Goal: Task Accomplishment & Management: Complete application form

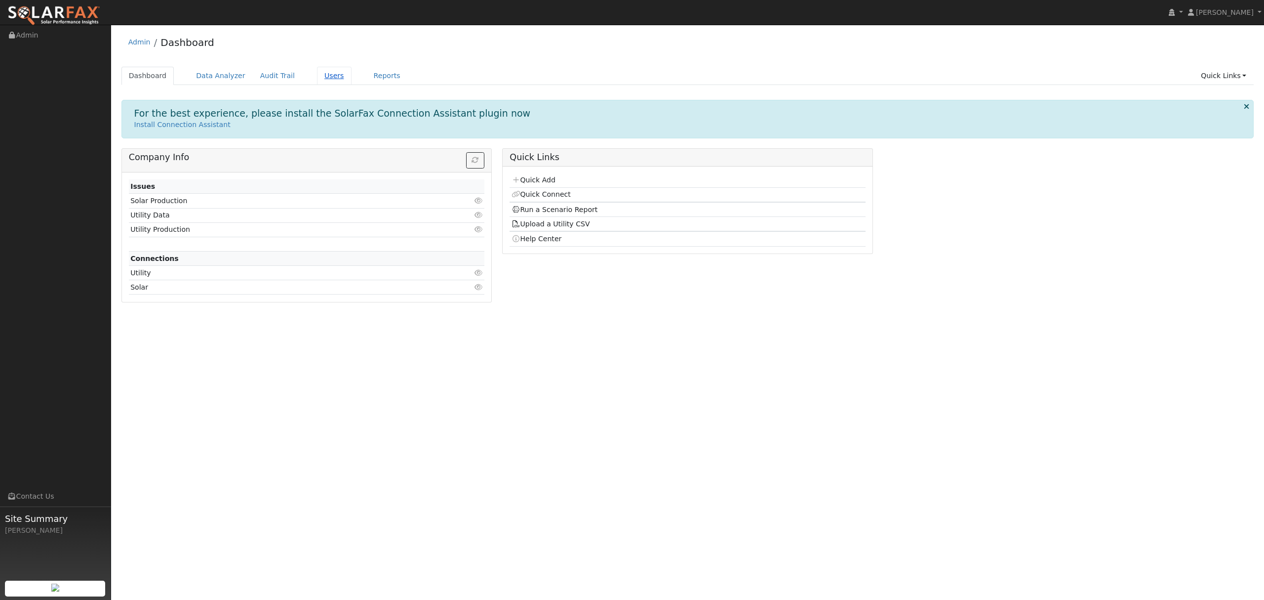
click at [319, 79] on link "Users" at bounding box center [334, 76] width 35 height 18
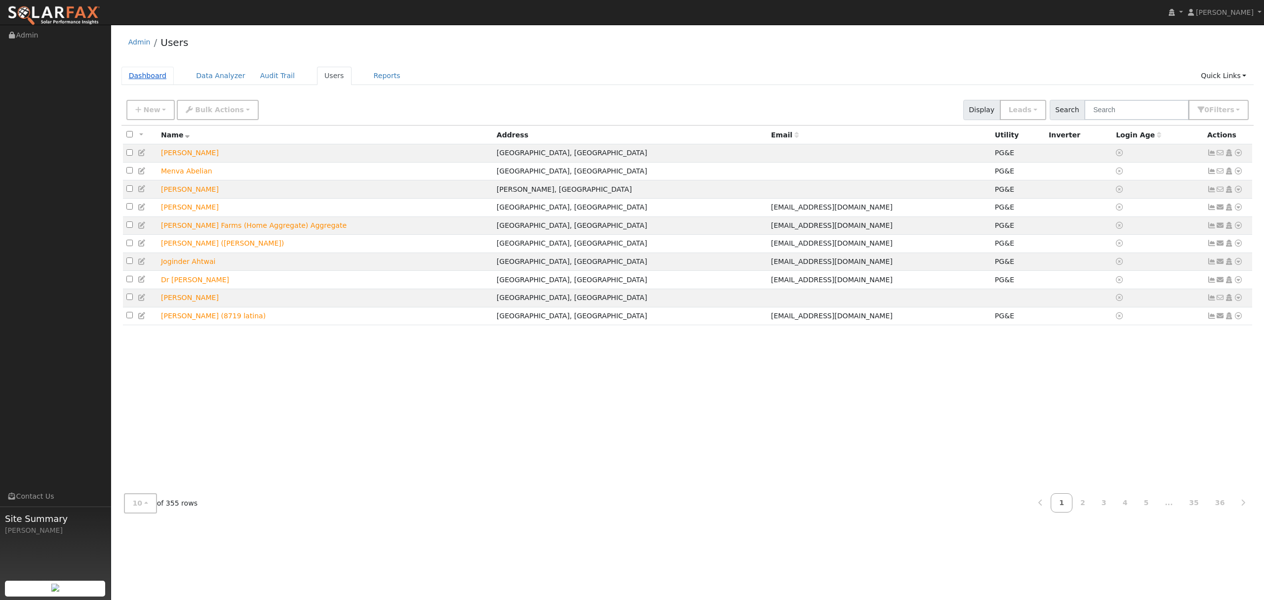
click at [155, 77] on link "Dashboard" at bounding box center [147, 76] width 53 height 18
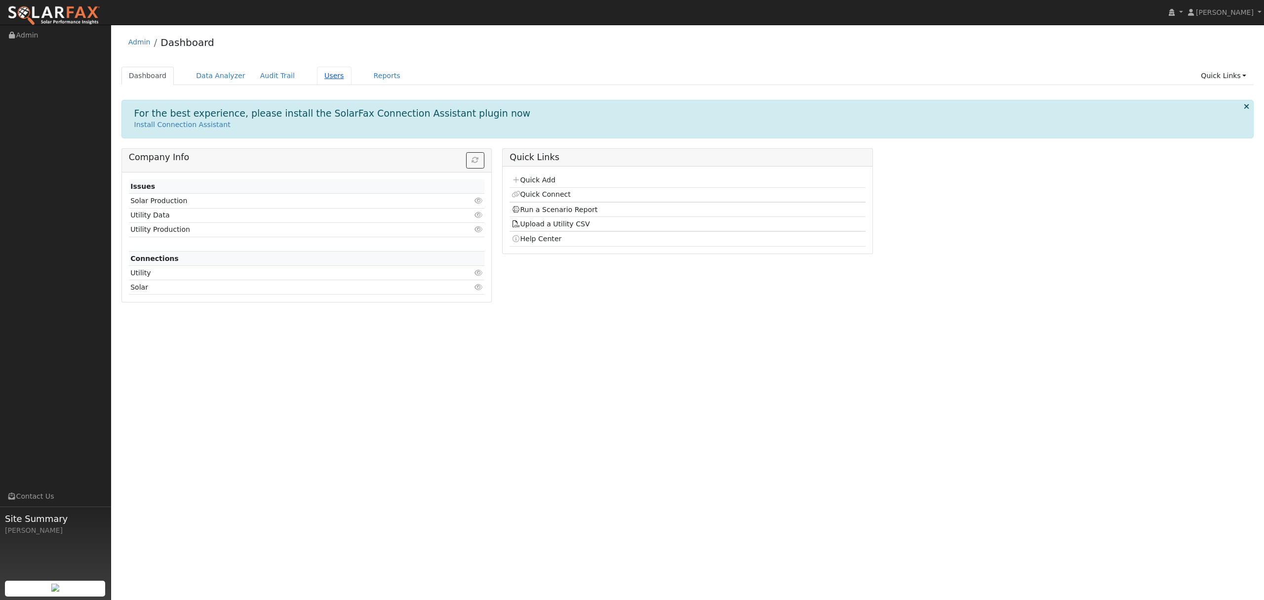
click at [322, 78] on link "Users" at bounding box center [334, 76] width 35 height 18
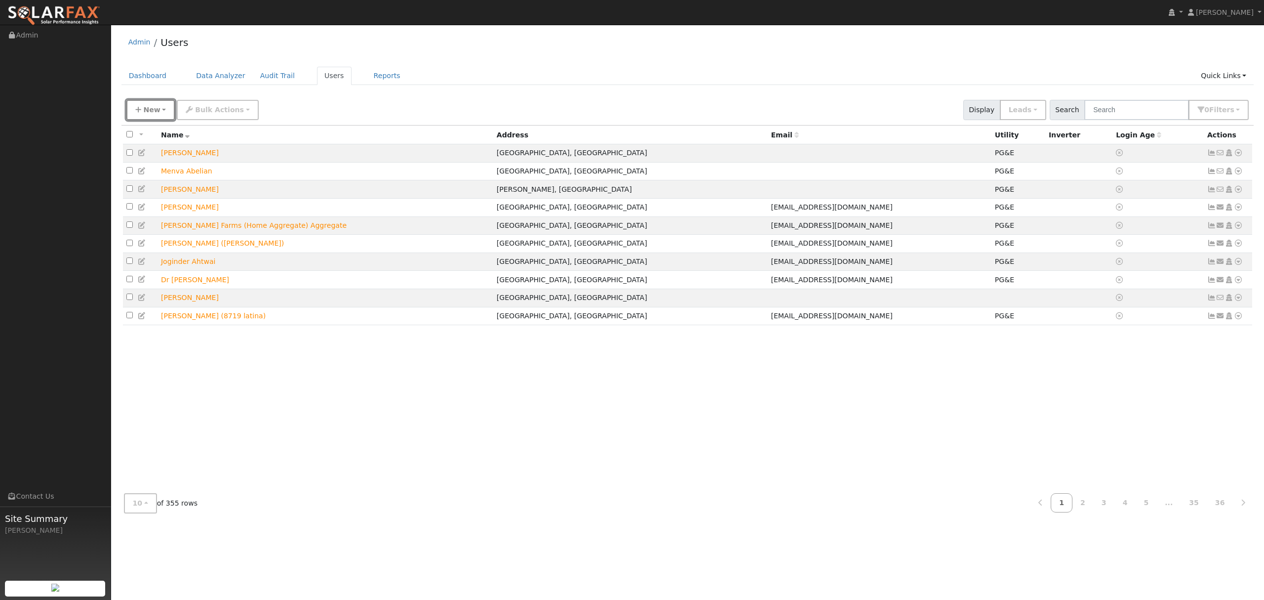
click at [151, 107] on span "New" at bounding box center [151, 110] width 17 height 8
click at [146, 155] on link "Quick Add" at bounding box center [168, 153] width 82 height 14
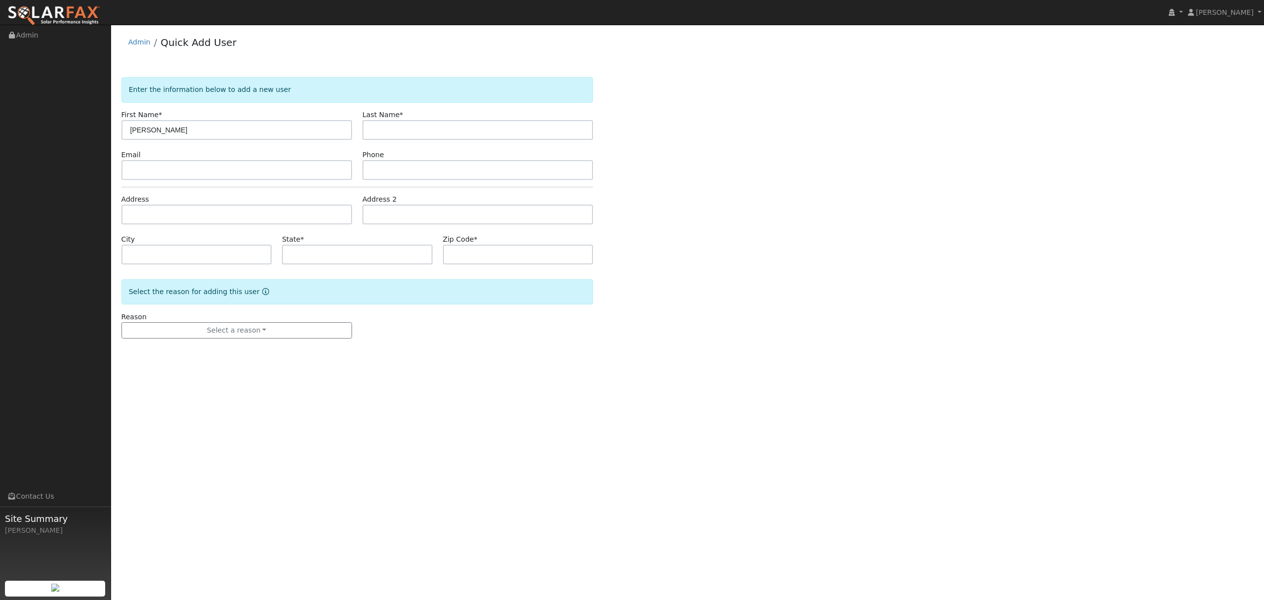
type input "[PERSON_NAME]"
type input "Booth"
click at [209, 220] on input "text" at bounding box center [236, 214] width 231 height 20
type input "24600 Bruella Road"
type input "Acampo"
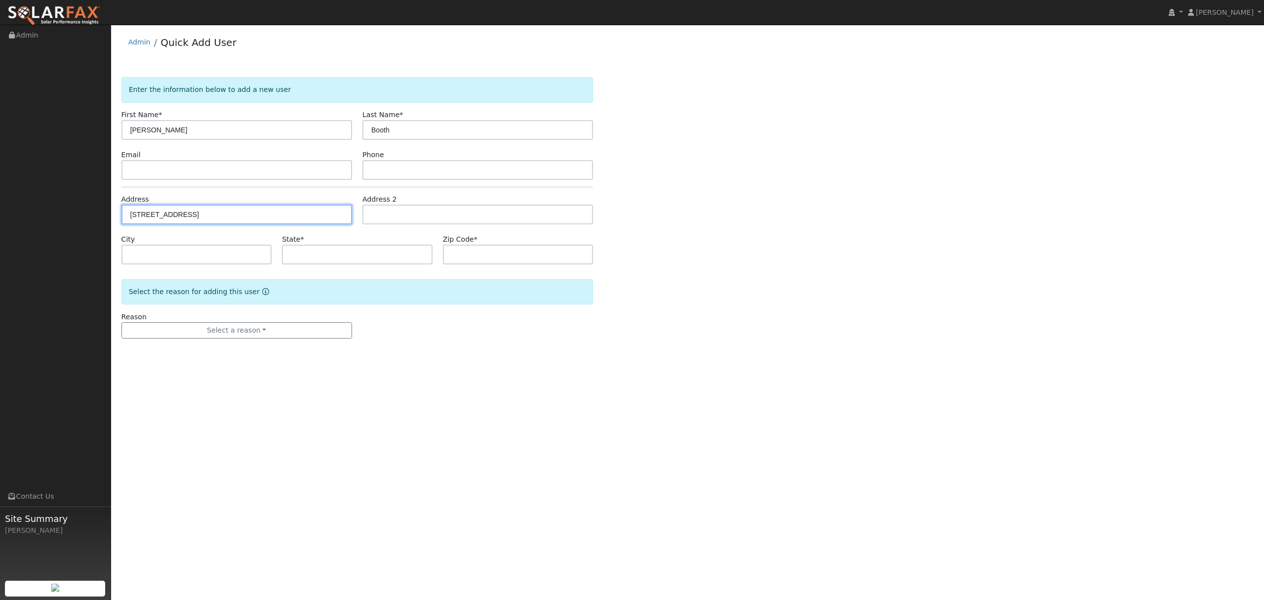
type input "CA"
type input "95220"
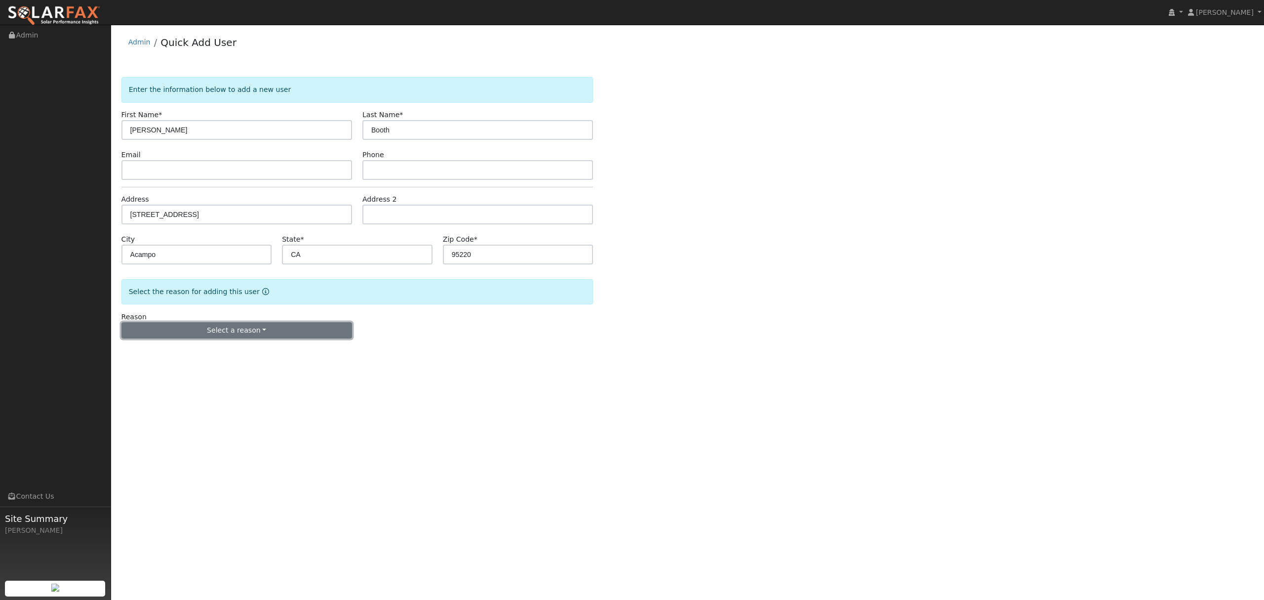
click at [253, 335] on button "Select a reason" at bounding box center [236, 330] width 231 height 17
click at [176, 354] on link "New lead" at bounding box center [176, 351] width 109 height 14
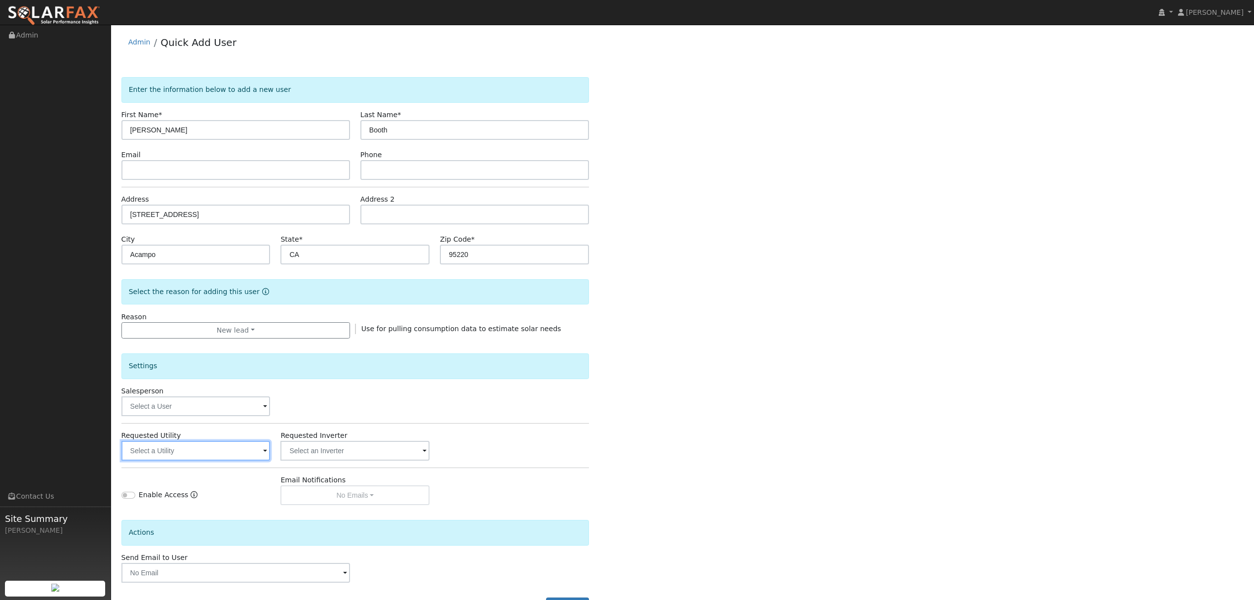
click at [242, 458] on input "text" at bounding box center [195, 451] width 149 height 20
click at [233, 445] on input "text" at bounding box center [195, 451] width 149 height 20
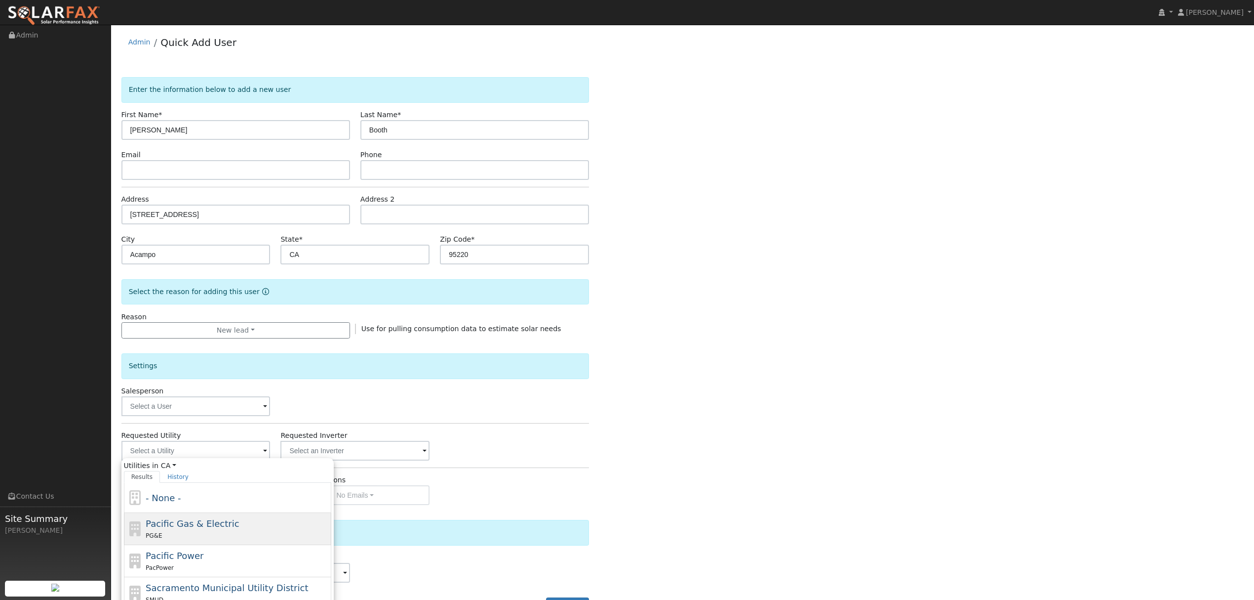
click at [168, 528] on span "Pacific Gas & Electric" at bounding box center [192, 523] width 93 height 10
type input "Pacific Gas & Electric"
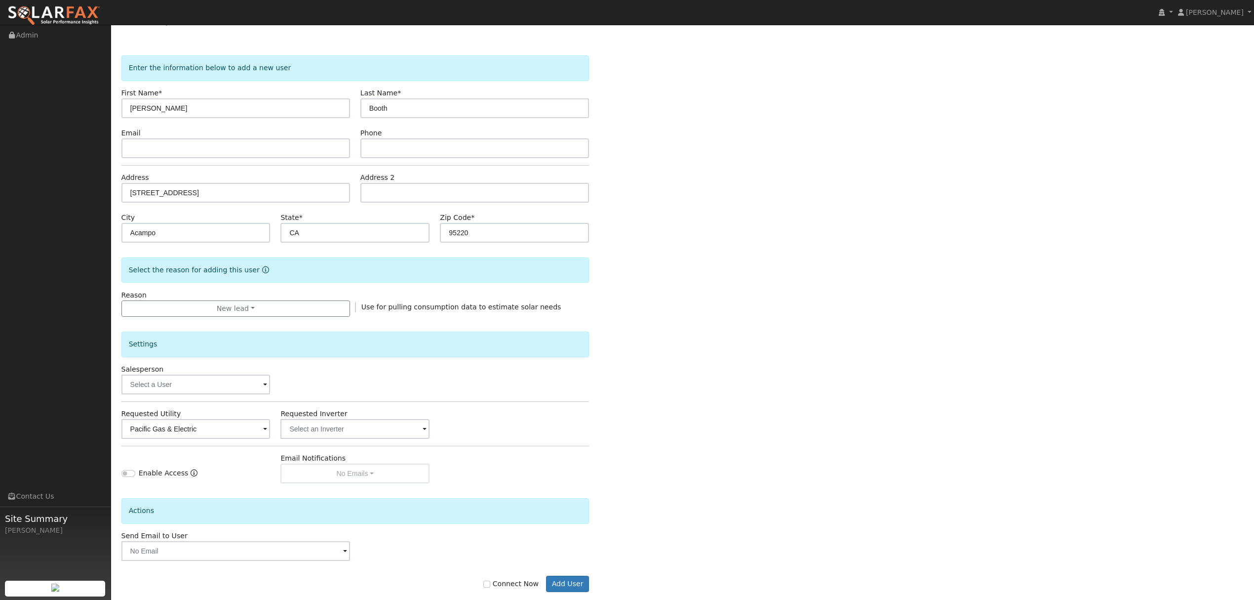
scroll to position [40, 0]
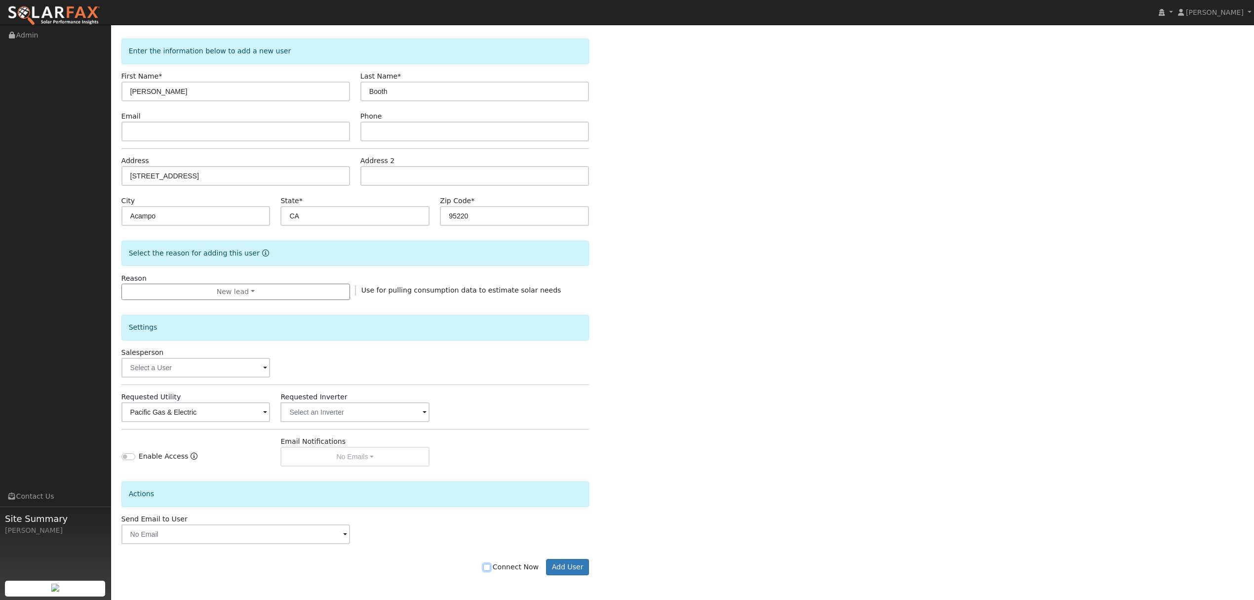
click at [490, 568] on input "Connect Now" at bounding box center [486, 566] width 7 height 7
checkbox input "true"
click at [570, 565] on button "Add User" at bounding box center [567, 567] width 43 height 17
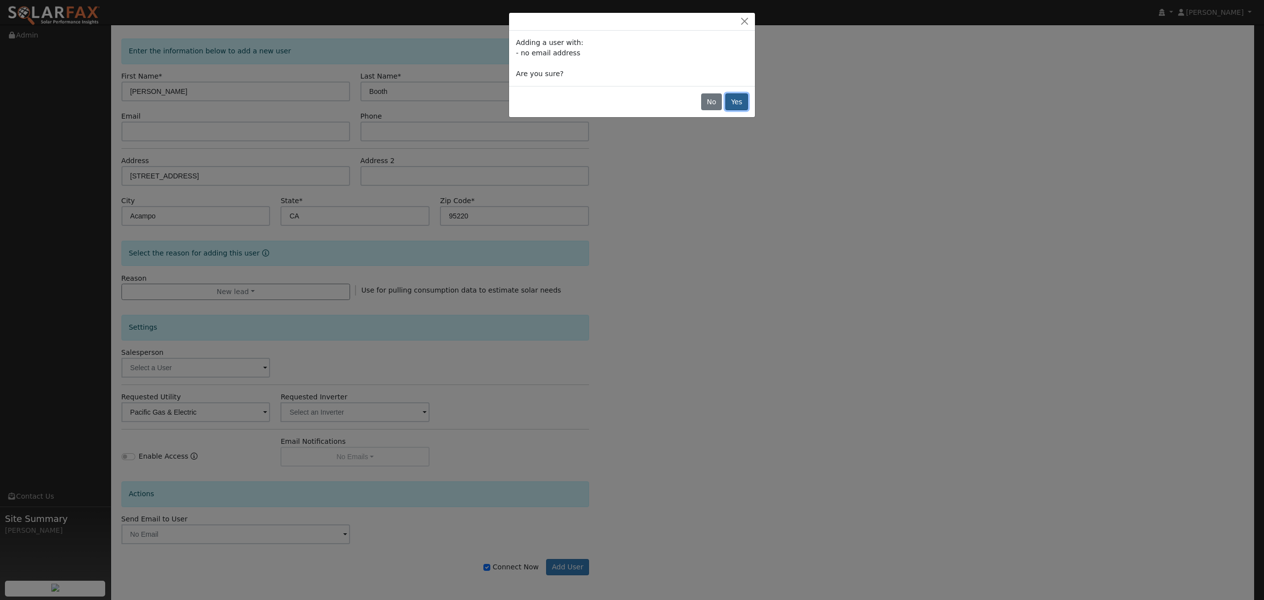
click at [741, 104] on button "Yes" at bounding box center [736, 101] width 23 height 17
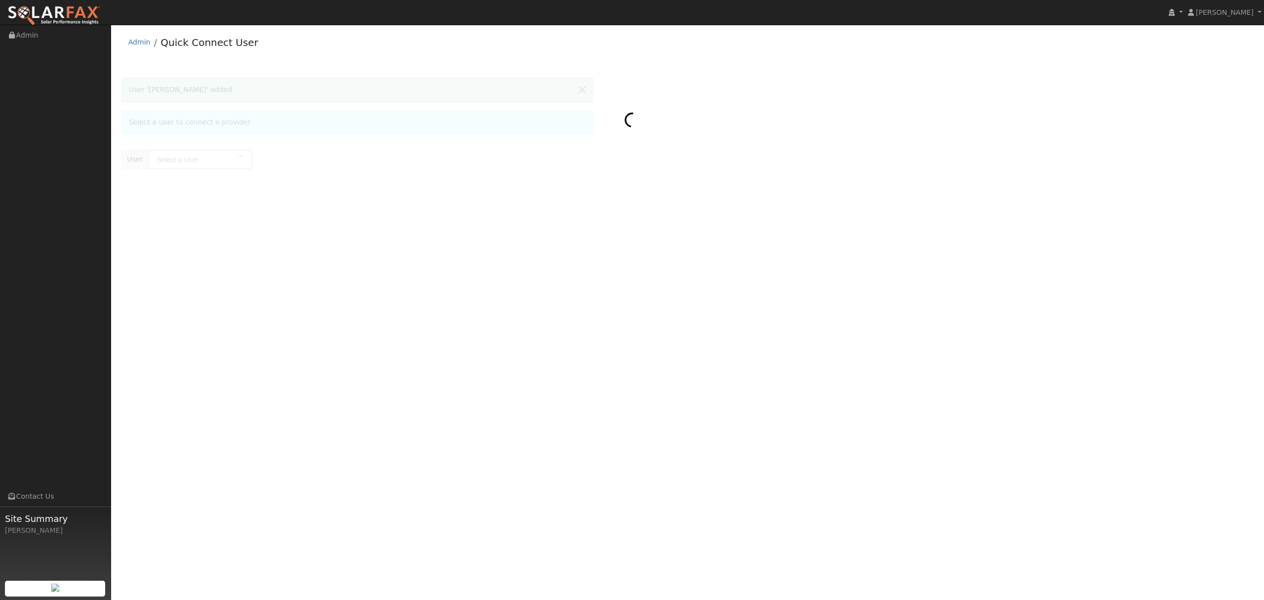
type input "[PERSON_NAME]"
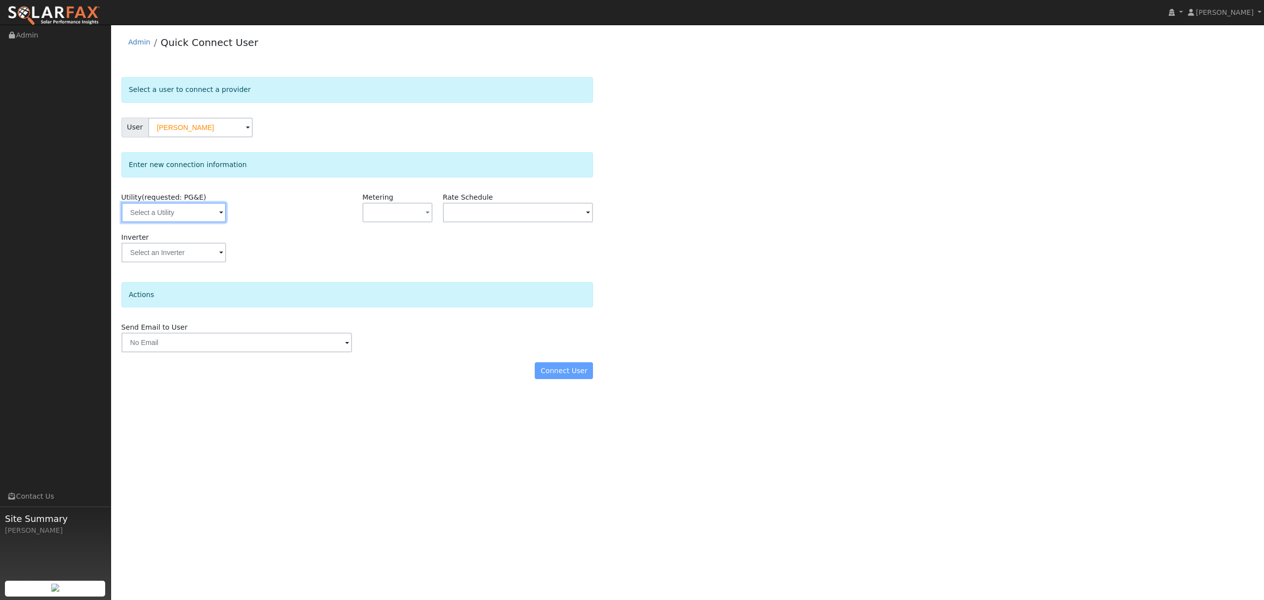
click at [184, 209] on input "text" at bounding box center [173, 212] width 105 height 20
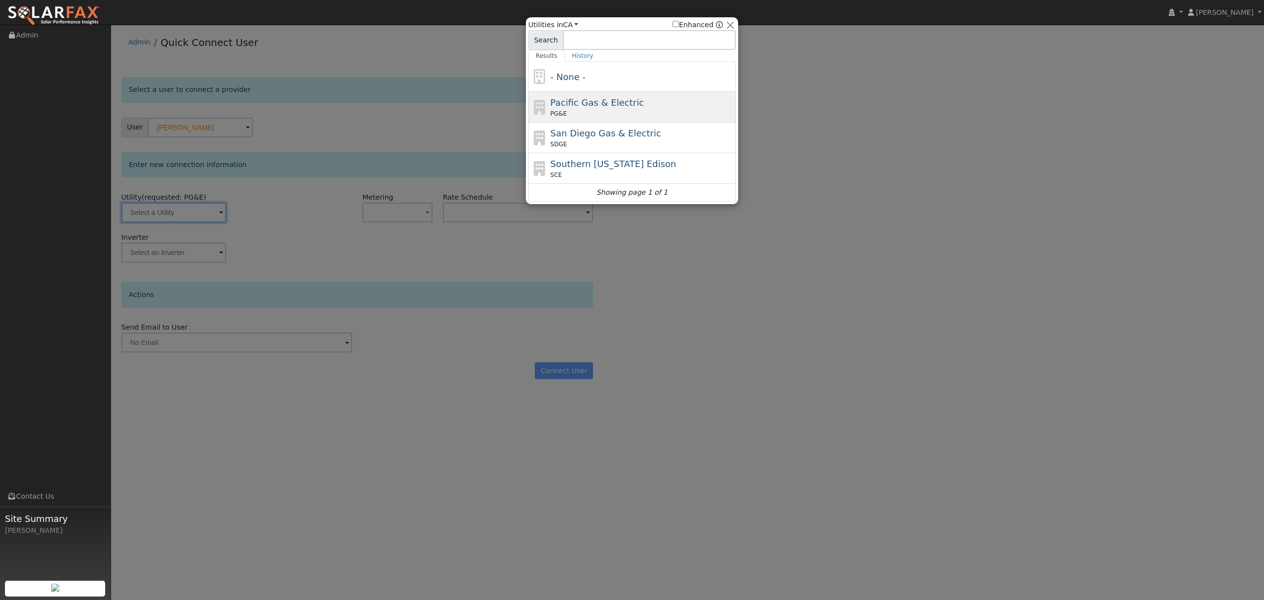
click at [603, 113] on div "PG&E" at bounding box center [642, 113] width 183 height 9
type input "PG&E"
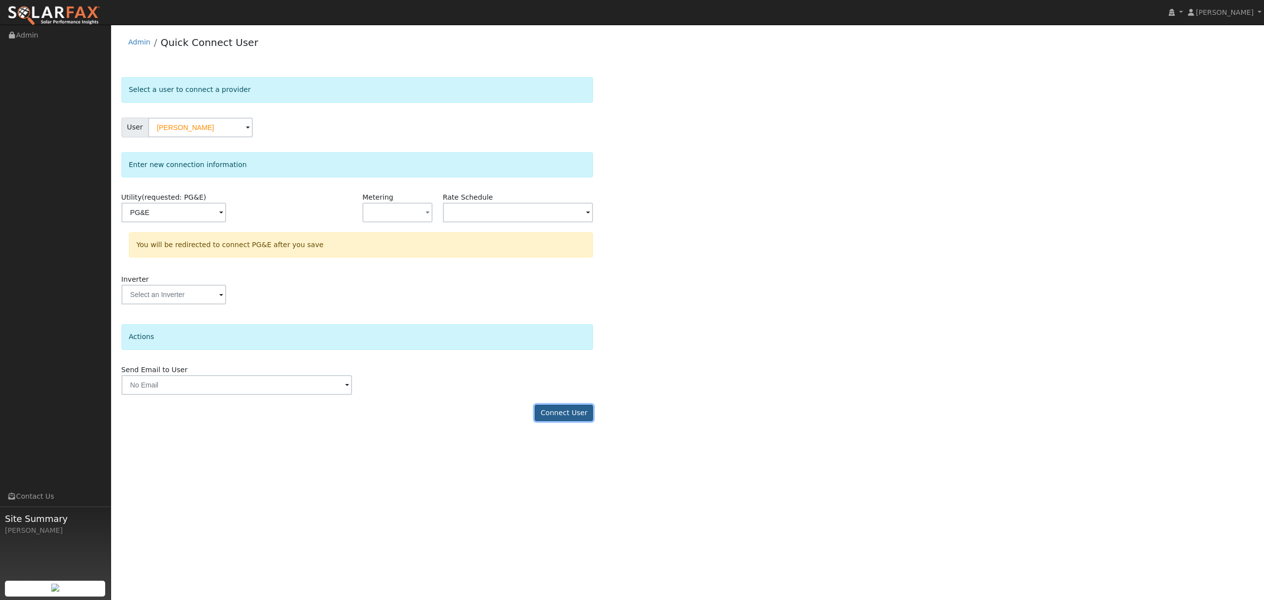
click at [568, 417] on button "Connect User" at bounding box center [564, 412] width 58 height 17
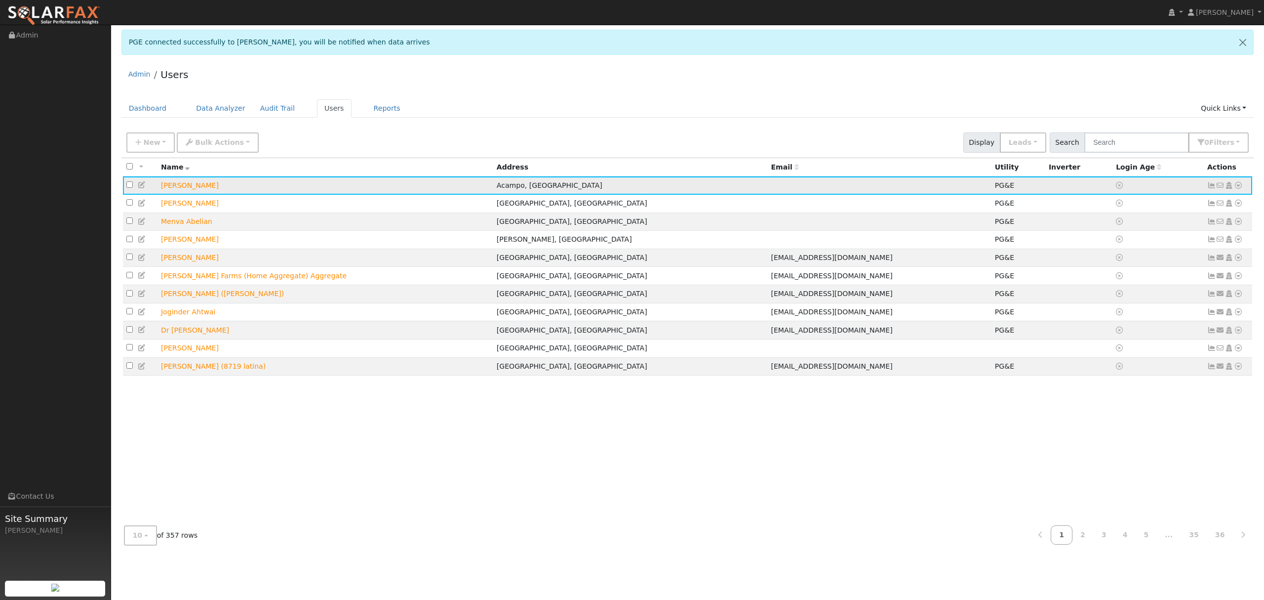
click at [1236, 184] on icon at bounding box center [1238, 185] width 9 height 7
click at [1205, 201] on link "Data Analyzer" at bounding box center [1206, 203] width 72 height 14
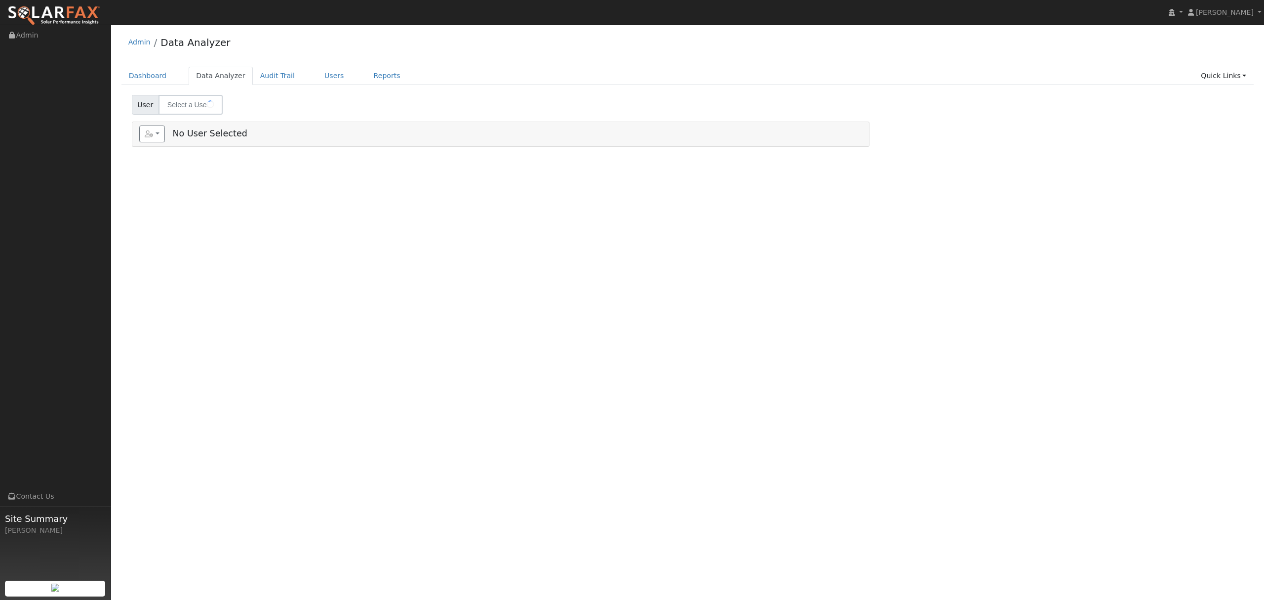
type input "[PERSON_NAME]"
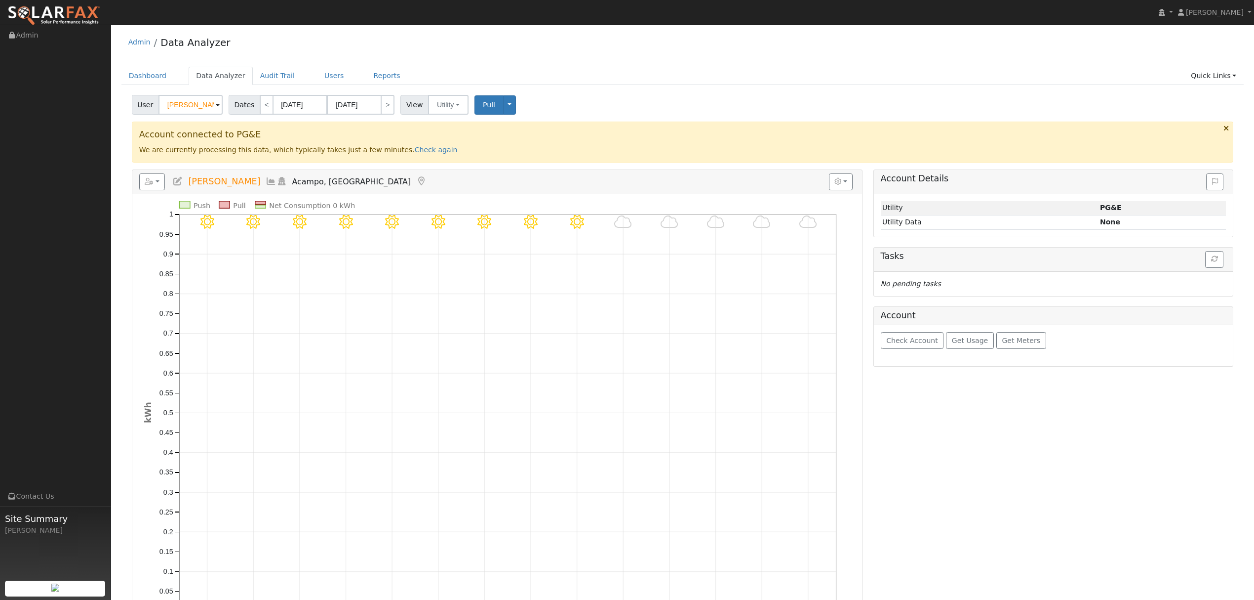
click at [266, 182] on icon at bounding box center [271, 181] width 11 height 9
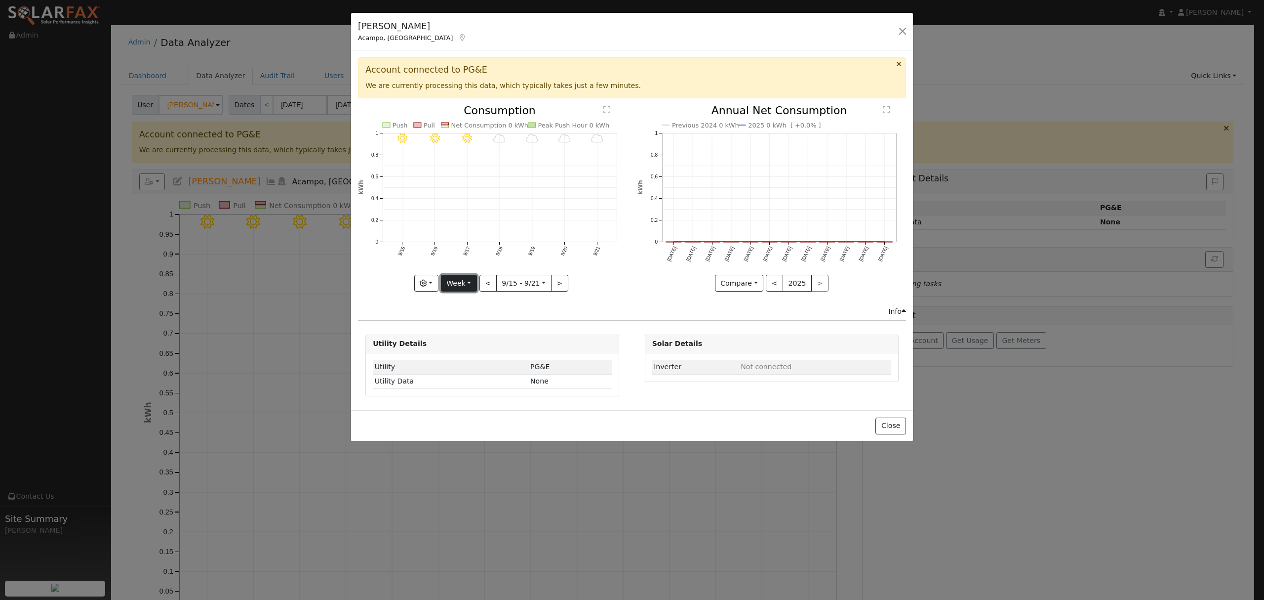
click at [458, 285] on button "Week" at bounding box center [459, 283] width 36 height 17
click at [469, 354] on link "Custom" at bounding box center [476, 359] width 69 height 14
click at [451, 285] on button "Custom" at bounding box center [437, 283] width 44 height 17
click at [439, 344] on link "Year" at bounding box center [450, 345] width 69 height 14
click at [892, 421] on button "Close" at bounding box center [891, 425] width 30 height 17
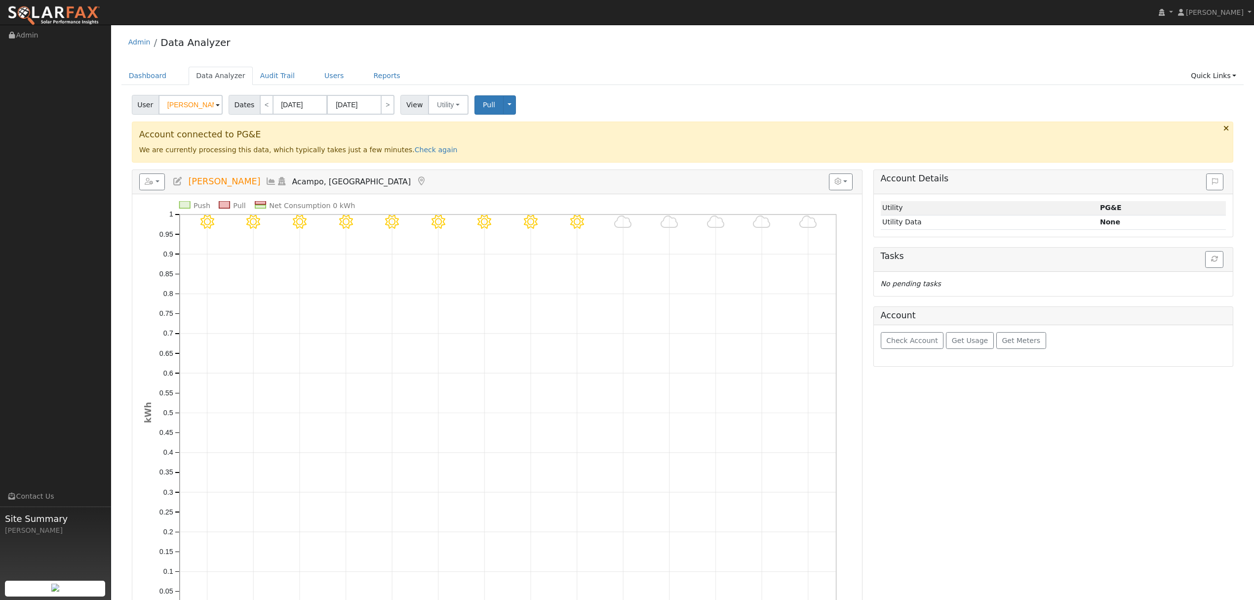
click at [266, 182] on icon at bounding box center [271, 181] width 11 height 9
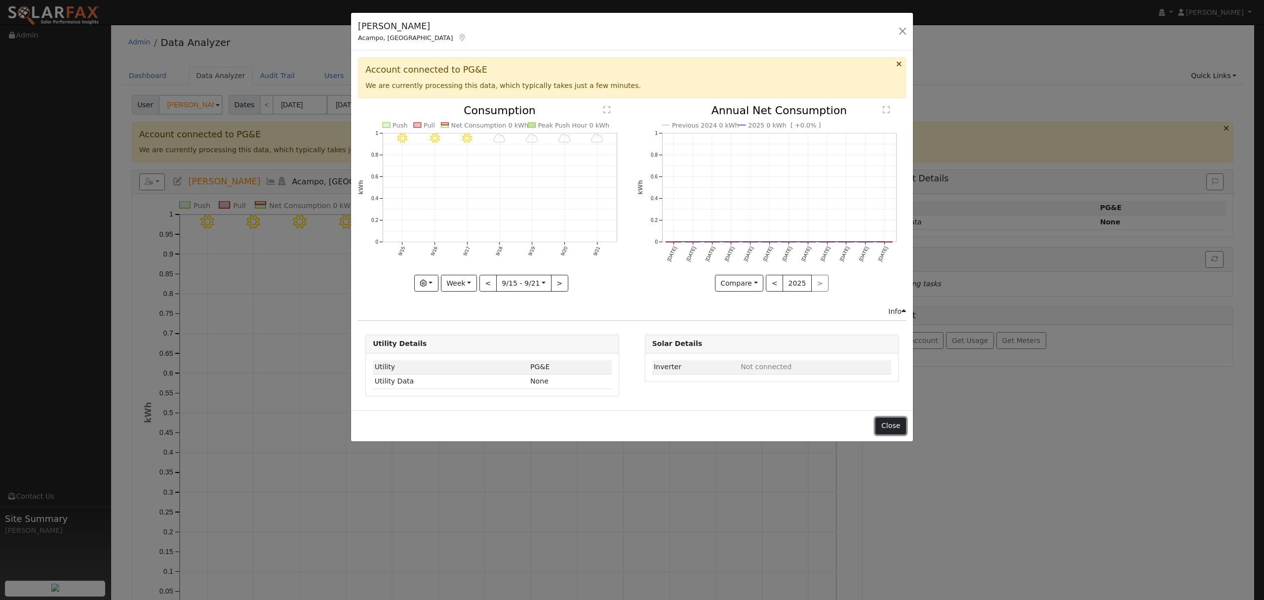
click at [901, 429] on button "Close" at bounding box center [891, 425] width 30 height 17
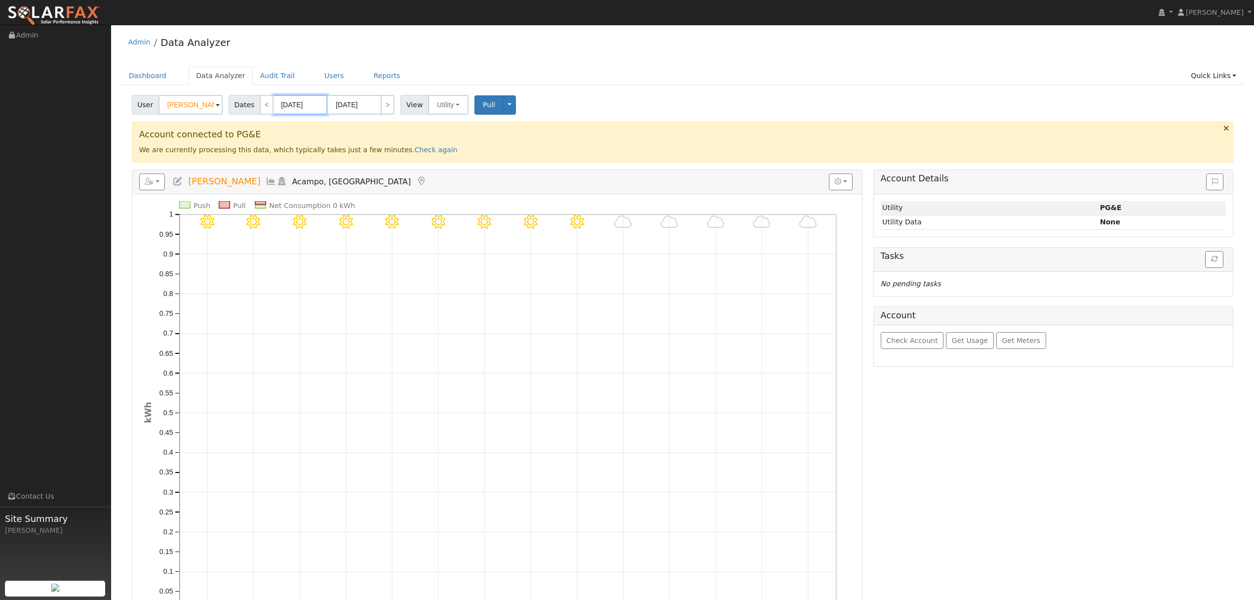
click at [301, 105] on input "09/09/2025" at bounding box center [300, 105] width 54 height 20
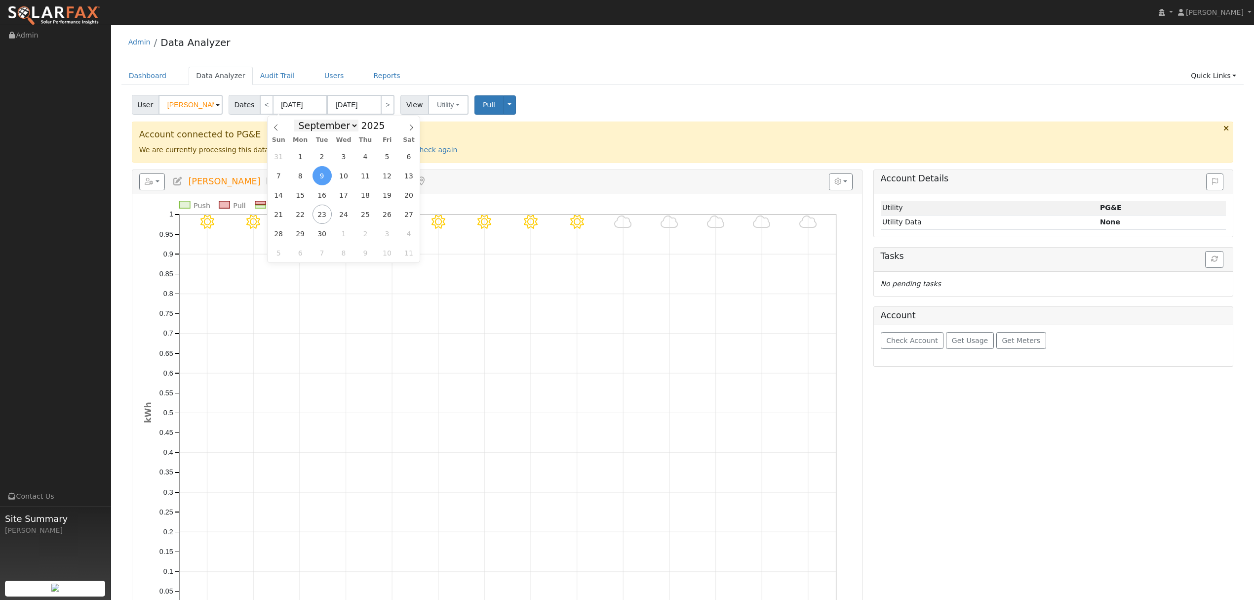
click at [356, 125] on select "January February March April May June July August September October November De…" at bounding box center [326, 126] width 65 height 12
select select "0"
click at [301, 120] on select "January February March April May June July August September October November De…" at bounding box center [326, 126] width 65 height 12
click at [346, 153] on span "1" at bounding box center [343, 156] width 19 height 19
type input "01/01/2025"
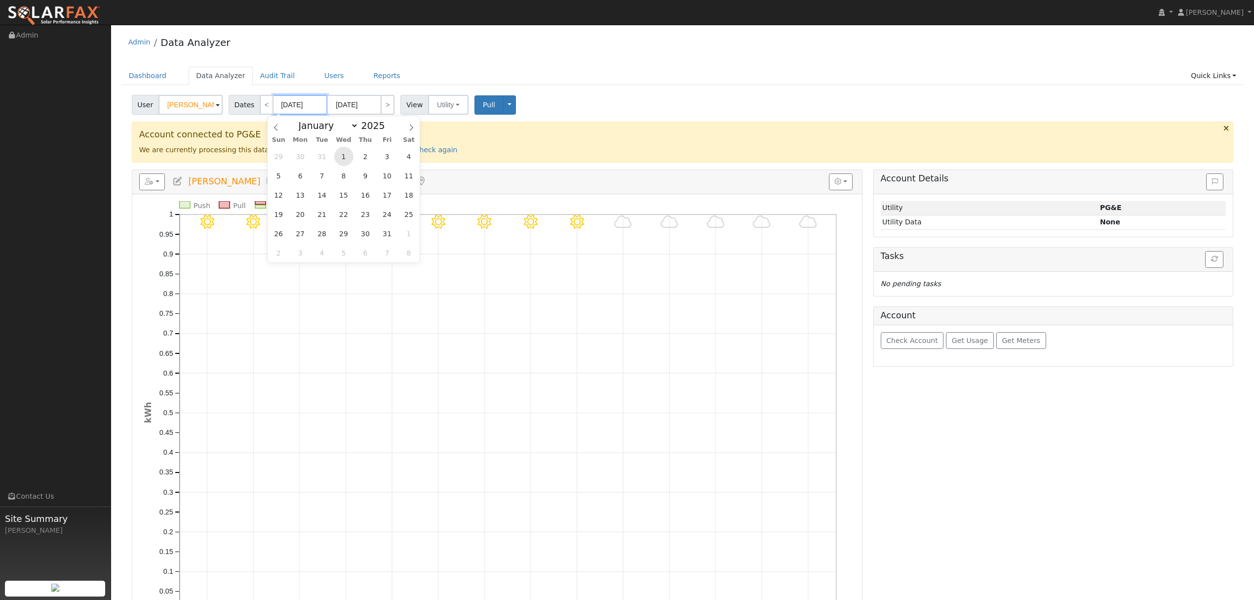
type input "01/31/2025"
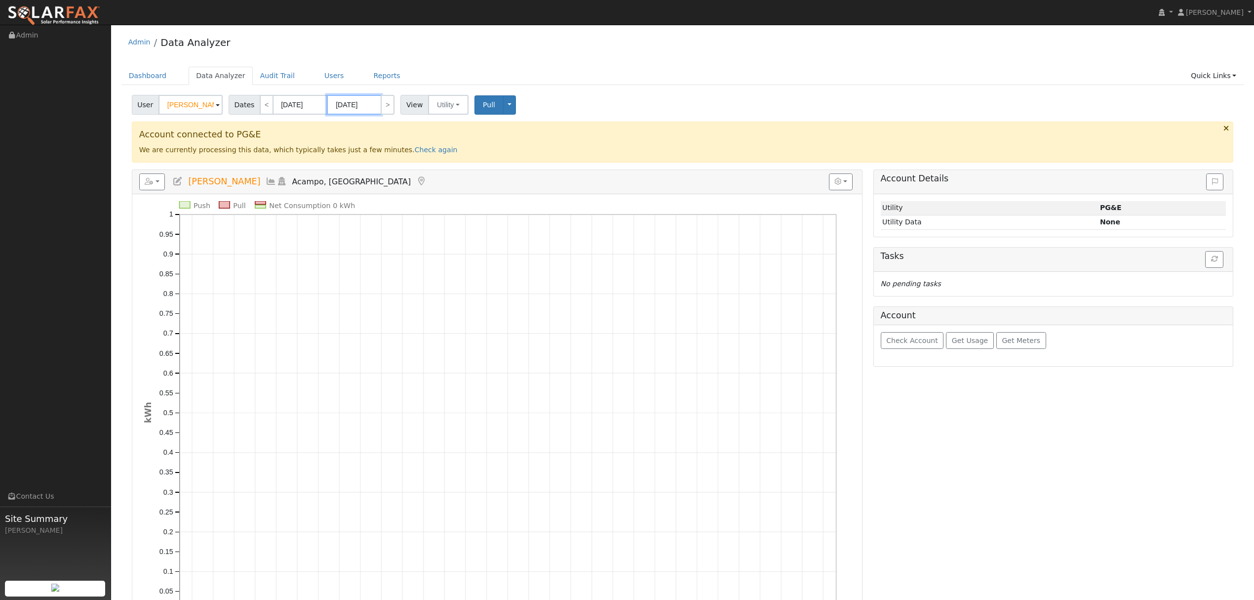
click at [362, 105] on input "01/31/2025" at bounding box center [354, 105] width 54 height 20
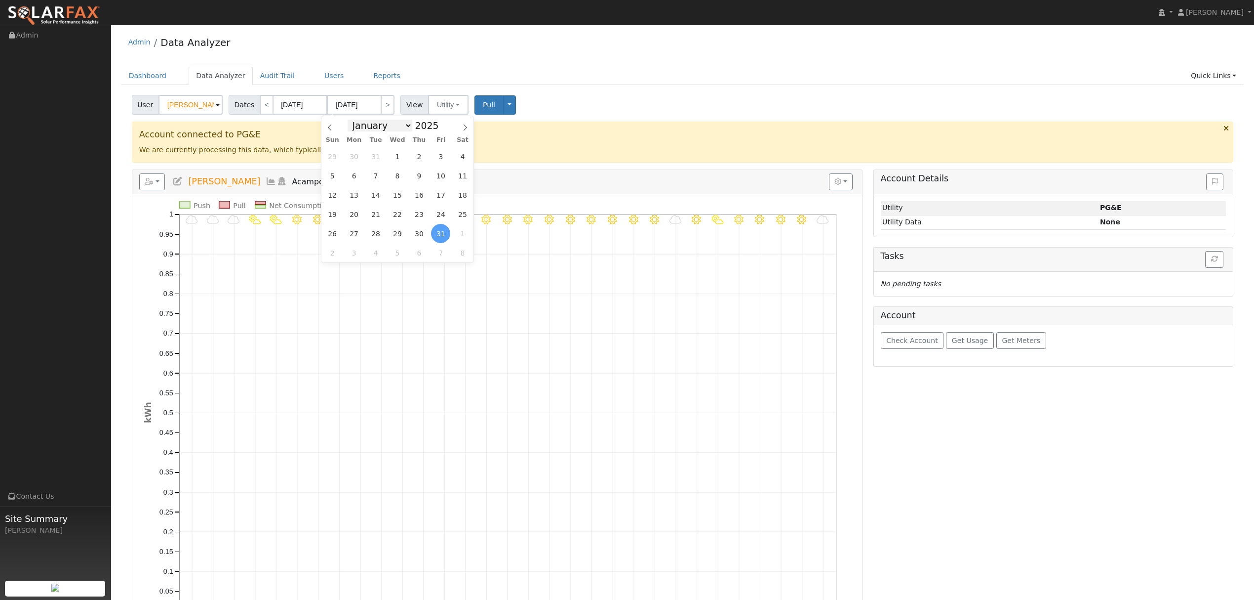
click at [407, 124] on select "January February March April May June July August September October November De…" at bounding box center [380, 126] width 65 height 12
select select "8"
click at [355, 120] on select "January February March April May June July August September October November De…" at bounding box center [380, 126] width 65 height 12
click at [378, 213] on span "23" at bounding box center [375, 213] width 19 height 19
type input "[DATE]"
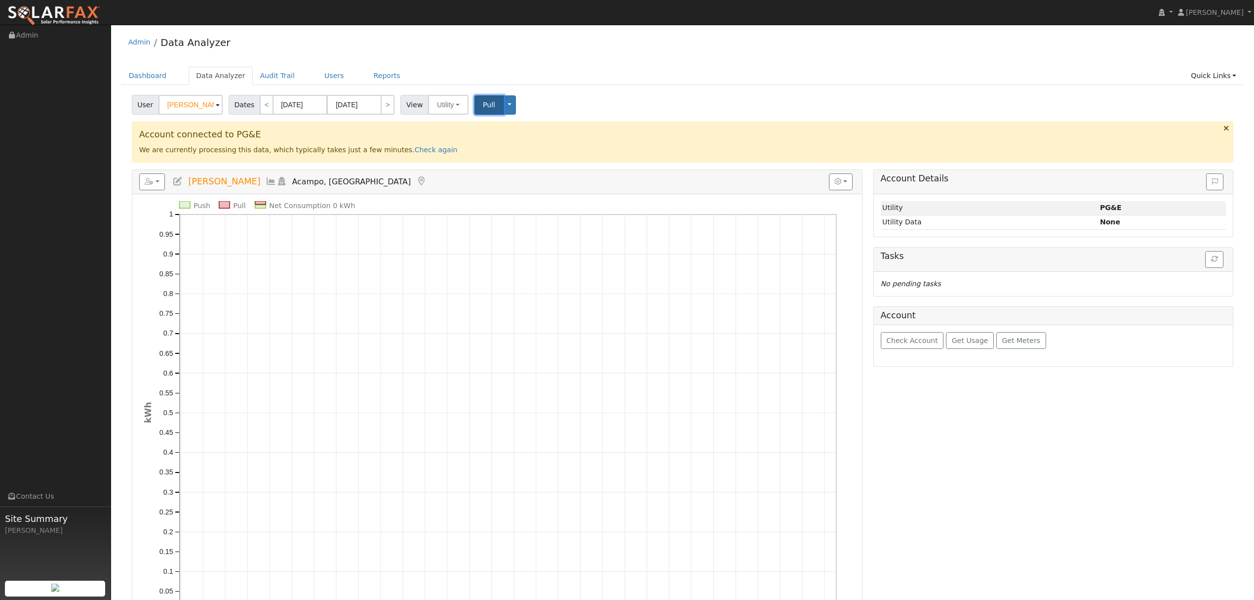
click at [485, 103] on span "Pull" at bounding box center [489, 105] width 12 height 8
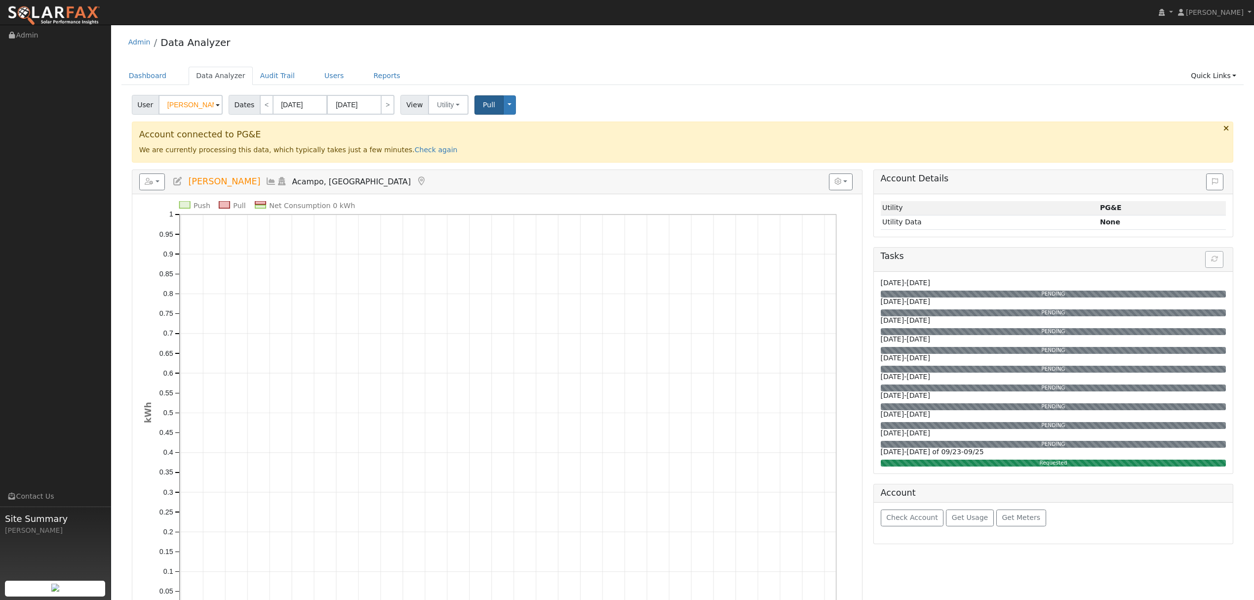
click at [266, 184] on icon at bounding box center [271, 181] width 11 height 9
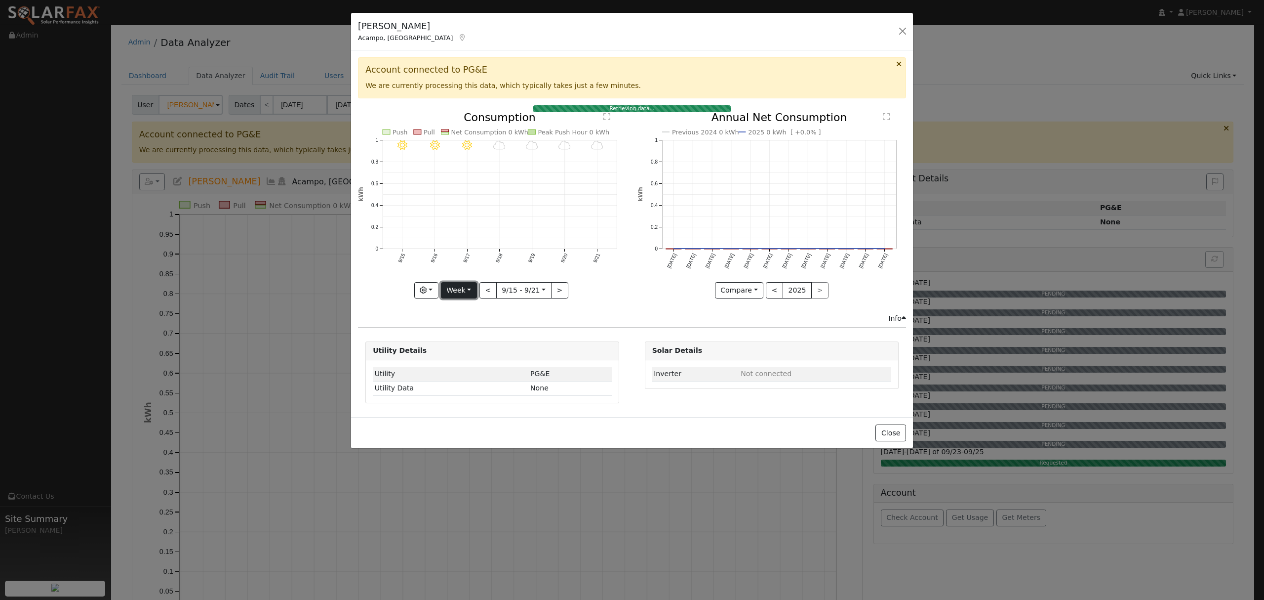
click at [470, 291] on button "Week" at bounding box center [459, 290] width 36 height 17
click at [471, 354] on link "Year" at bounding box center [476, 352] width 69 height 14
type input "2024-09-01"
click at [895, 435] on button "Close" at bounding box center [891, 432] width 30 height 17
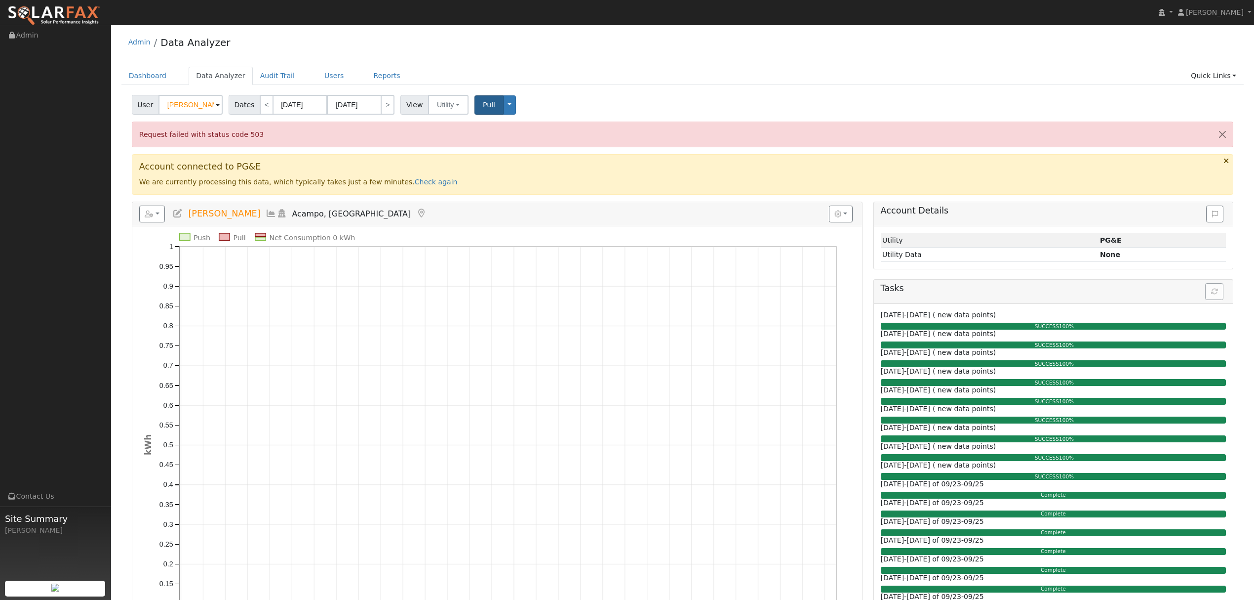
click at [266, 216] on icon at bounding box center [271, 213] width 11 height 9
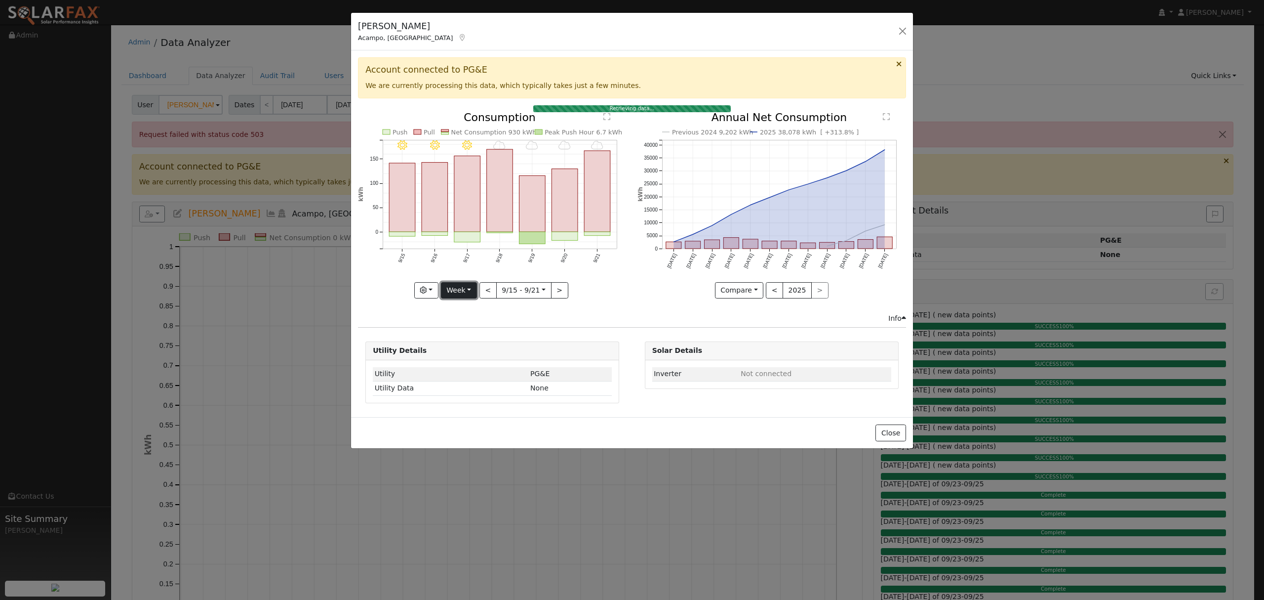
click at [464, 288] on button "Week" at bounding box center [459, 290] width 36 height 17
click at [477, 349] on link "Year" at bounding box center [476, 352] width 69 height 14
type input "2024-09-01"
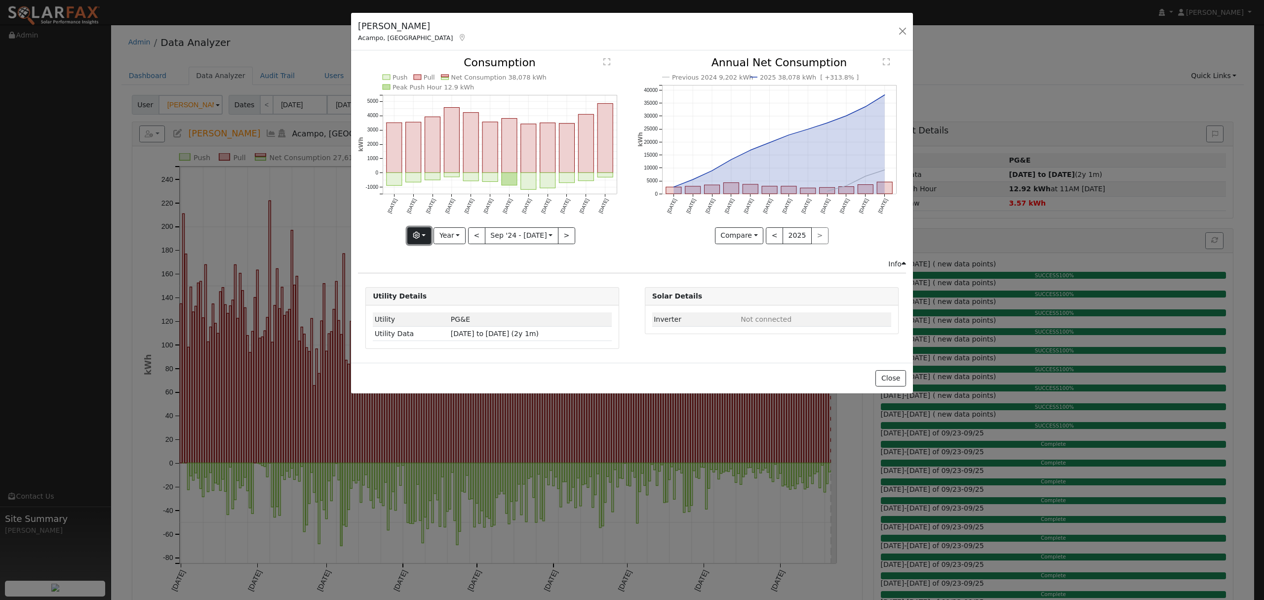
click at [429, 234] on button "button" at bounding box center [419, 235] width 24 height 17
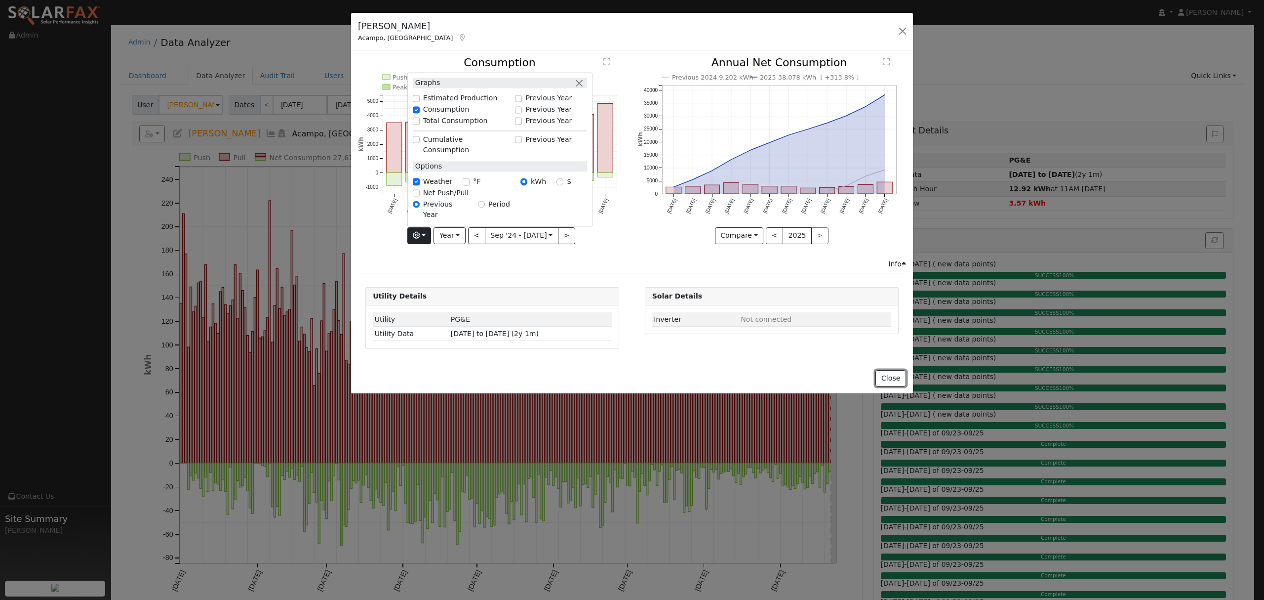
click at [900, 380] on button "Close" at bounding box center [891, 378] width 30 height 17
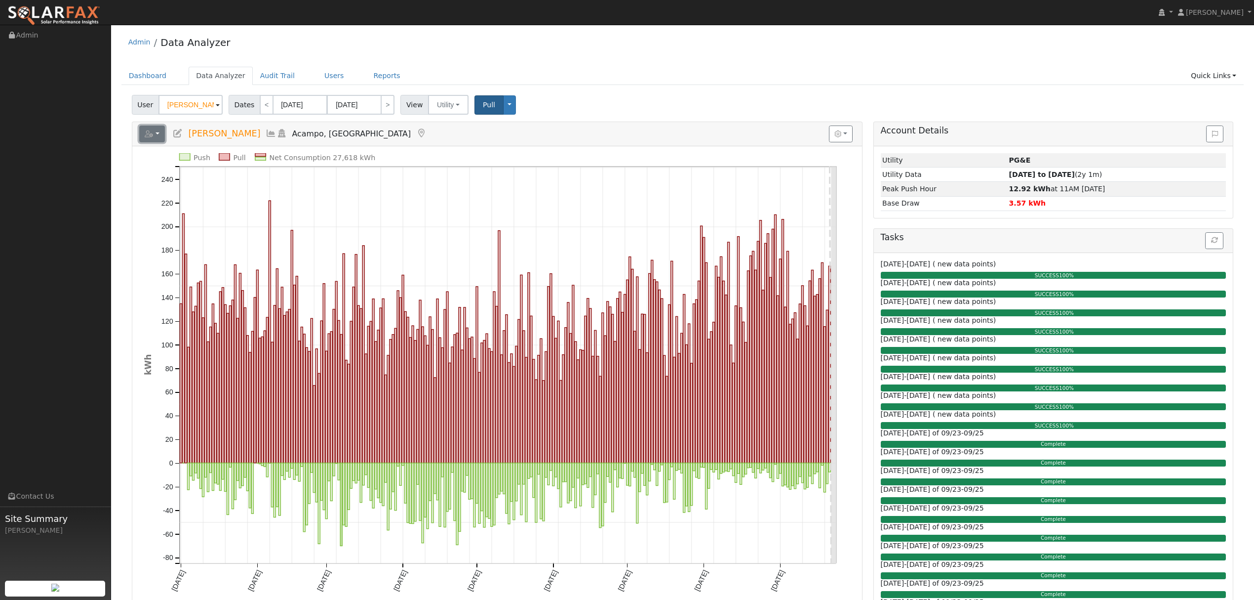
drag, startPoint x: 157, startPoint y: 134, endPoint x: 162, endPoint y: 130, distance: 6.7
click at [162, 130] on button "button" at bounding box center [152, 133] width 26 height 17
click at [0, 0] on link "Export to CSV" at bounding box center [0, 0] width 0 height 0
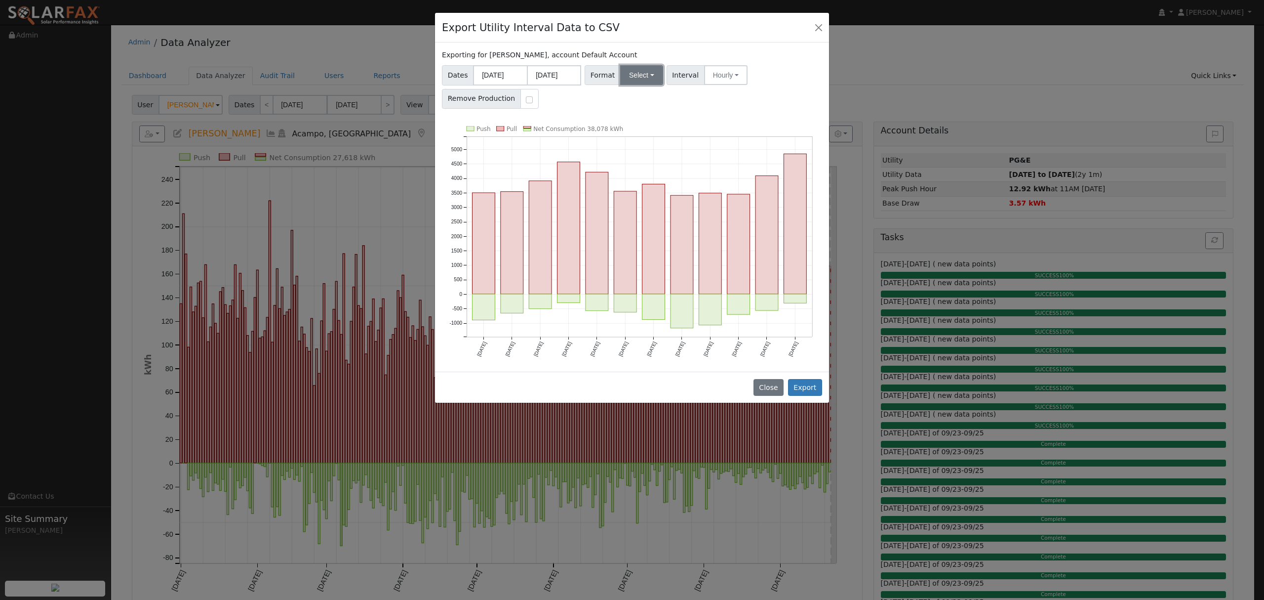
click at [639, 80] on button "Select" at bounding box center [641, 75] width 43 height 20
click at [633, 202] on link "Solargraf" at bounding box center [653, 202] width 71 height 14
click at [743, 66] on button "Hourly" at bounding box center [734, 75] width 43 height 20
click at [735, 99] on link "15 Minute" at bounding box center [744, 97] width 69 height 14
click at [808, 386] on button "Export" at bounding box center [805, 387] width 34 height 17
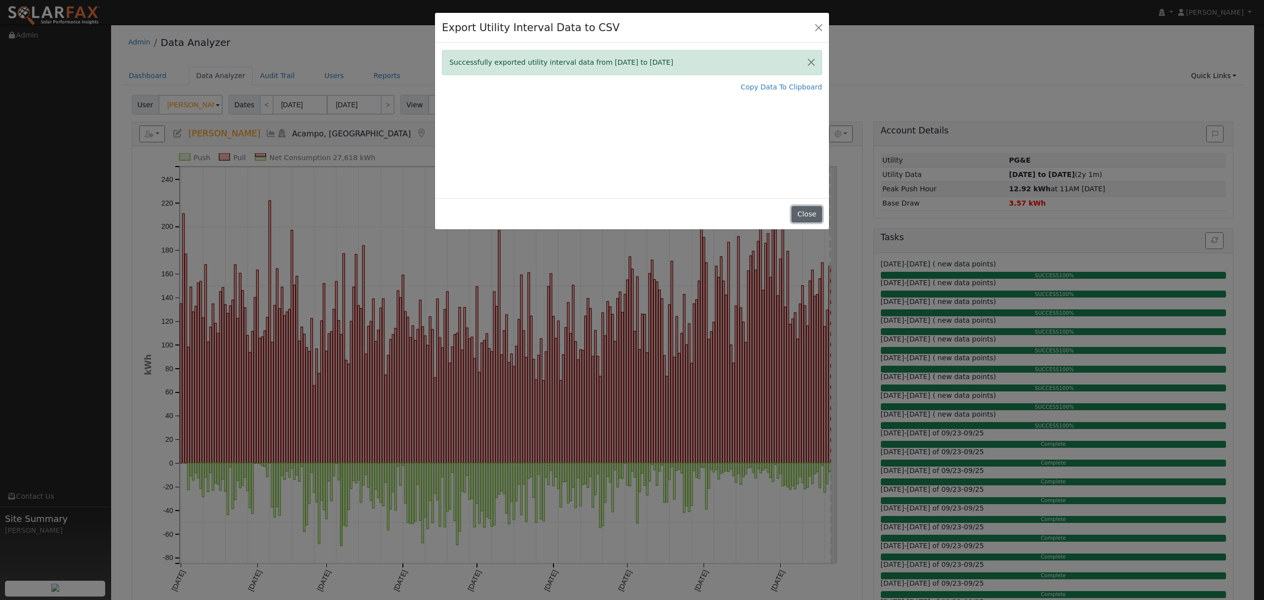
click at [807, 217] on button "Close" at bounding box center [807, 214] width 30 height 17
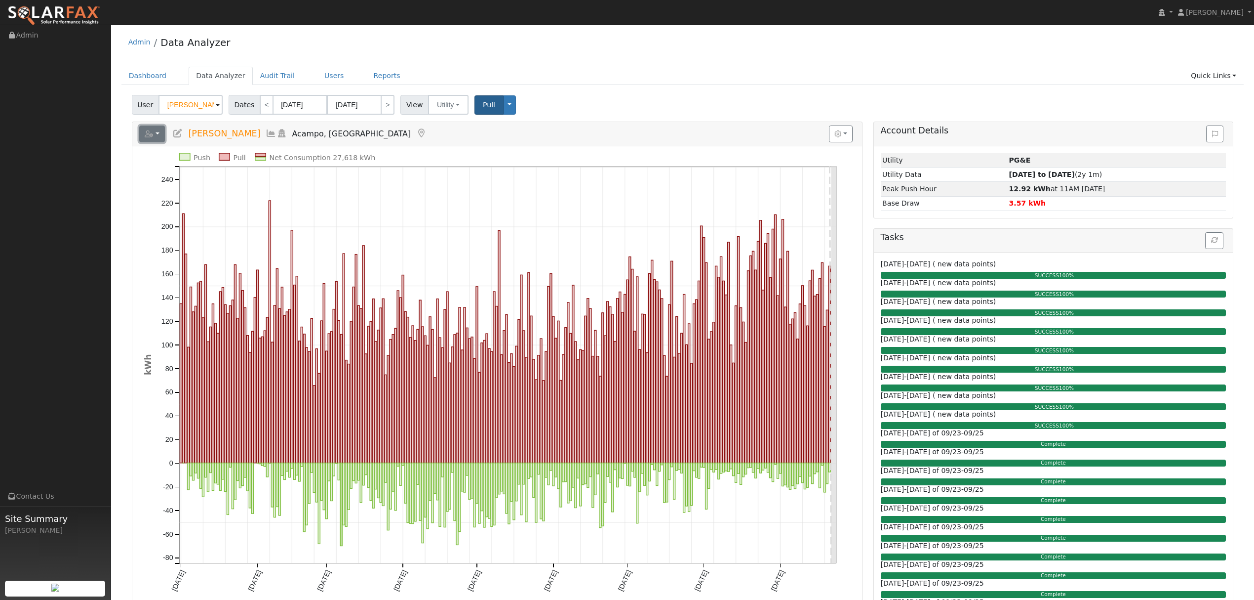
click at [161, 139] on button "button" at bounding box center [152, 133] width 26 height 17
click at [254, 176] on link "Export to CSV" at bounding box center [274, 178] width 72 height 12
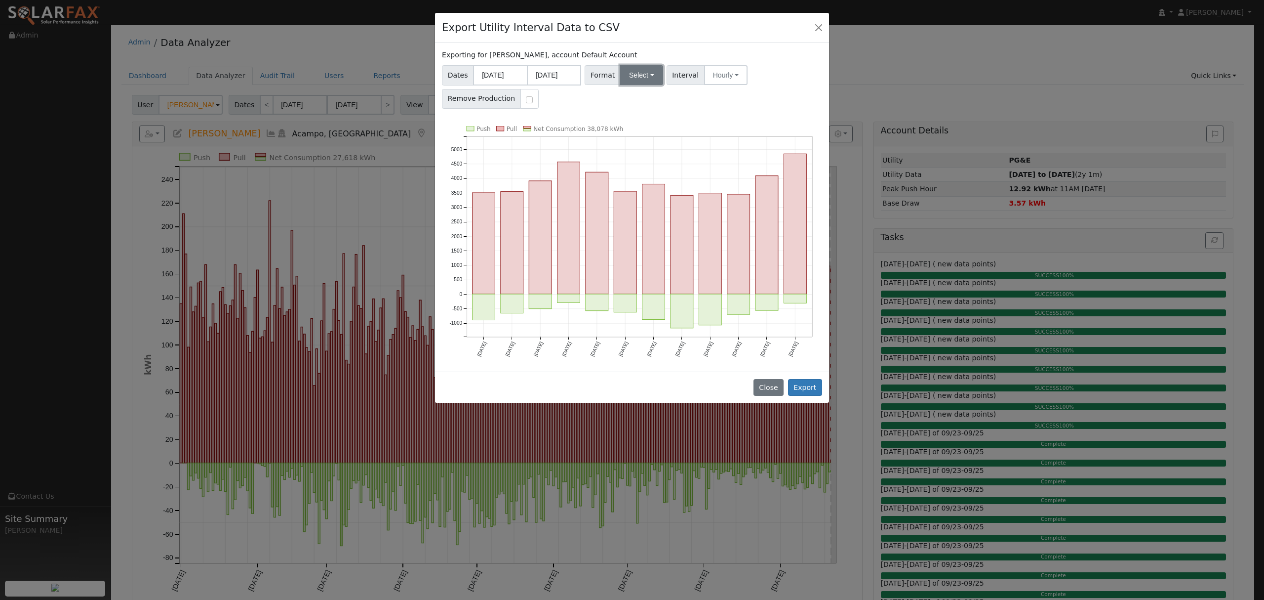
click at [640, 81] on button "Select" at bounding box center [641, 75] width 43 height 20
click at [636, 204] on link "Solargraf" at bounding box center [653, 202] width 71 height 14
click at [806, 390] on button "Export" at bounding box center [805, 387] width 34 height 17
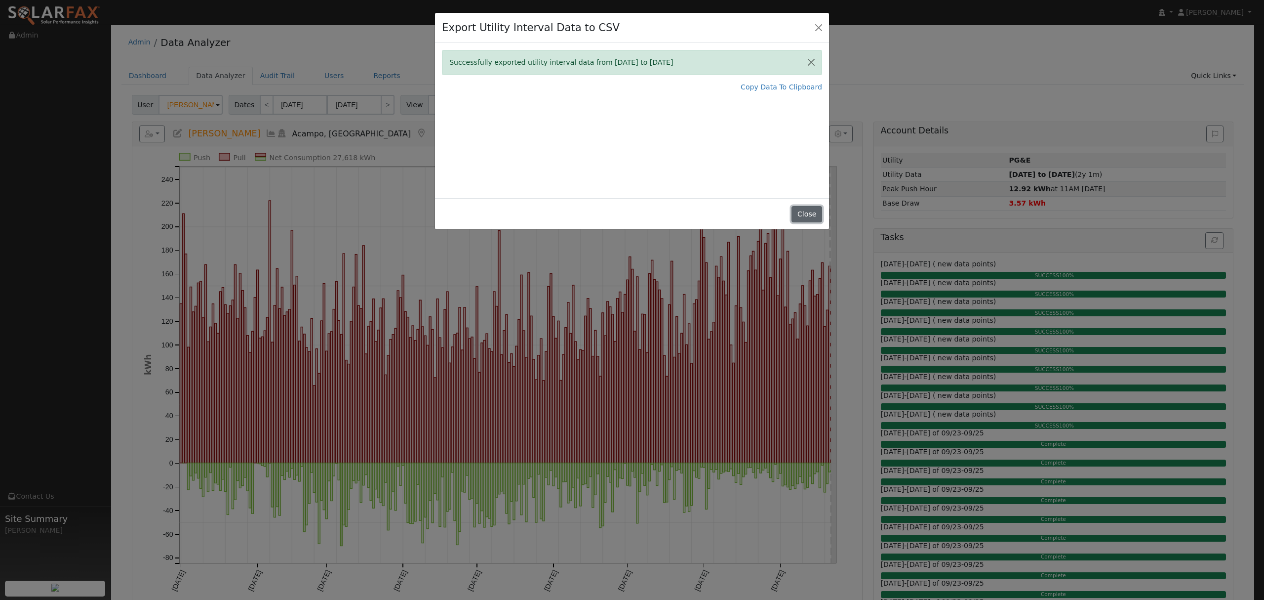
click at [810, 214] on button "Close" at bounding box center [807, 214] width 30 height 17
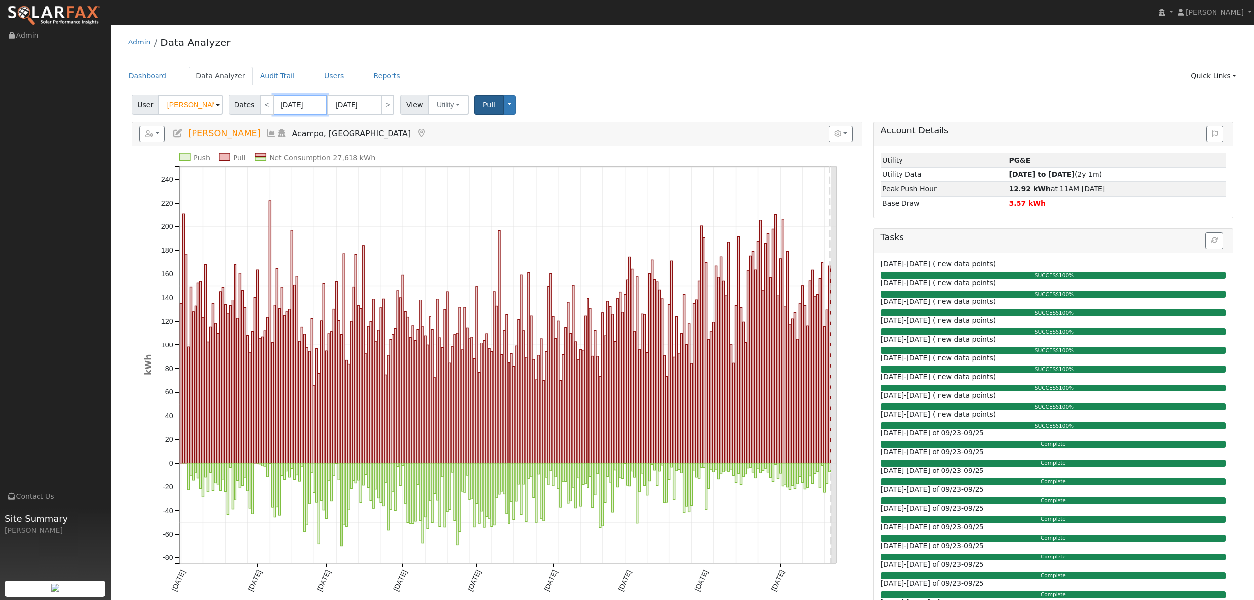
click at [297, 111] on body "Dustin Carey Dustin Carey Profile My Company Help Center Terms Of Service See W…" at bounding box center [627, 612] width 1254 height 1175
click at [348, 123] on select "January February March April May June July August September October November De…" at bounding box center [326, 126] width 65 height 12
select select "8"
click at [301, 120] on select "January February March April May June July August September October November De…" at bounding box center [326, 126] width 65 height 12
click at [387, 128] on span at bounding box center [390, 127] width 7 height 5
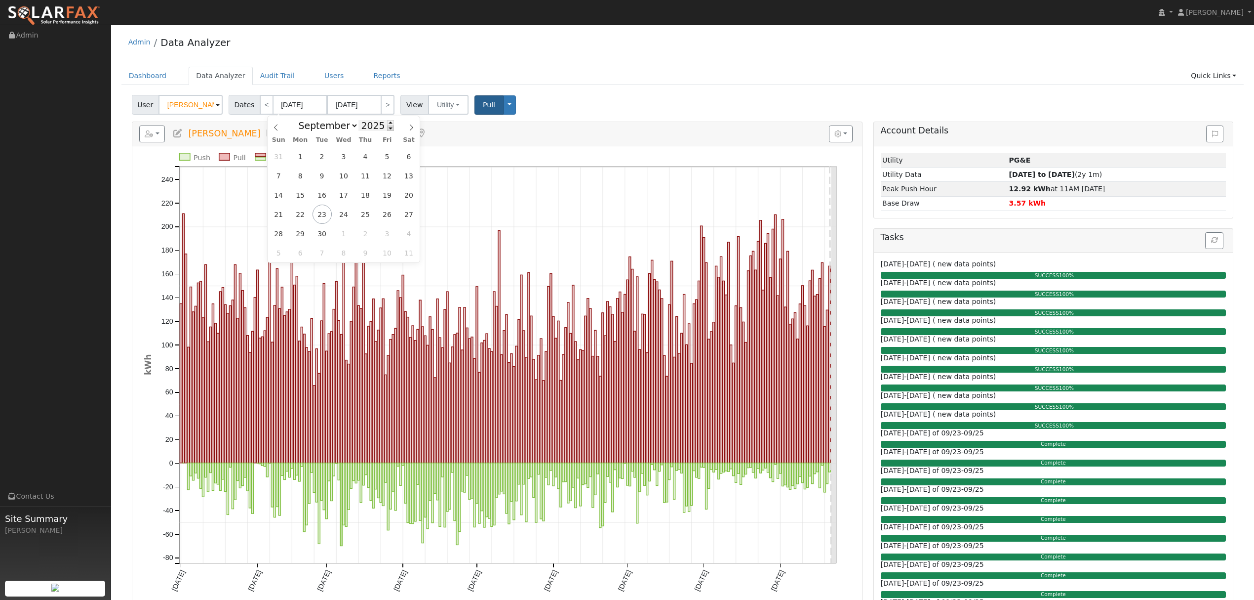
type input "2024"
click at [296, 214] on span "23" at bounding box center [300, 213] width 19 height 19
type input "09/23/2024"
type input "06/14/2025"
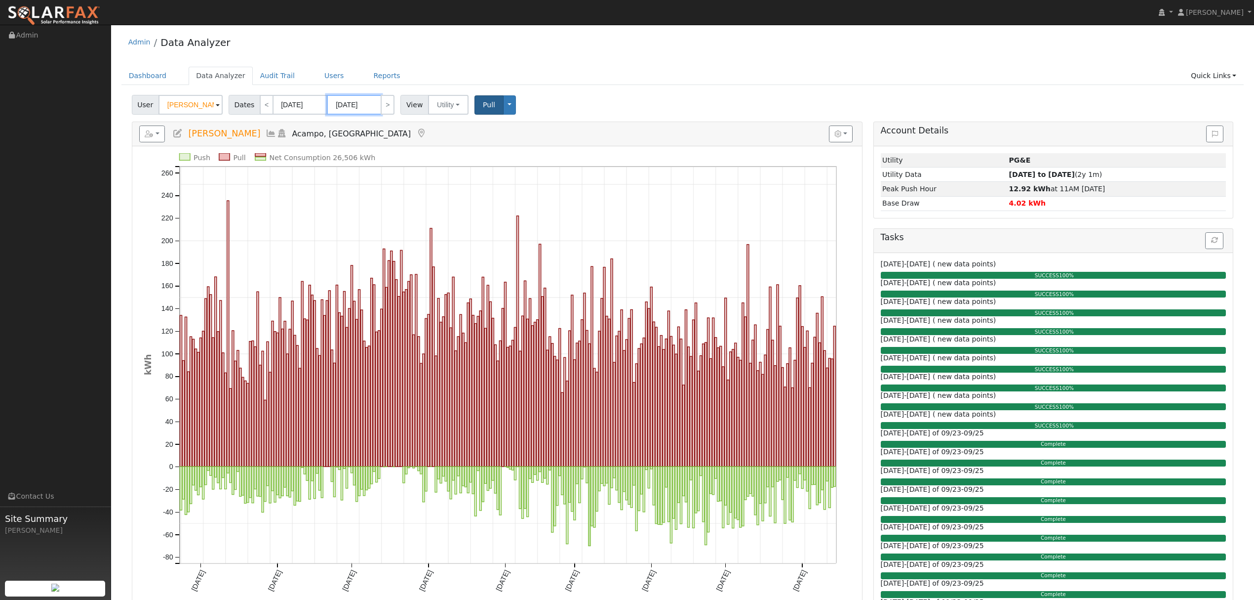
click at [362, 108] on input "06/14/2025" at bounding box center [354, 105] width 54 height 20
click at [396, 125] on select "January February March April May June July August September October November De…" at bounding box center [380, 126] width 65 height 12
select select "8"
click at [355, 120] on select "January February March April May June July August September October November De…" at bounding box center [380, 126] width 65 height 12
click at [376, 210] on span "23" at bounding box center [375, 213] width 19 height 19
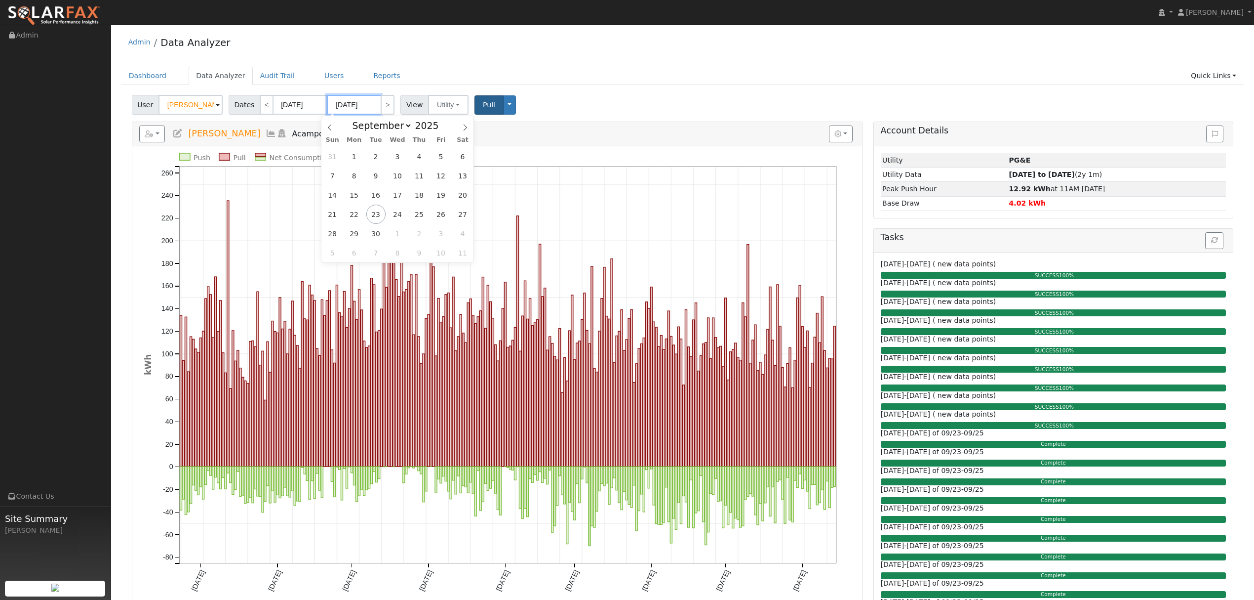
type input "[DATE]"
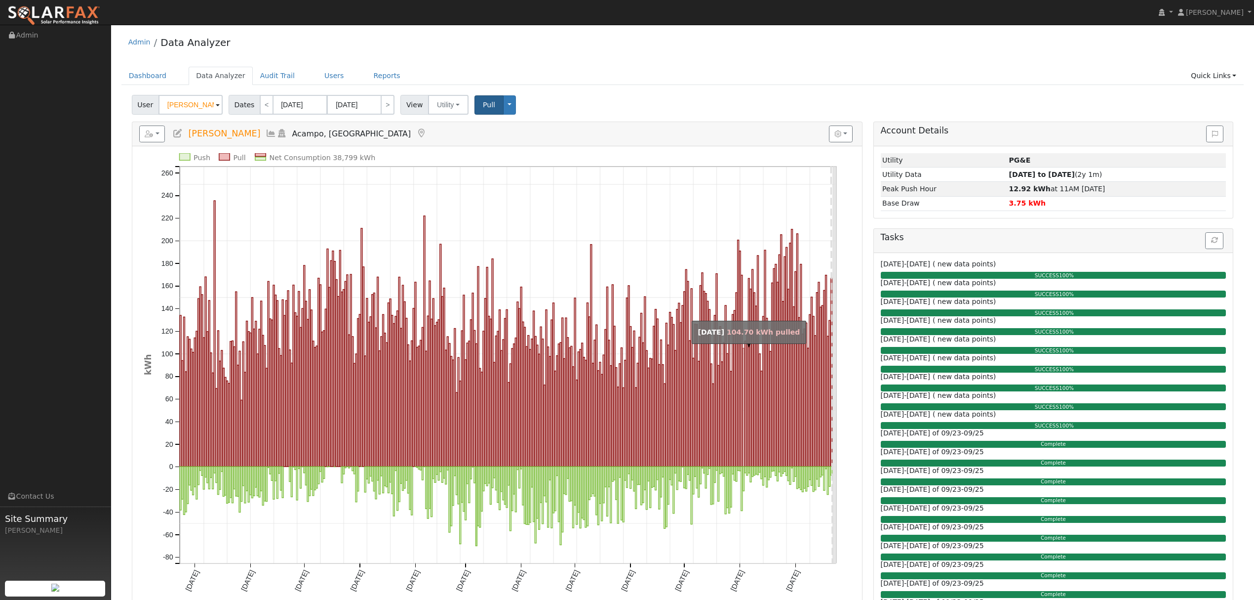
scroll to position [66, 0]
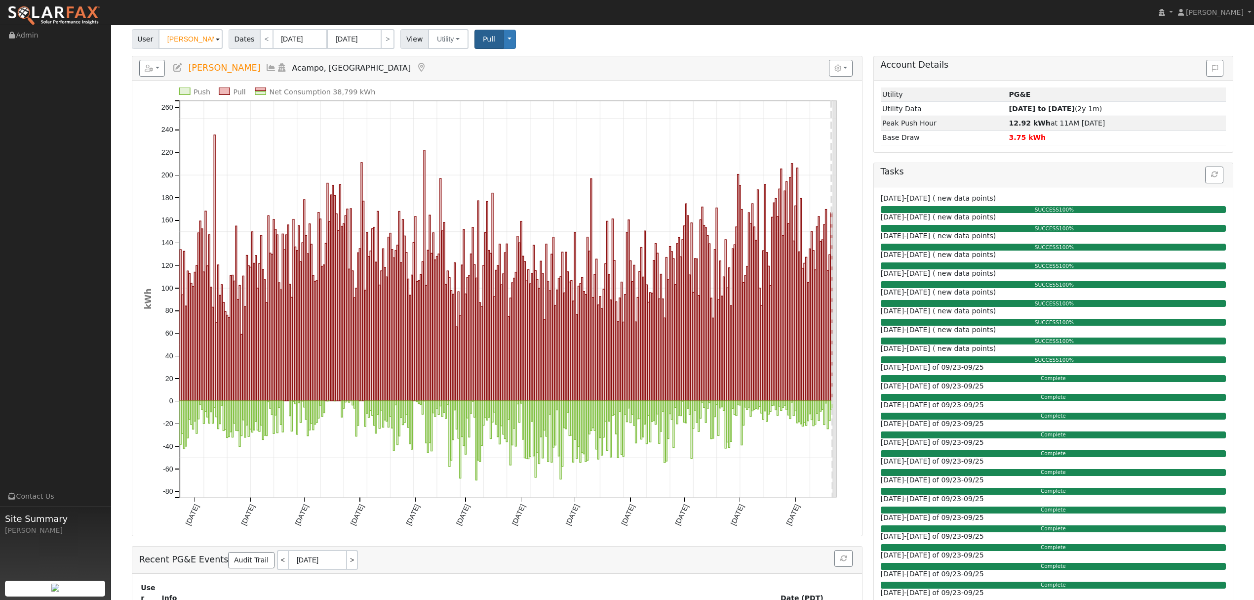
click at [266, 68] on icon at bounding box center [271, 67] width 11 height 9
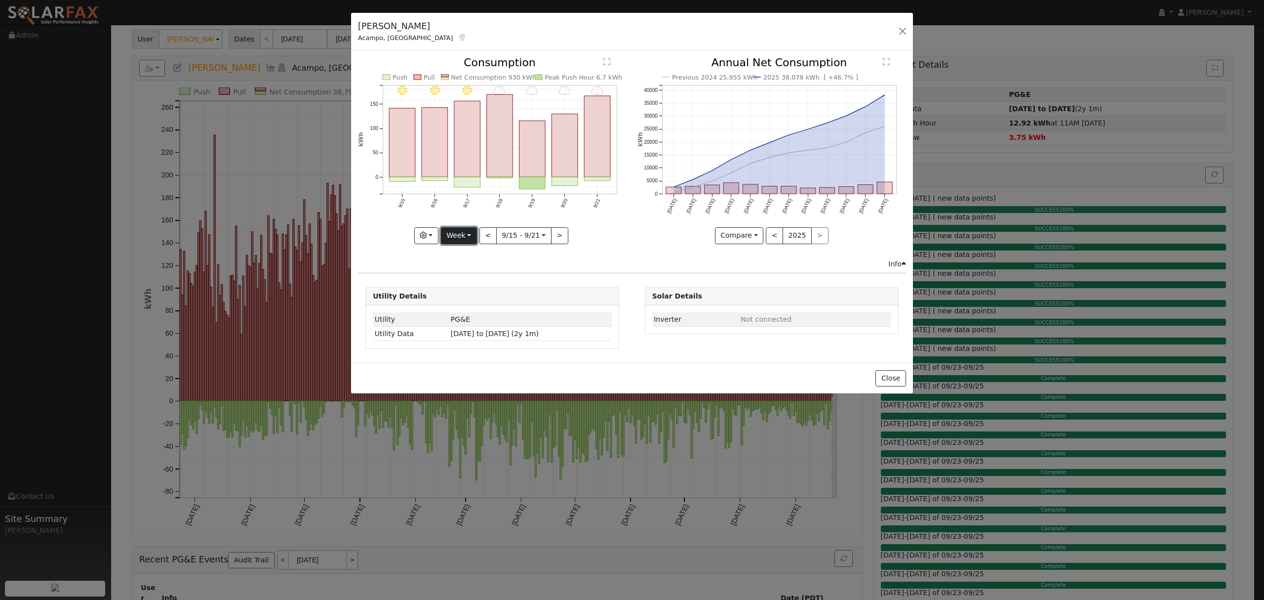
click at [460, 236] on button "Week" at bounding box center [459, 235] width 36 height 17
click at [470, 299] on link "Year" at bounding box center [476, 297] width 69 height 14
type input "[DATE]"
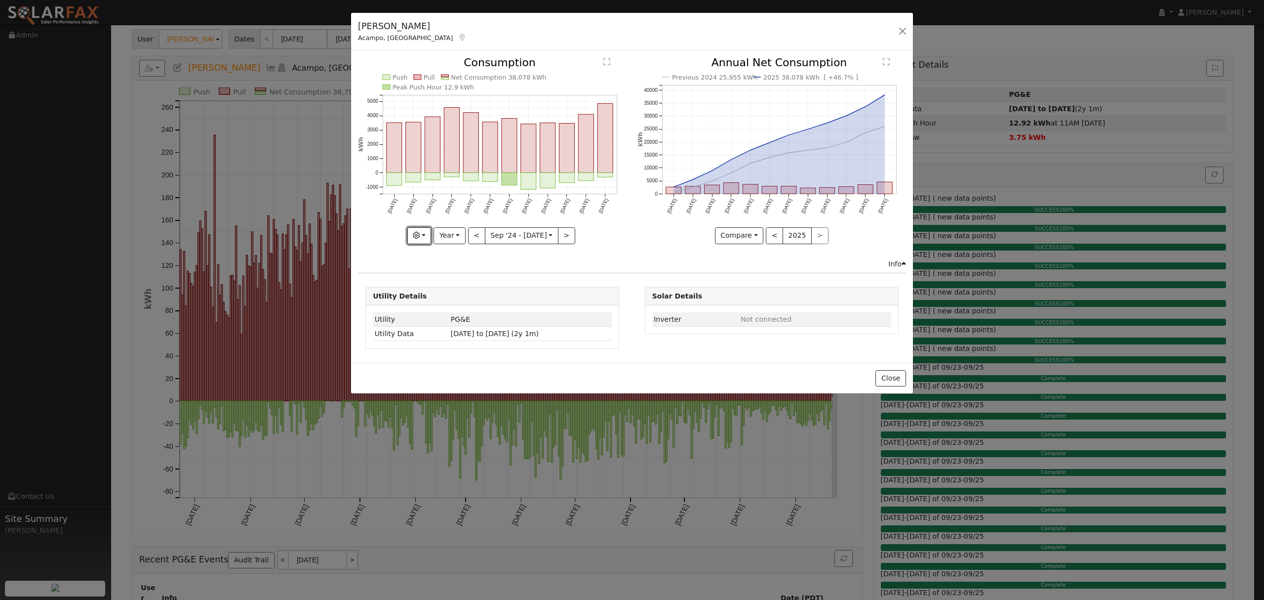
click at [425, 235] on button "button" at bounding box center [419, 235] width 24 height 17
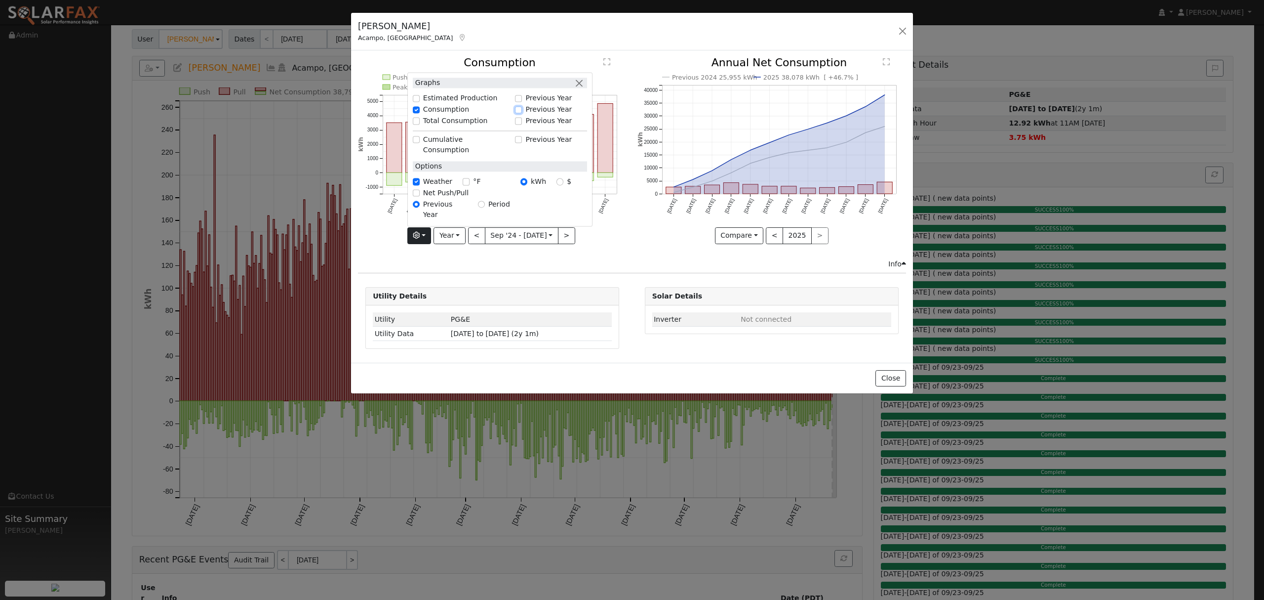
click at [522, 113] on input "Previous Year" at bounding box center [518, 109] width 7 height 7
click at [611, 249] on div "Net Consumption 2024 25,955 kWh Push Pull Net Consumption 38,078 kWh Peak Push …" at bounding box center [492, 157] width 279 height 201
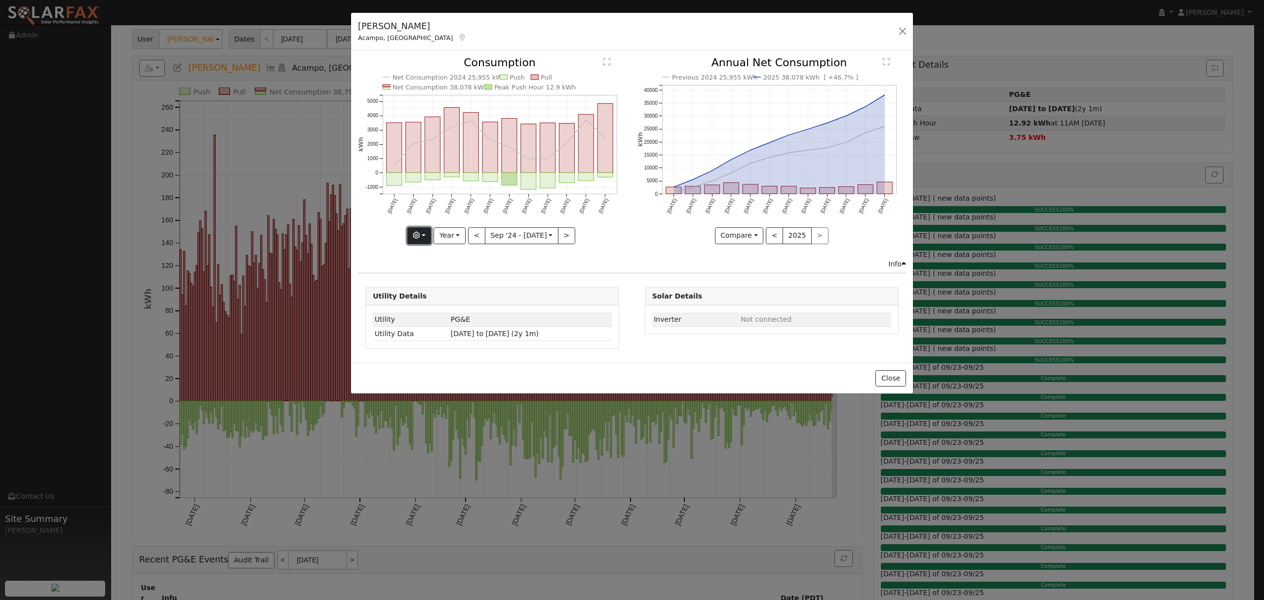
click at [420, 237] on icon "button" at bounding box center [416, 235] width 7 height 7
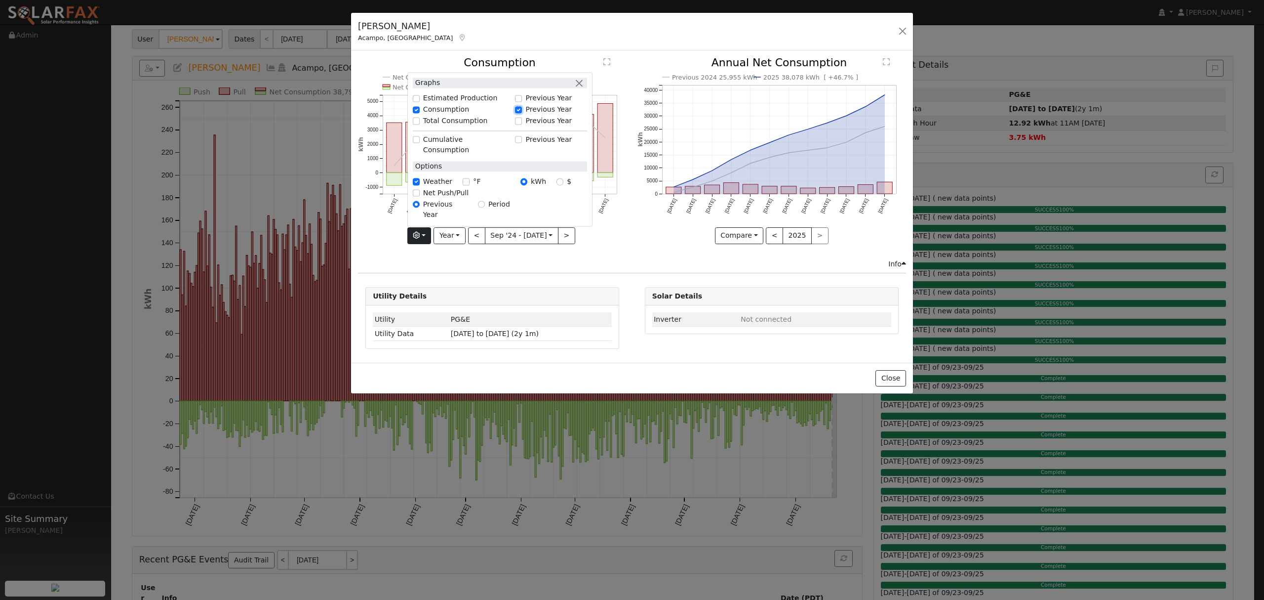
click at [522, 113] on input "Previous Year" at bounding box center [518, 109] width 7 height 7
checkbox input "false"
click at [420, 102] on input "Estimated Production" at bounding box center [416, 98] width 7 height 7
checkbox input "true"
click at [613, 266] on div "Info" at bounding box center [632, 264] width 559 height 10
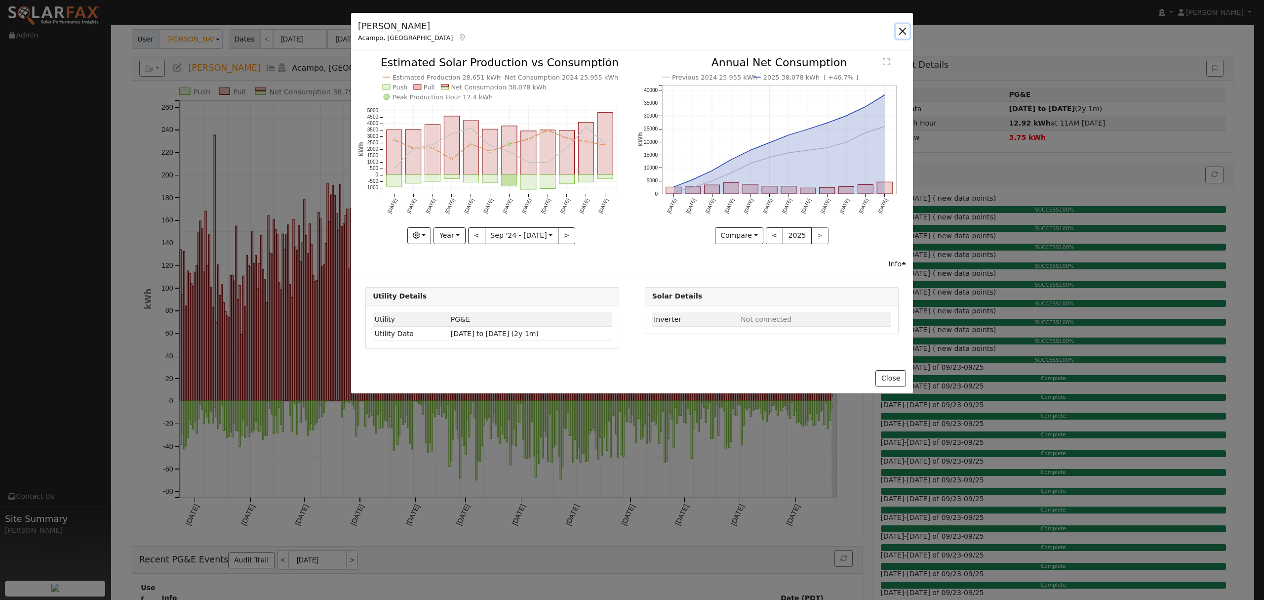
click at [901, 38] on button "button" at bounding box center [903, 31] width 14 height 14
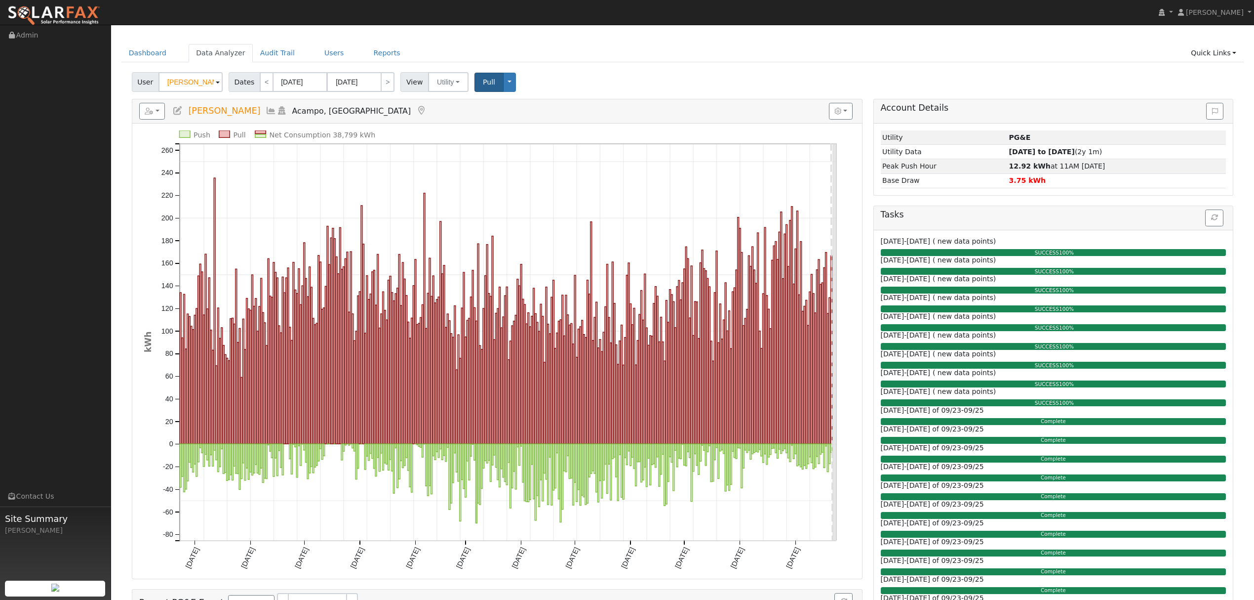
scroll to position [0, 0]
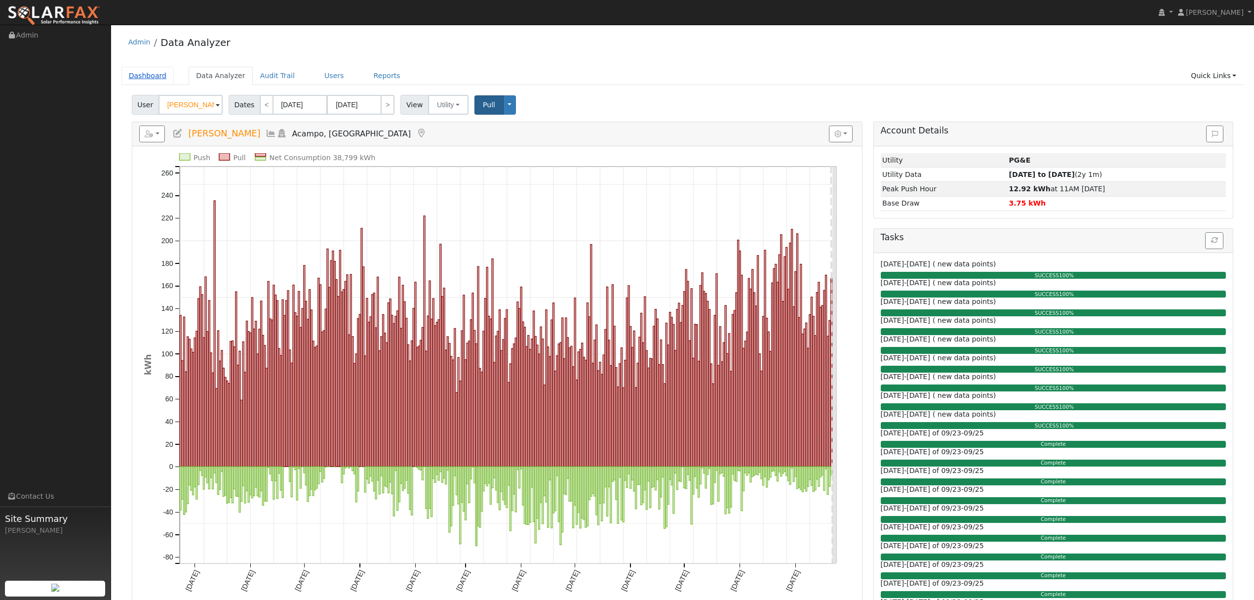
click at [151, 74] on link "Dashboard" at bounding box center [147, 76] width 53 height 18
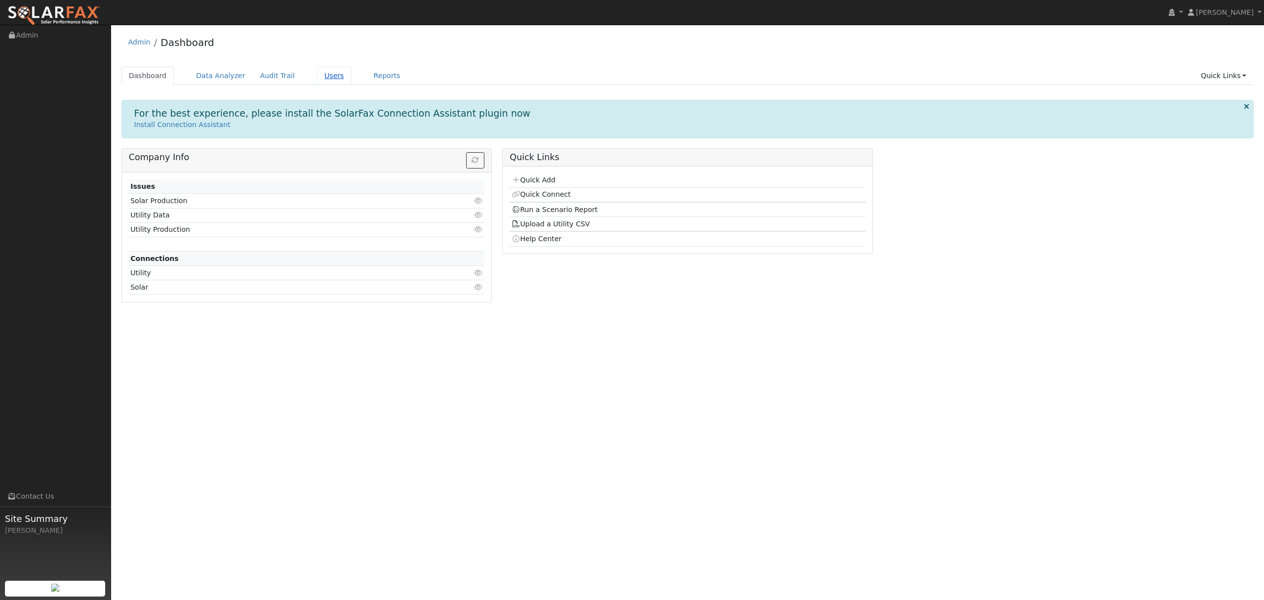
click at [322, 74] on link "Users" at bounding box center [334, 76] width 35 height 18
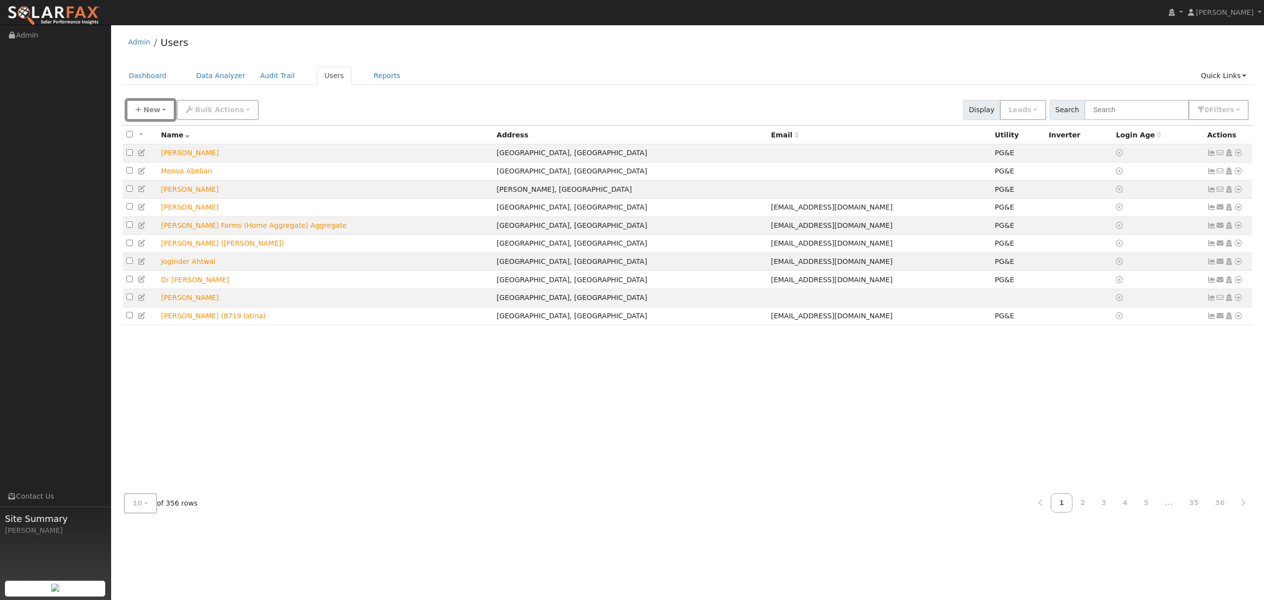
click at [160, 111] on button "New" at bounding box center [150, 110] width 49 height 20
click at [172, 154] on link "Quick Add" at bounding box center [168, 153] width 82 height 14
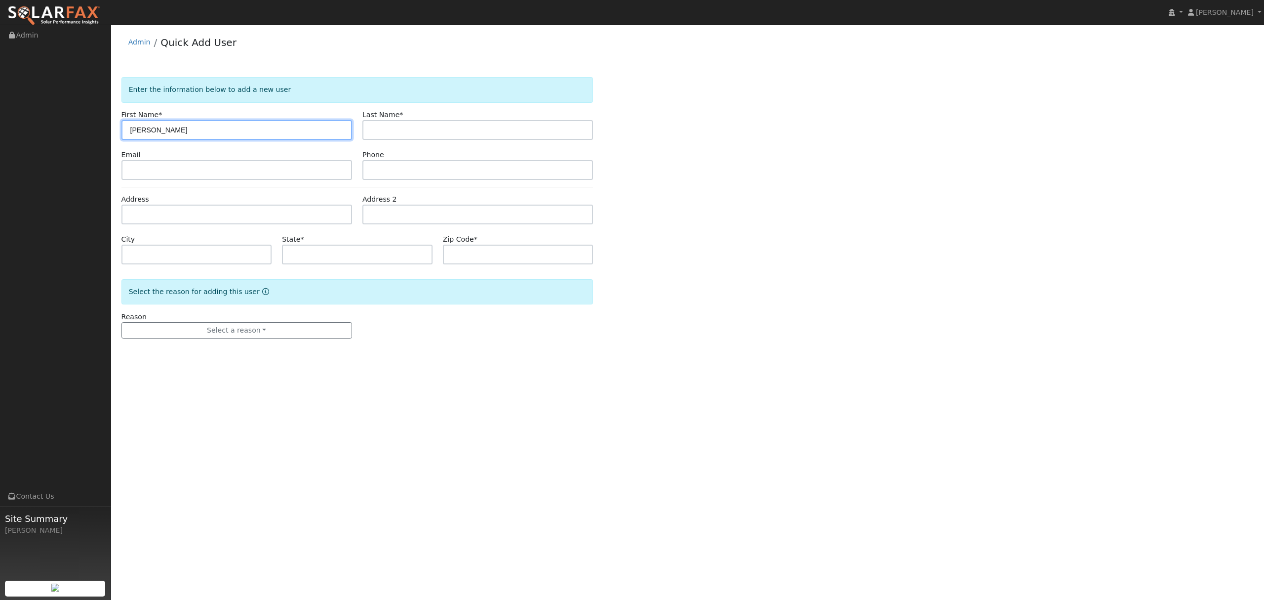
type input "[PERSON_NAME]"
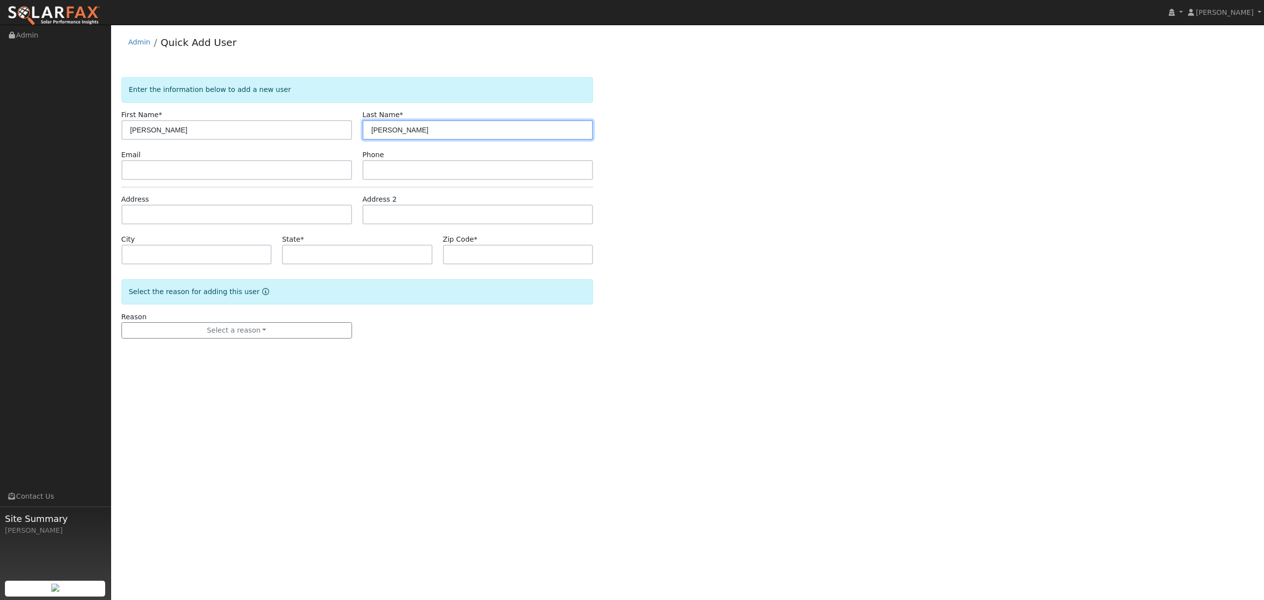
type input "[PERSON_NAME]"
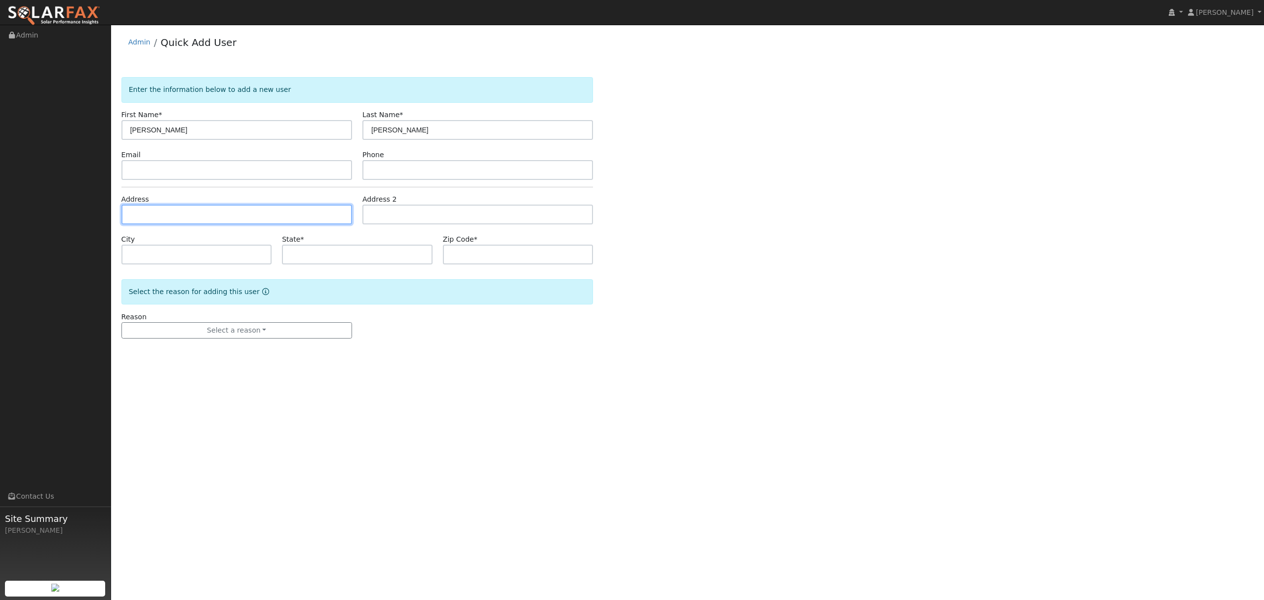
click at [166, 207] on input "text" at bounding box center [236, 214] width 231 height 20
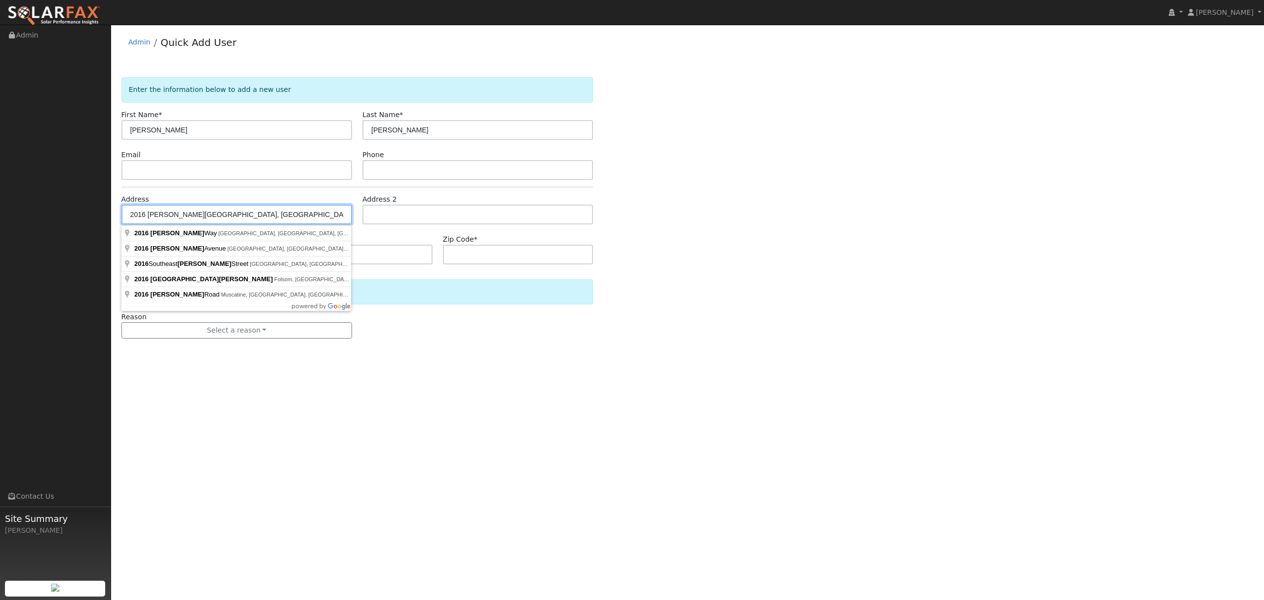
type input "2016 [PERSON_NAME][GEOGRAPHIC_DATA]"
type input "Chico"
type input "CA"
type input "95926"
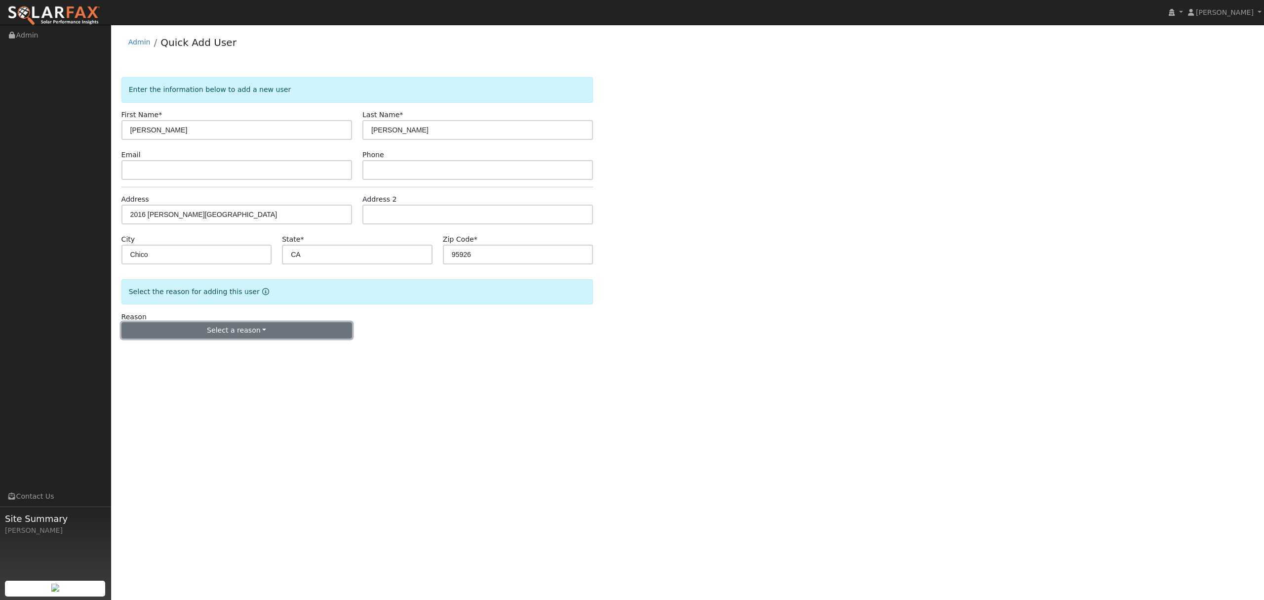
click at [225, 335] on button "Select a reason" at bounding box center [236, 330] width 231 height 17
click at [161, 350] on link "New lead" at bounding box center [176, 351] width 109 height 14
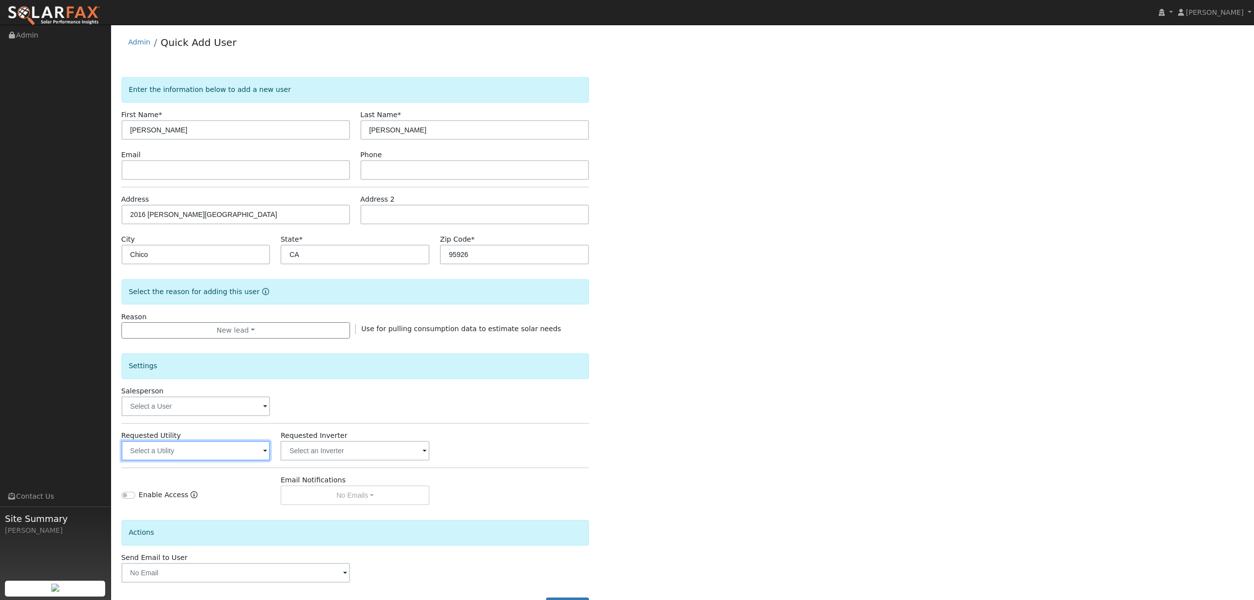
click at [216, 458] on input "text" at bounding box center [195, 451] width 149 height 20
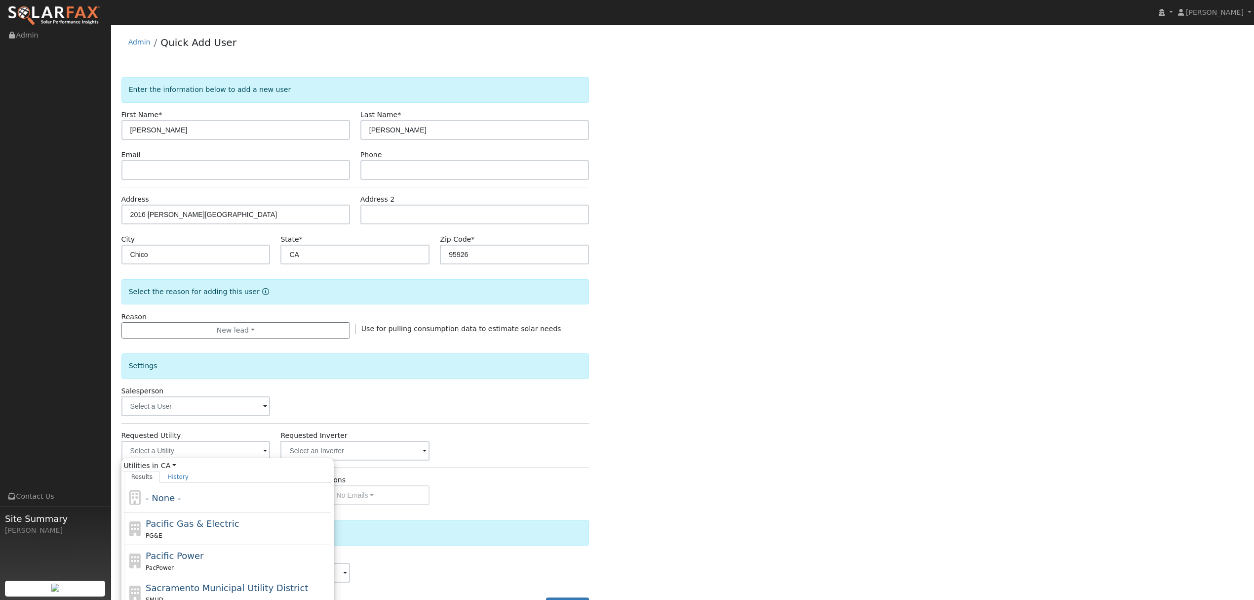
click at [172, 540] on div "PG&E" at bounding box center [237, 535] width 183 height 10
type input "Pacific Gas & Electric"
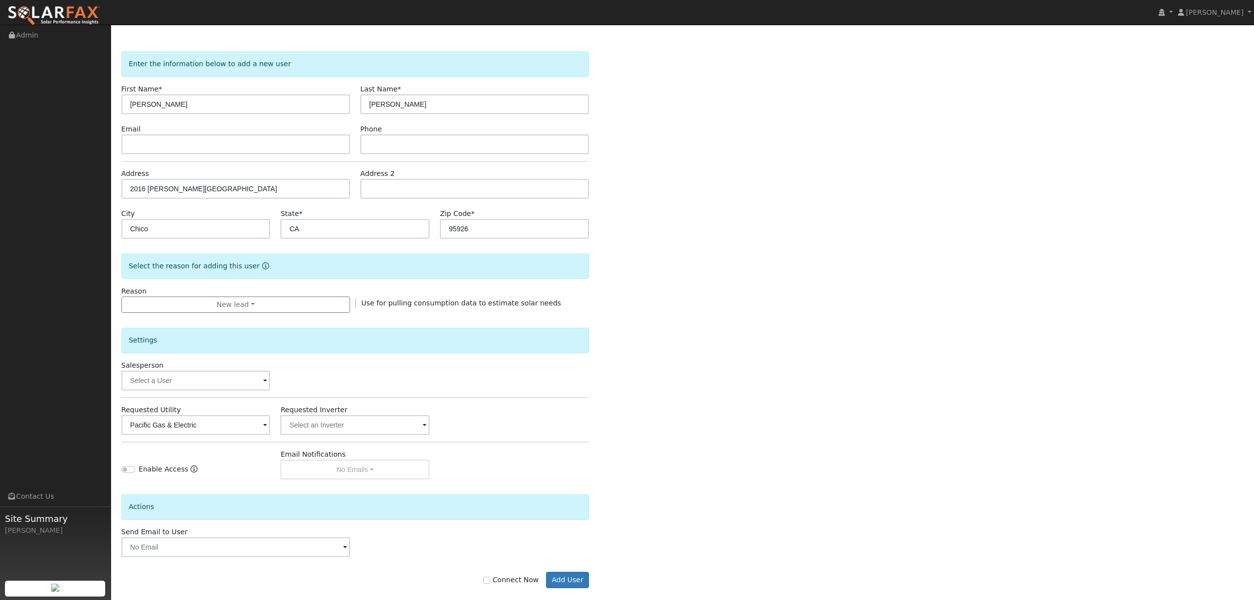
scroll to position [40, 0]
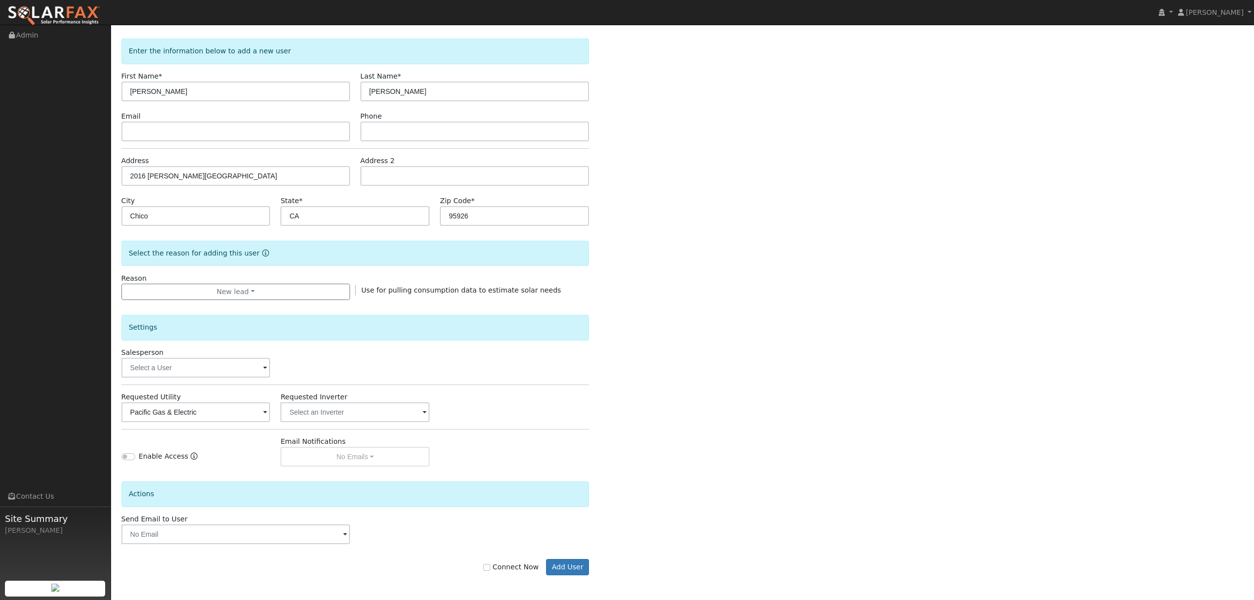
click at [498, 563] on label "Connect Now" at bounding box center [510, 567] width 55 height 10
click at [490, 563] on input "Connect Now" at bounding box center [486, 566] width 7 height 7
checkbox input "true"
click at [574, 565] on button "Add User" at bounding box center [567, 567] width 43 height 17
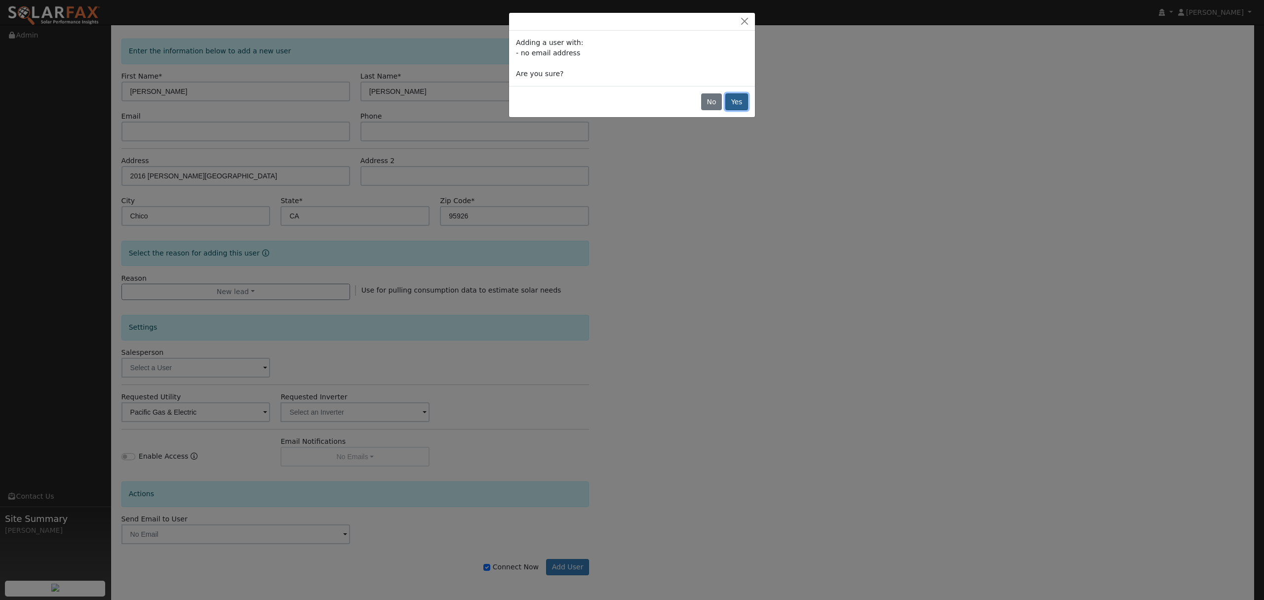
click at [734, 102] on button "Yes" at bounding box center [736, 101] width 23 height 17
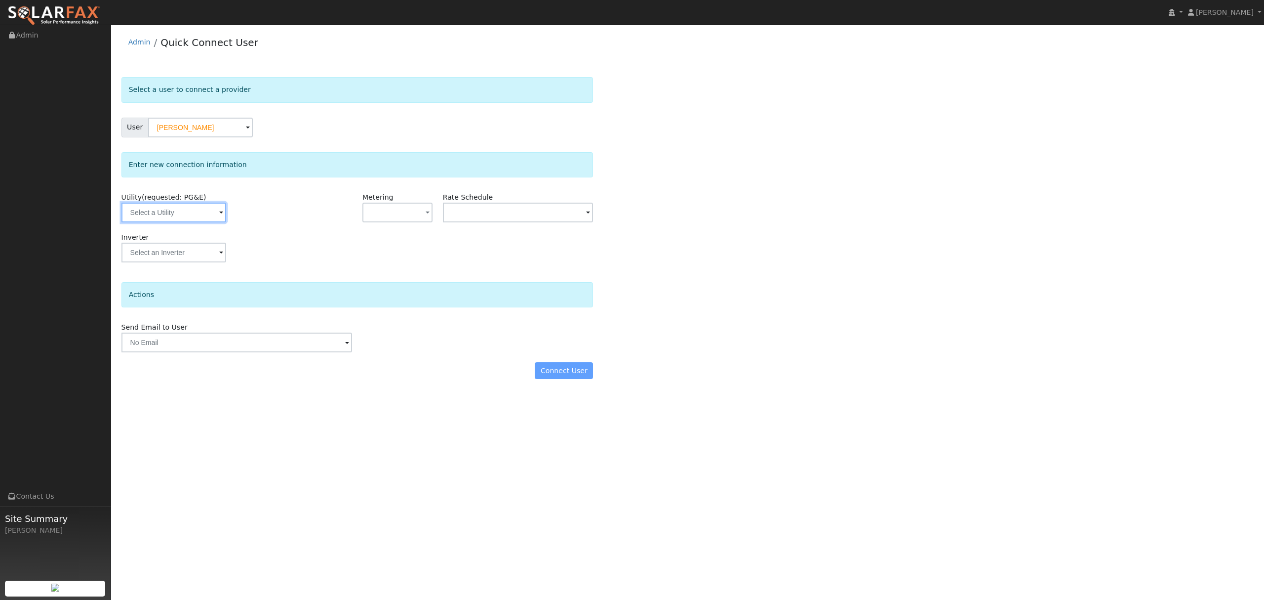
click at [206, 216] on input "text" at bounding box center [173, 212] width 105 height 20
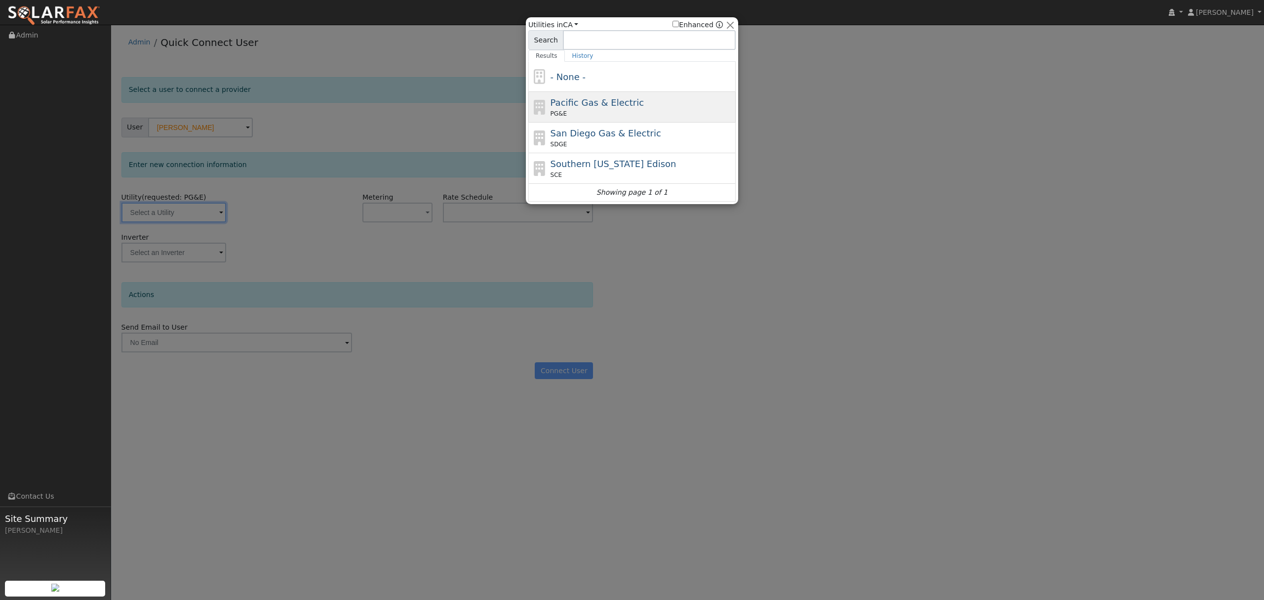
click at [619, 111] on div "PG&E" at bounding box center [642, 113] width 183 height 9
type input "PG&E"
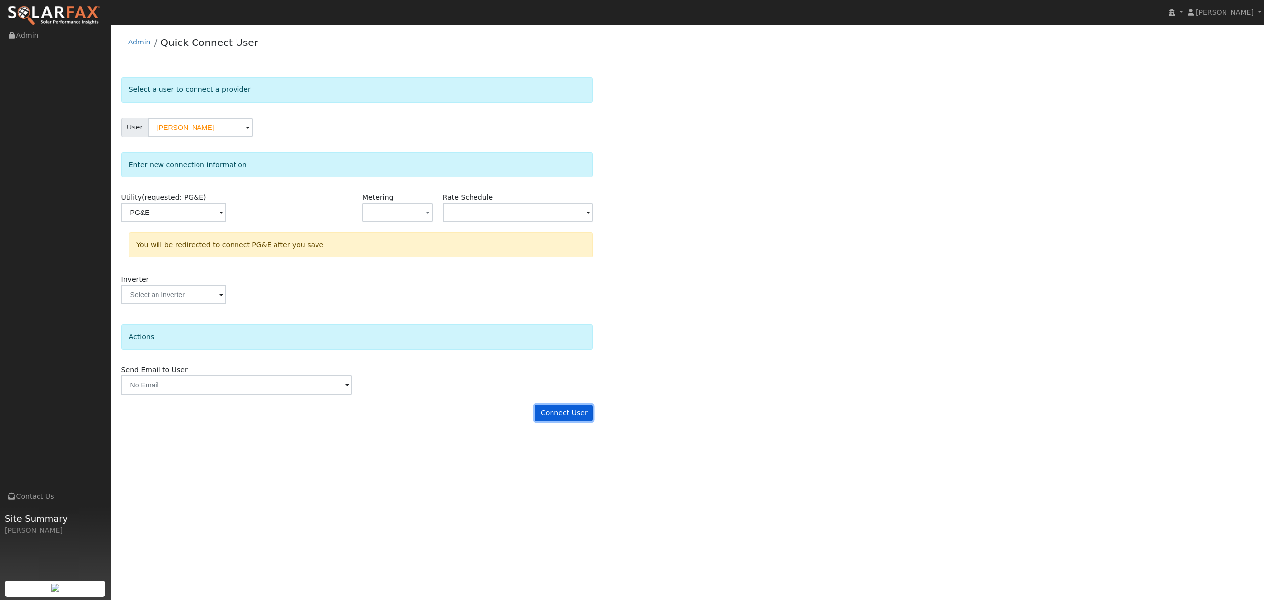
drag, startPoint x: 556, startPoint y: 413, endPoint x: 570, endPoint y: 412, distance: 13.9
click at [556, 412] on button "Connect User" at bounding box center [564, 412] width 58 height 17
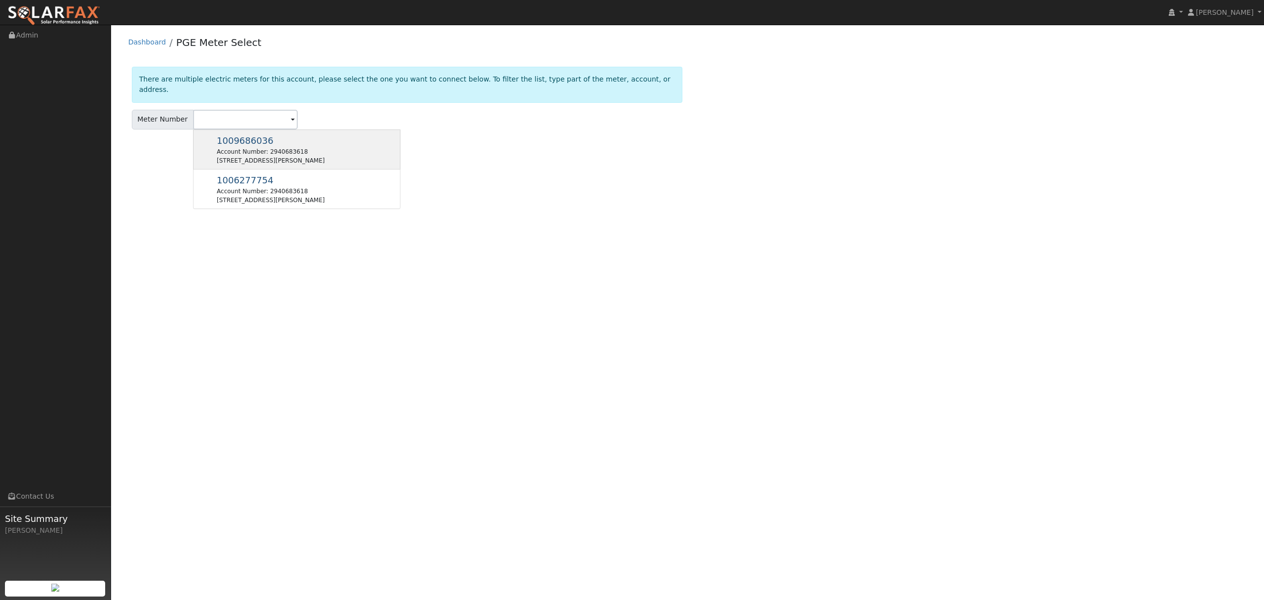
click at [267, 147] on div "Account Number: 2940683618" at bounding box center [271, 151] width 108 height 9
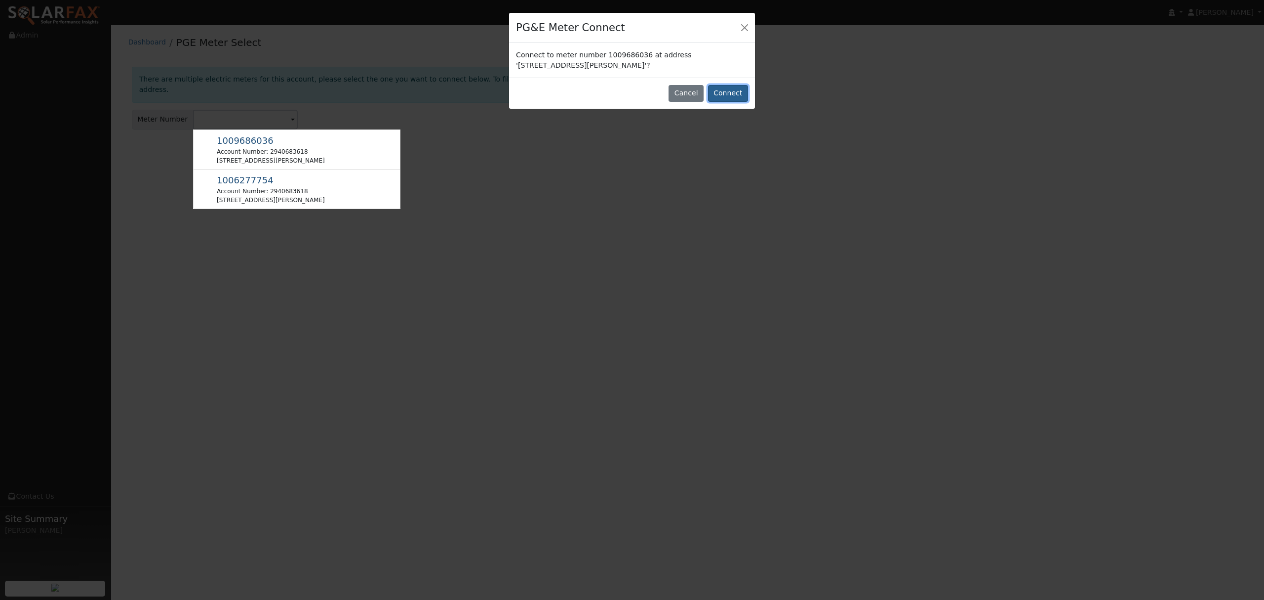
click at [738, 95] on button "Connect" at bounding box center [728, 93] width 40 height 17
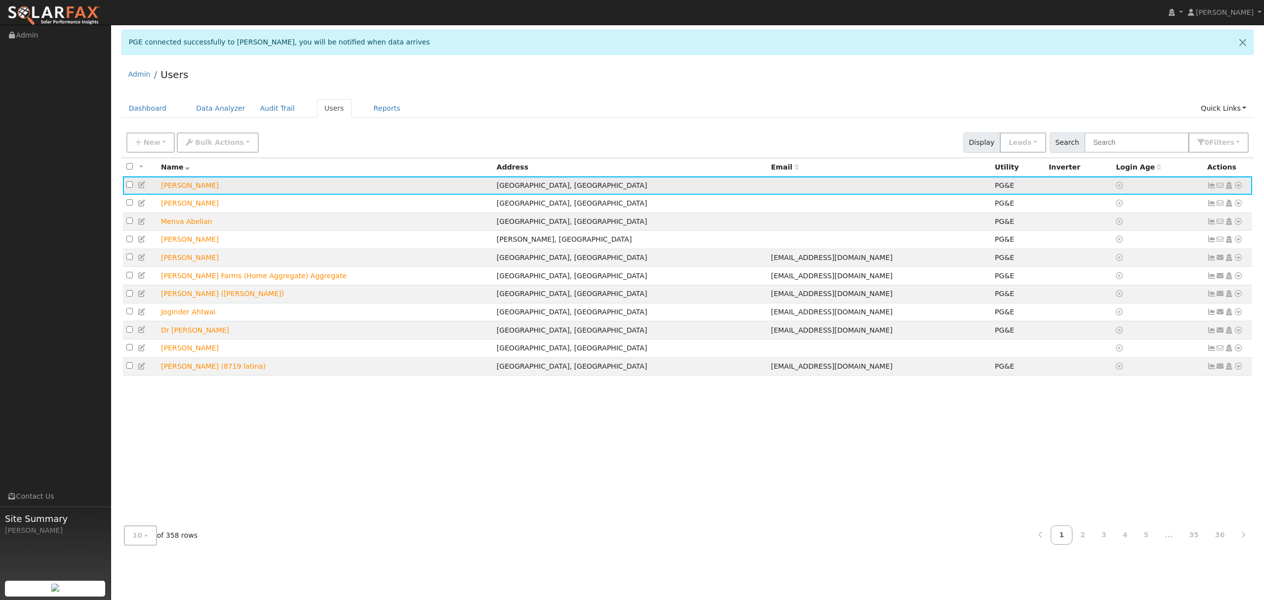
click at [1237, 186] on icon at bounding box center [1238, 185] width 9 height 7
click at [1205, 205] on link "Data Analyzer" at bounding box center [1206, 203] width 72 height 14
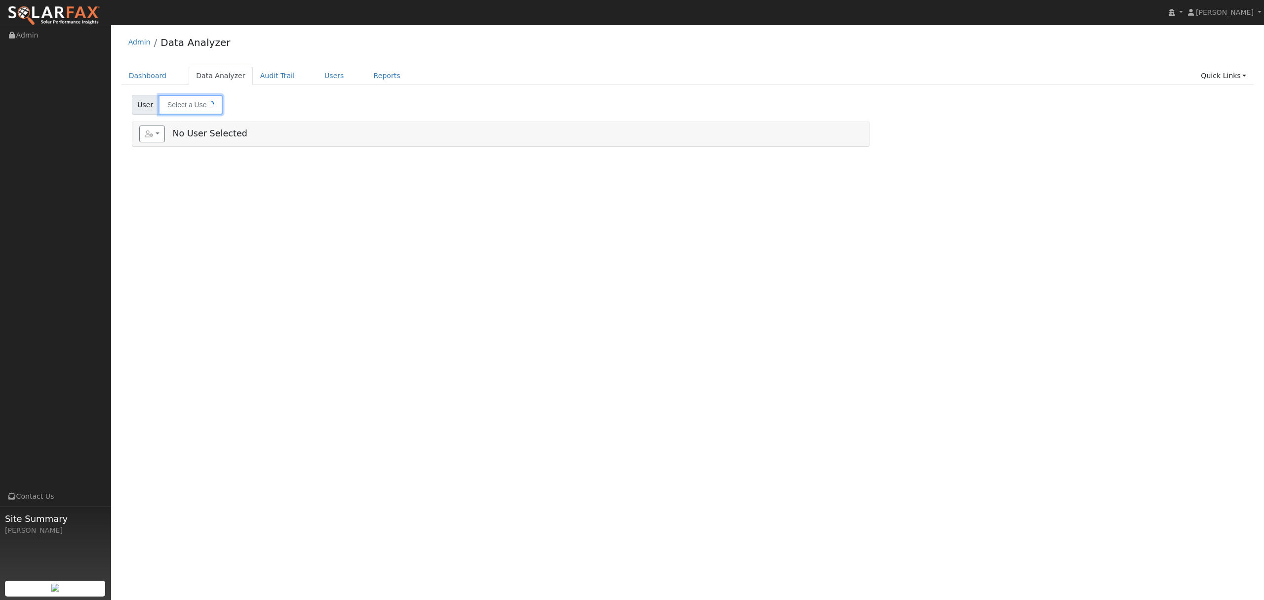
type input "[PERSON_NAME]"
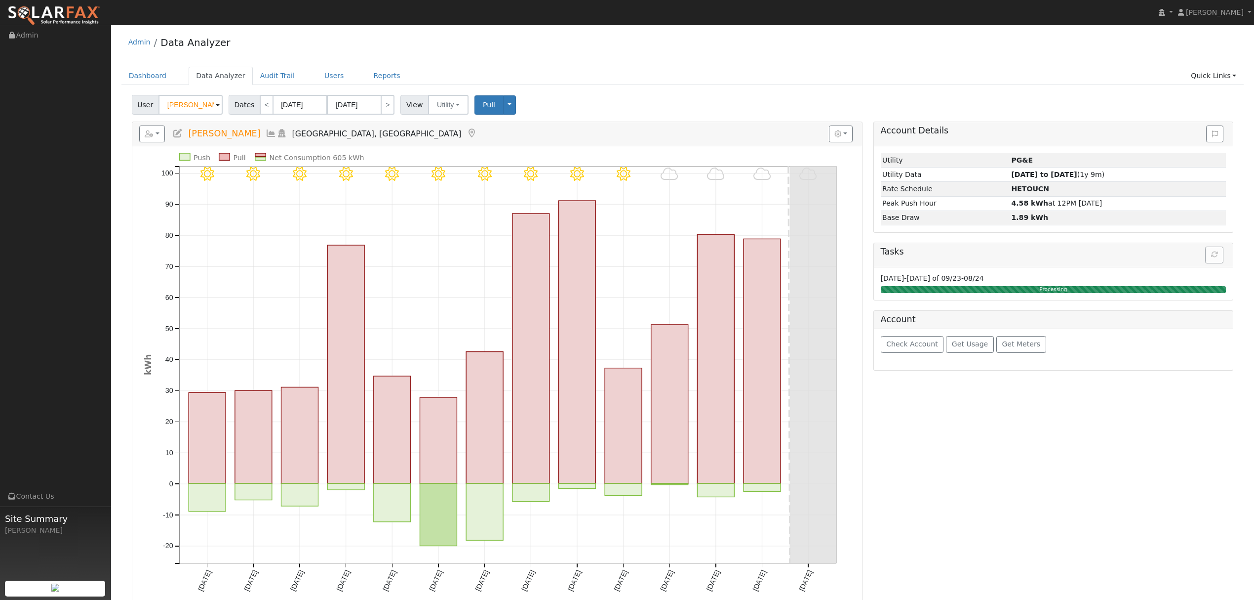
click at [266, 135] on icon at bounding box center [271, 133] width 11 height 9
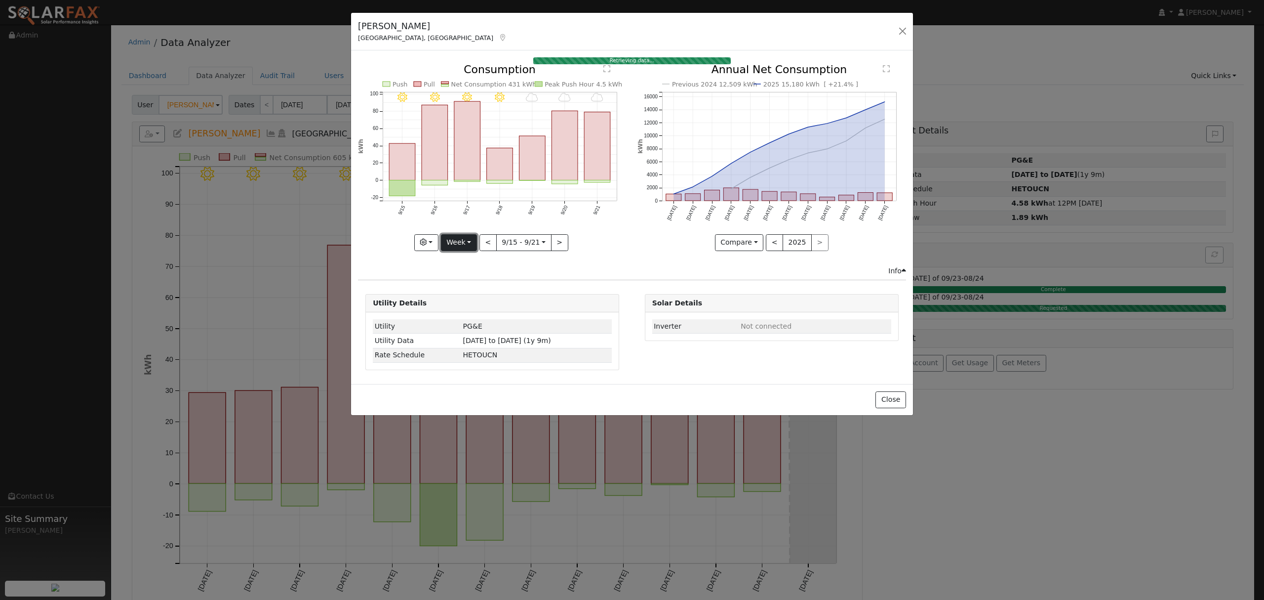
click at [463, 245] on button "Week" at bounding box center [459, 242] width 36 height 17
click at [473, 301] on link "Year" at bounding box center [476, 305] width 69 height 14
type input "2024-09-01"
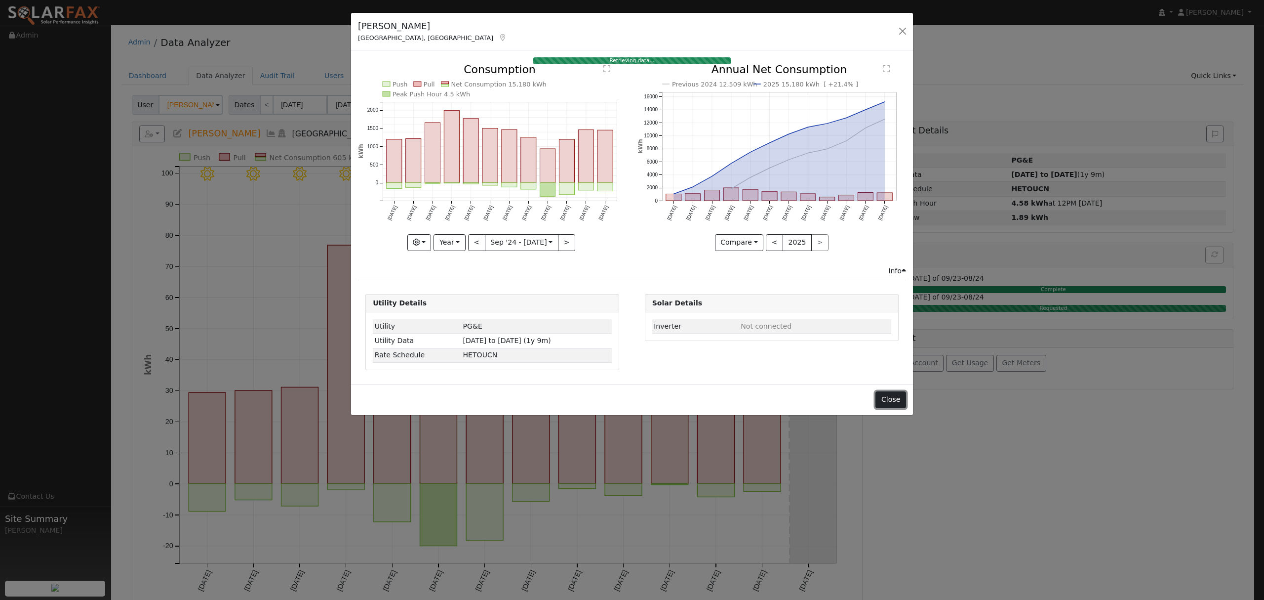
click at [896, 398] on button "Close" at bounding box center [891, 399] width 30 height 17
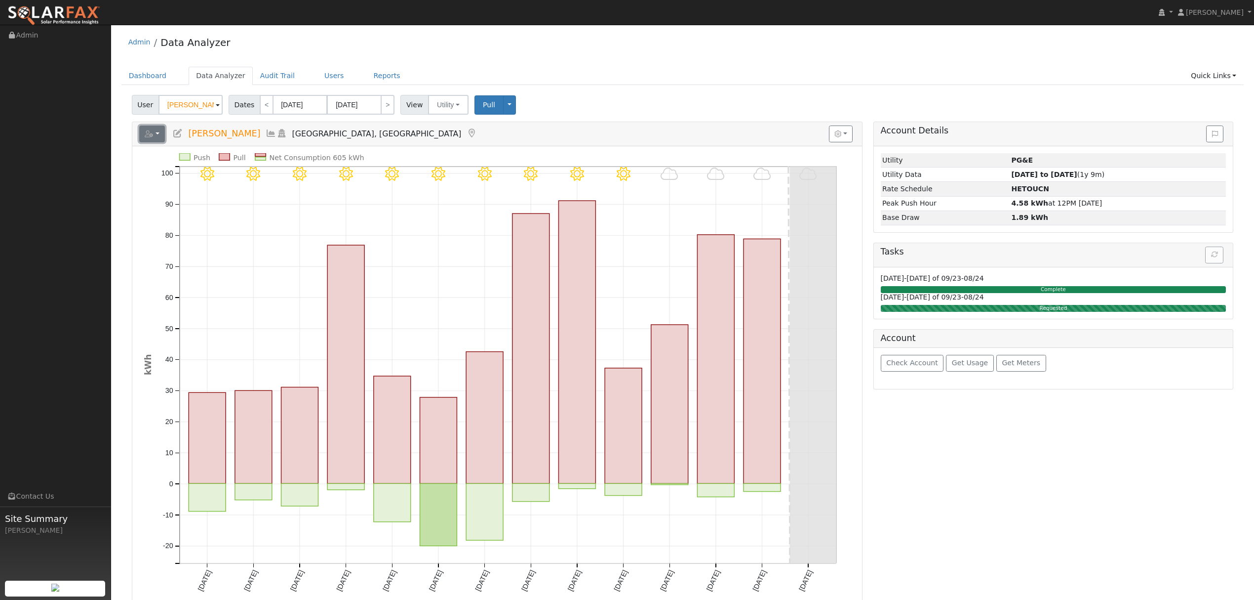
click at [161, 135] on button "button" at bounding box center [152, 133] width 26 height 17
click at [0, 0] on link "Export to CSV" at bounding box center [0, 0] width 0 height 0
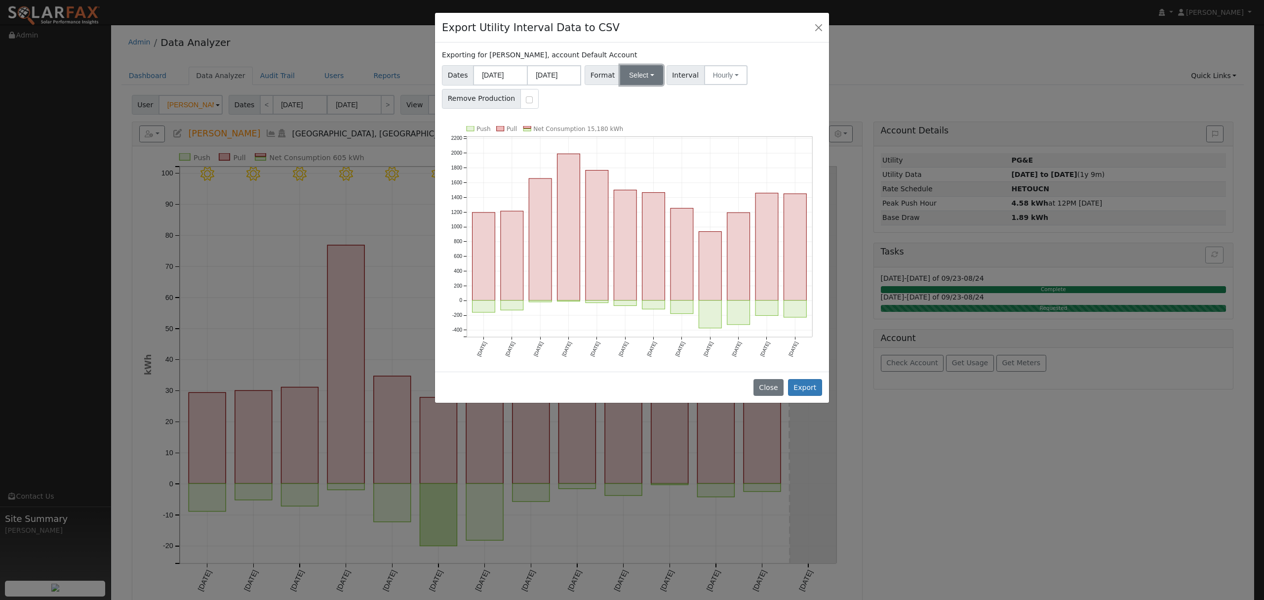
click at [643, 76] on button "Select" at bounding box center [641, 75] width 43 height 20
click at [633, 204] on link "Solargraf" at bounding box center [653, 202] width 71 height 14
click at [808, 393] on button "Export" at bounding box center [805, 387] width 34 height 17
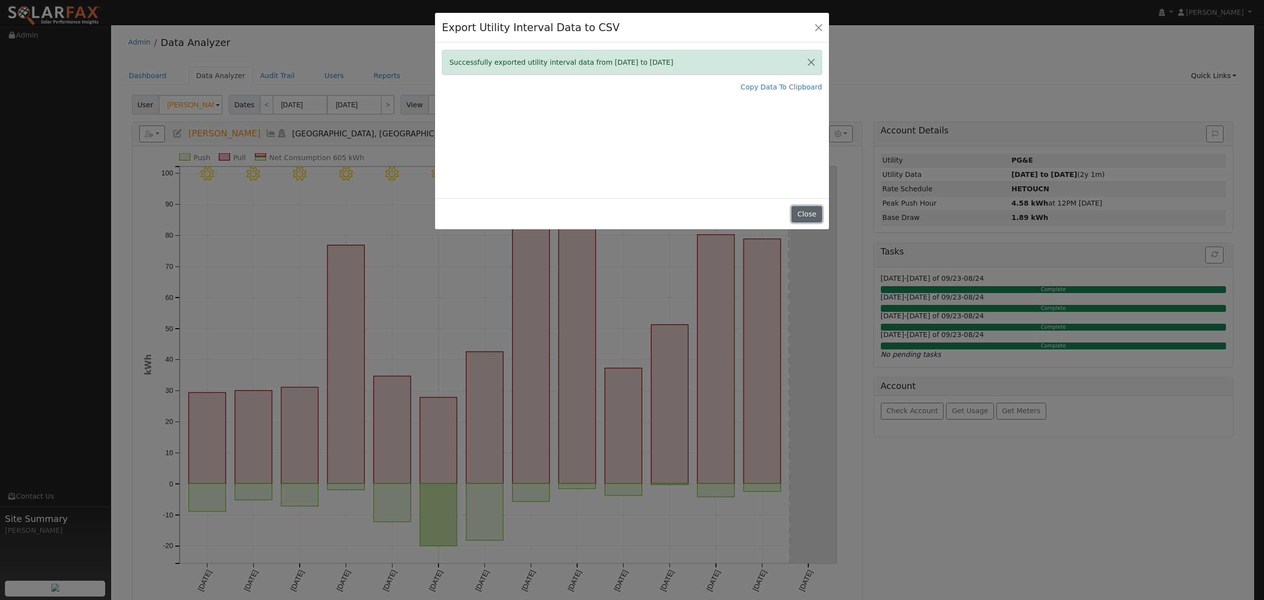
drag, startPoint x: 808, startPoint y: 215, endPoint x: 798, endPoint y: 216, distance: 10.4
click at [808, 215] on button "Close" at bounding box center [807, 214] width 30 height 17
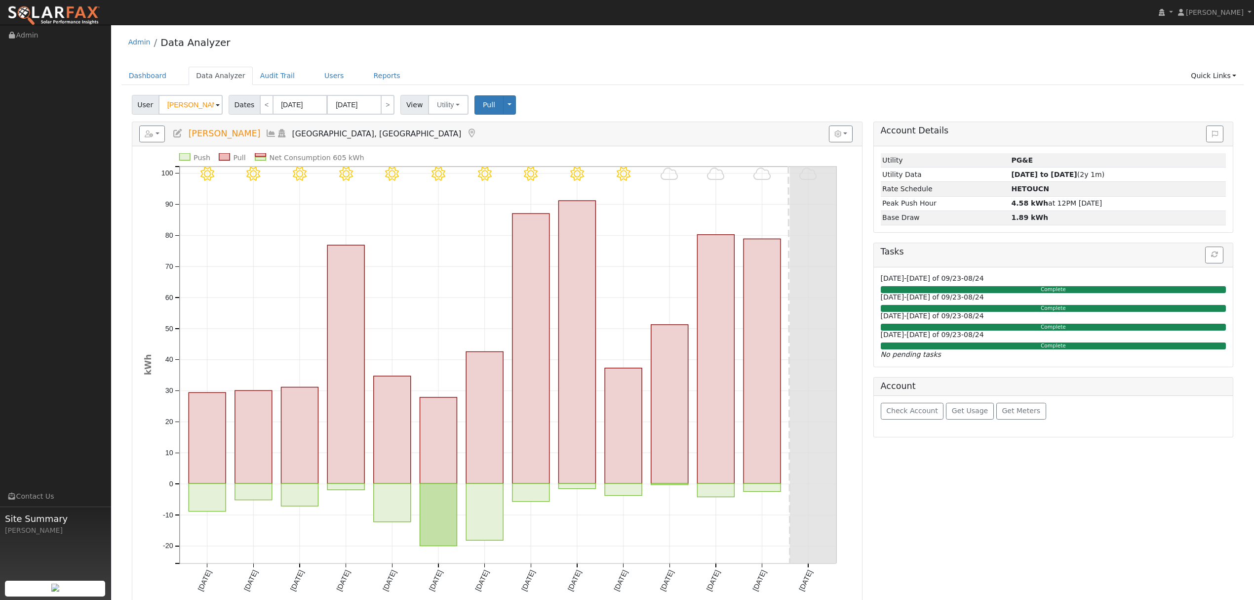
click at [266, 131] on icon at bounding box center [271, 133] width 11 height 9
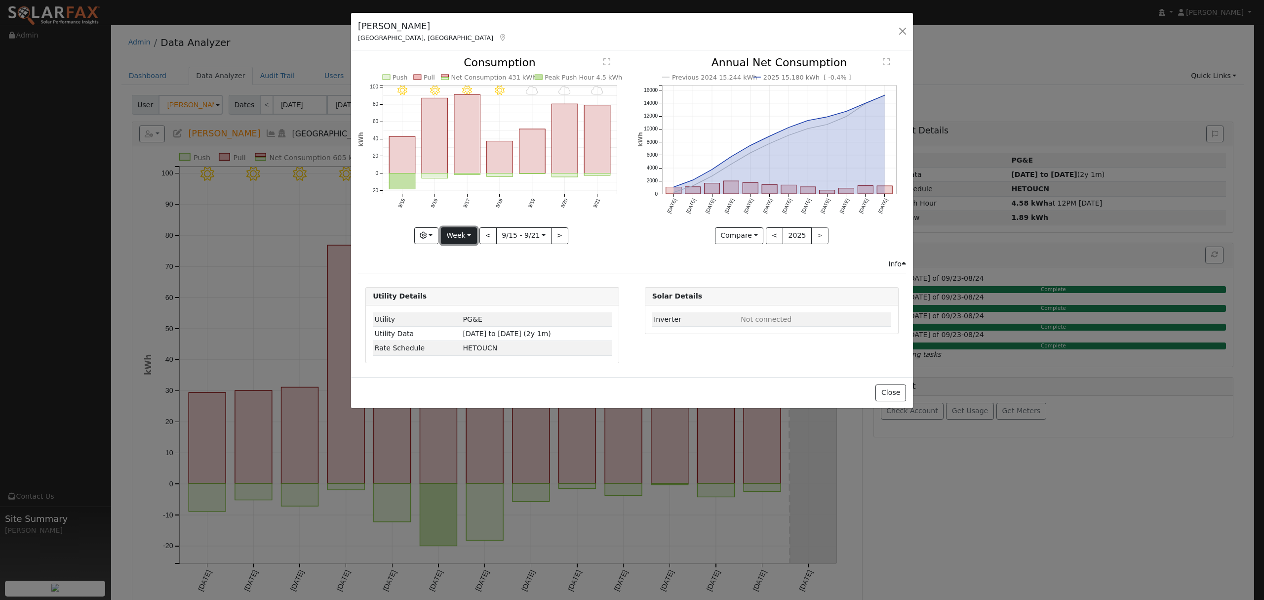
click at [452, 238] on button "Week" at bounding box center [459, 235] width 36 height 17
click at [467, 299] on link "Year" at bounding box center [476, 297] width 69 height 14
type input "2024-09-01"
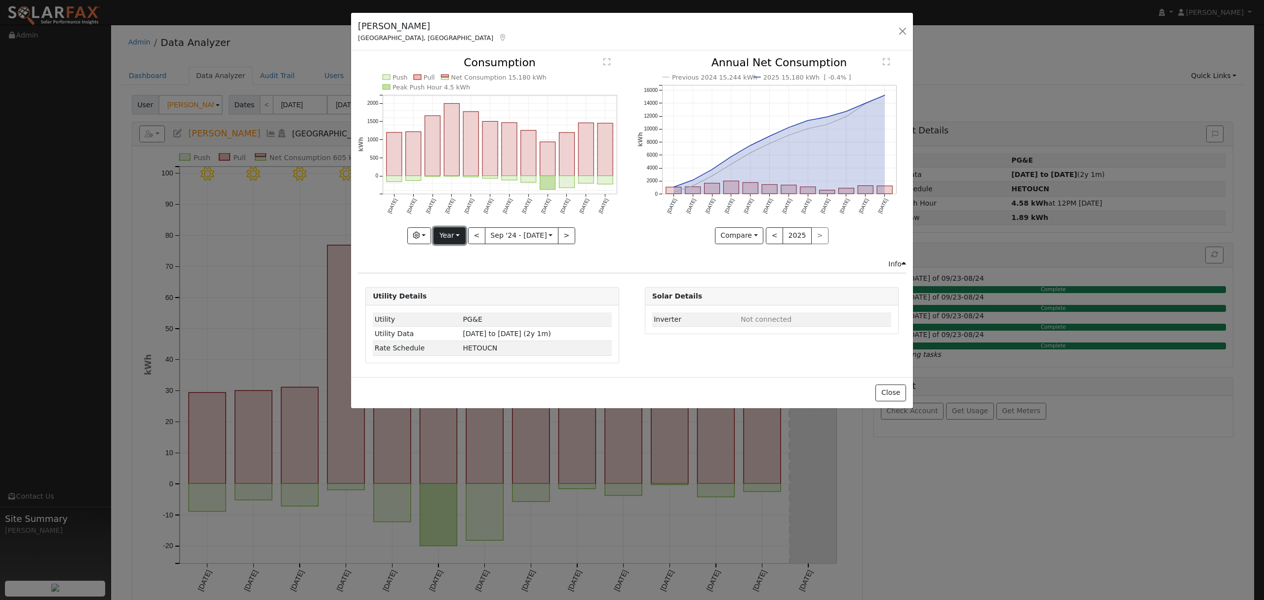
click at [460, 235] on button "Year" at bounding box center [450, 235] width 32 height 17
click at [430, 255] on div "Push Pull Net Consumption 15,180 kWh Peak Push Hour 4.5 kWh Sep '24 Oct '24 Nov…" at bounding box center [492, 157] width 279 height 201
click at [430, 237] on button "button" at bounding box center [419, 235] width 24 height 17
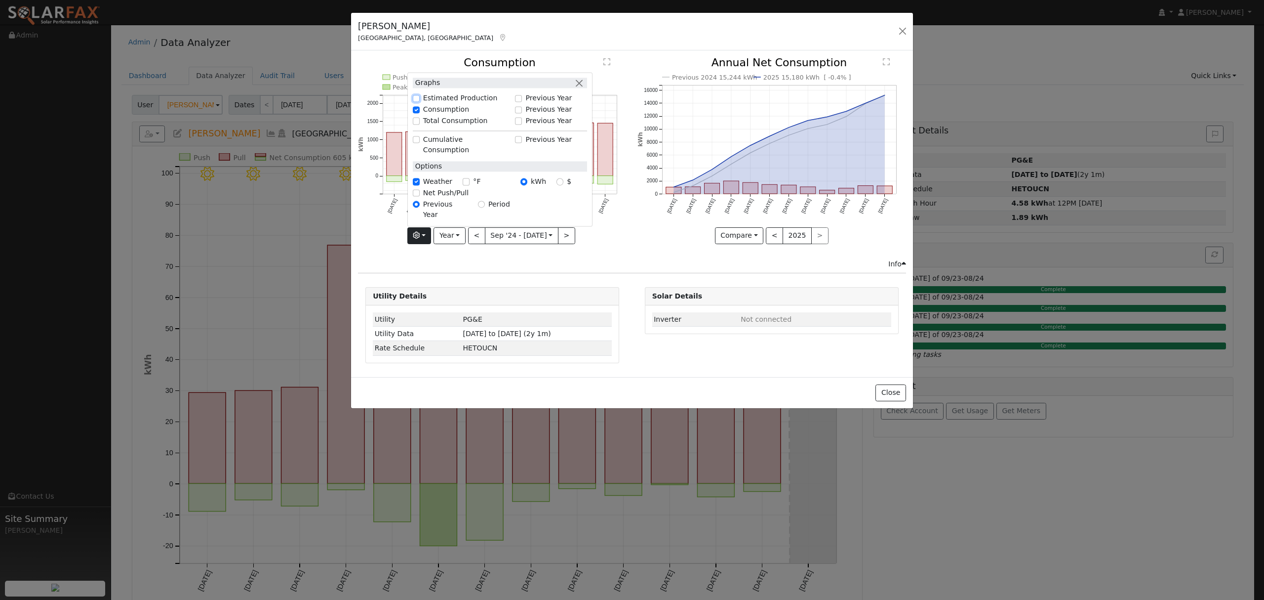
click at [419, 102] on input "Estimated Production" at bounding box center [416, 98] width 7 height 7
checkbox input "true"
click at [905, 31] on button "button" at bounding box center [903, 31] width 14 height 14
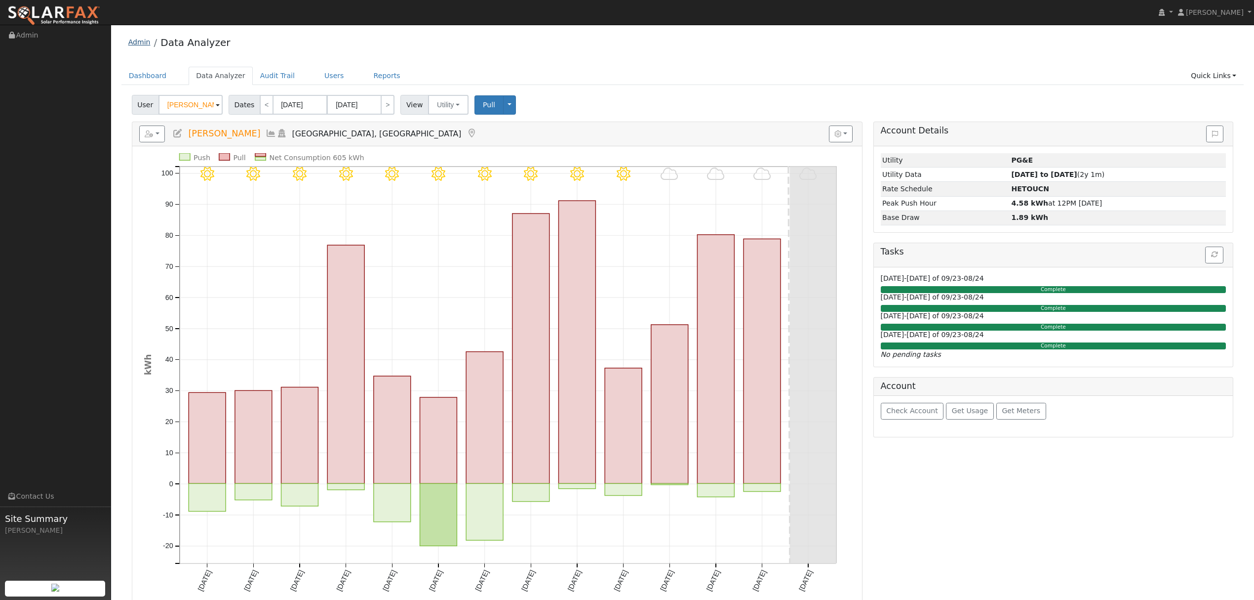
click at [135, 42] on link "Admin" at bounding box center [139, 42] width 22 height 8
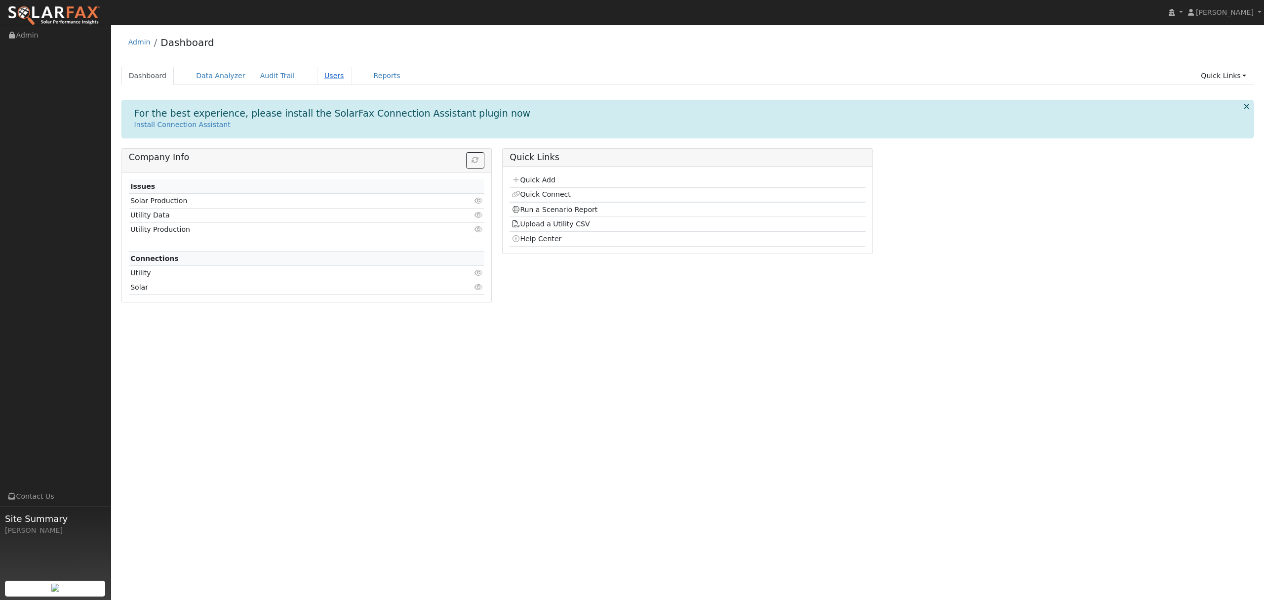
click at [324, 79] on link "Users" at bounding box center [334, 76] width 35 height 18
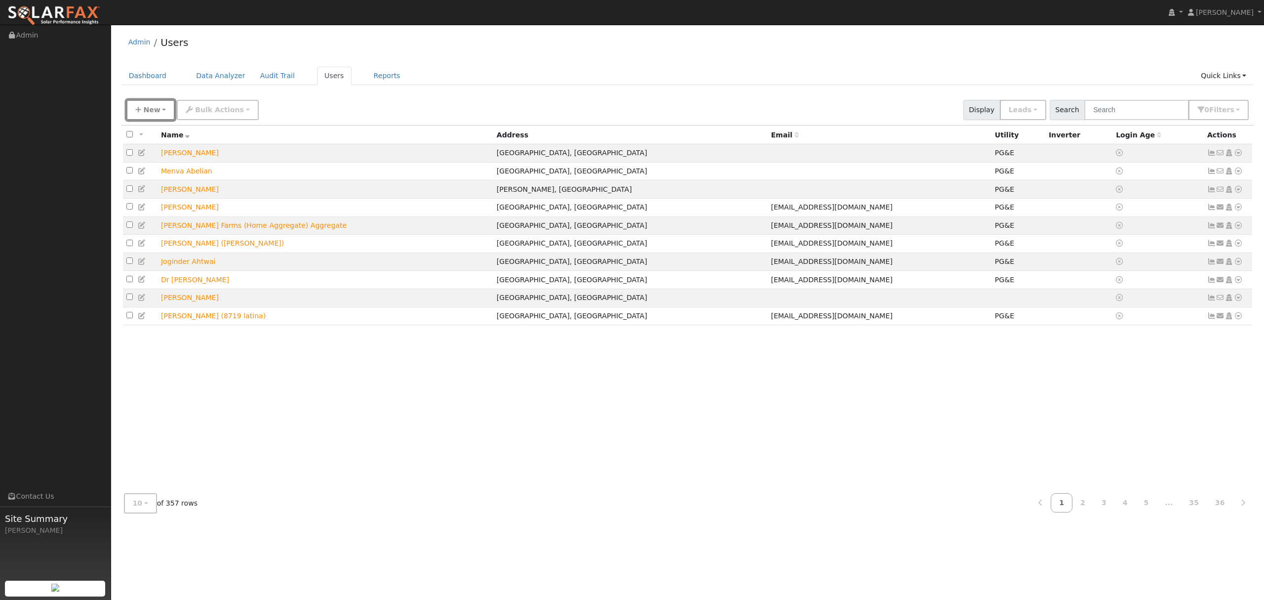
click at [159, 110] on button "New" at bounding box center [150, 110] width 49 height 20
click at [151, 153] on link "Quick Add" at bounding box center [168, 153] width 82 height 14
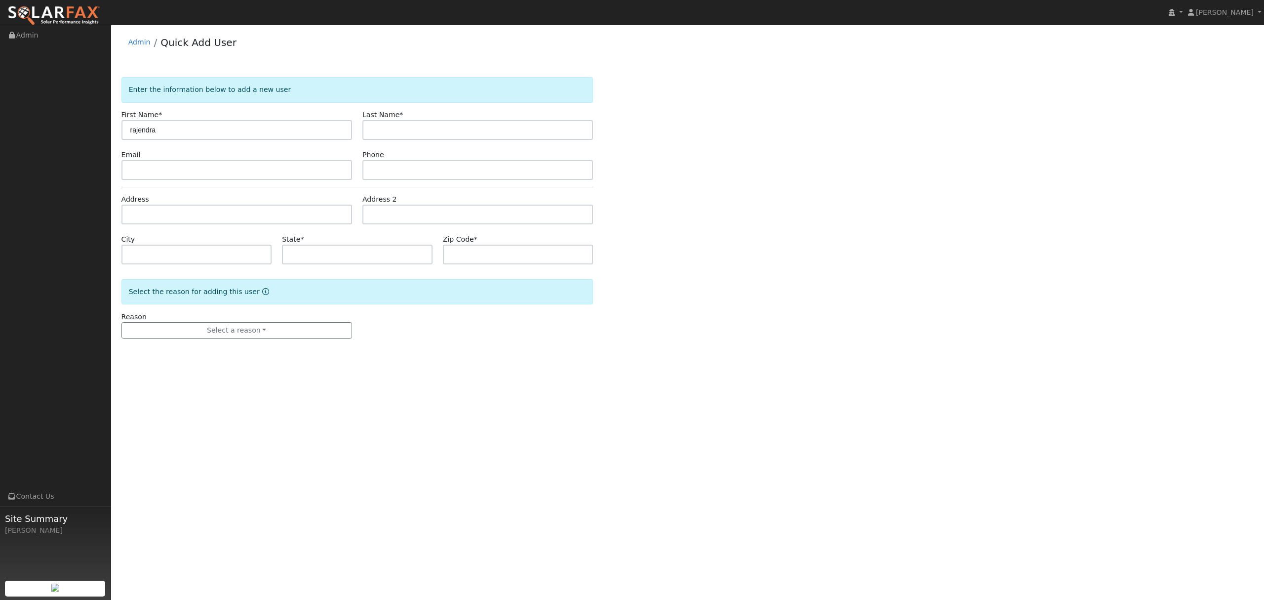
type input "rajendra"
click at [408, 126] on input "text" at bounding box center [477, 130] width 231 height 20
type input "kandukuri"
click at [206, 214] on input "text" at bounding box center [236, 214] width 231 height 20
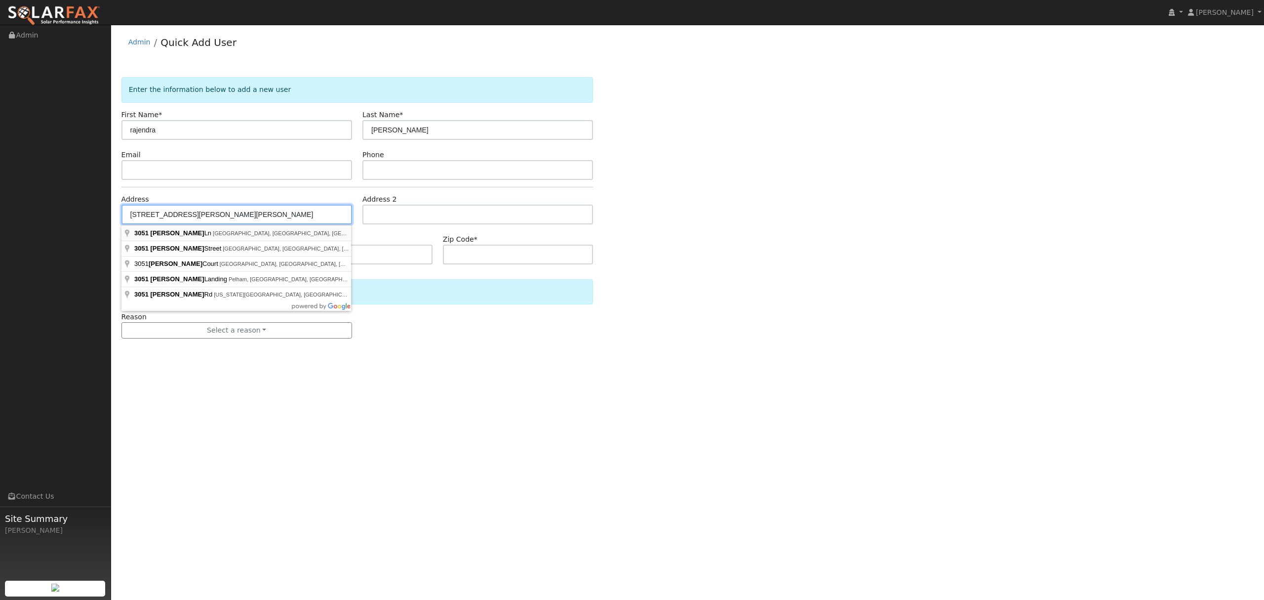
type input "[STREET_ADDRESS][PERSON_NAME]"
type input "Tracy"
type input "CA"
type input "95377"
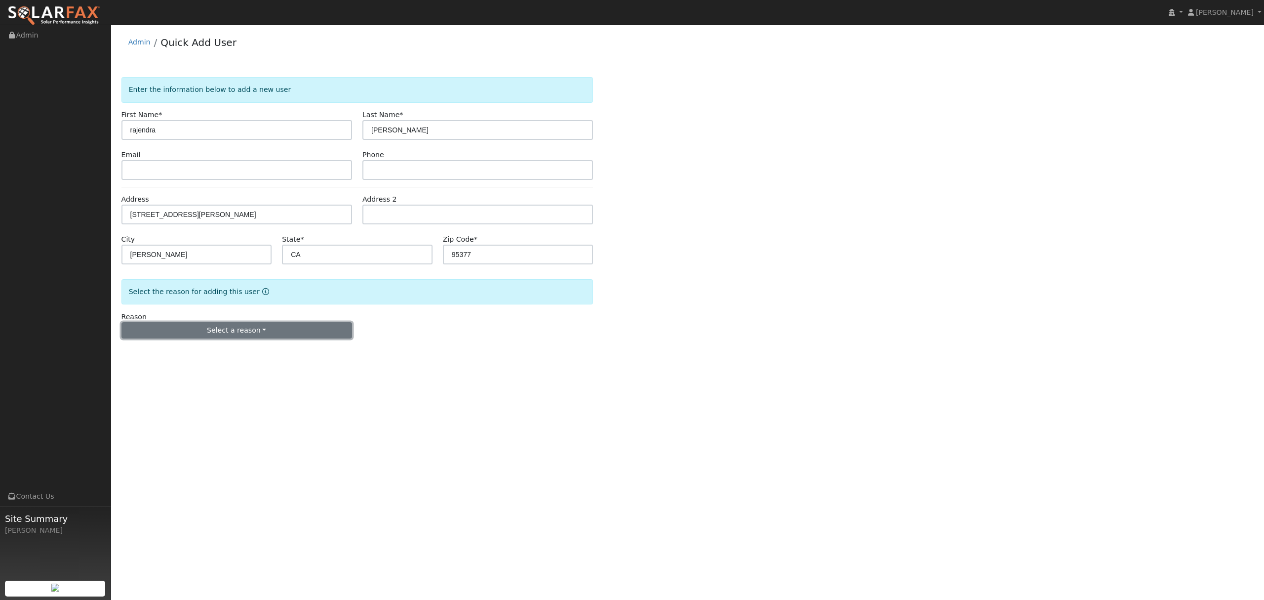
click at [258, 335] on button "Select a reason" at bounding box center [236, 330] width 231 height 17
click at [156, 350] on link "New lead" at bounding box center [176, 351] width 109 height 14
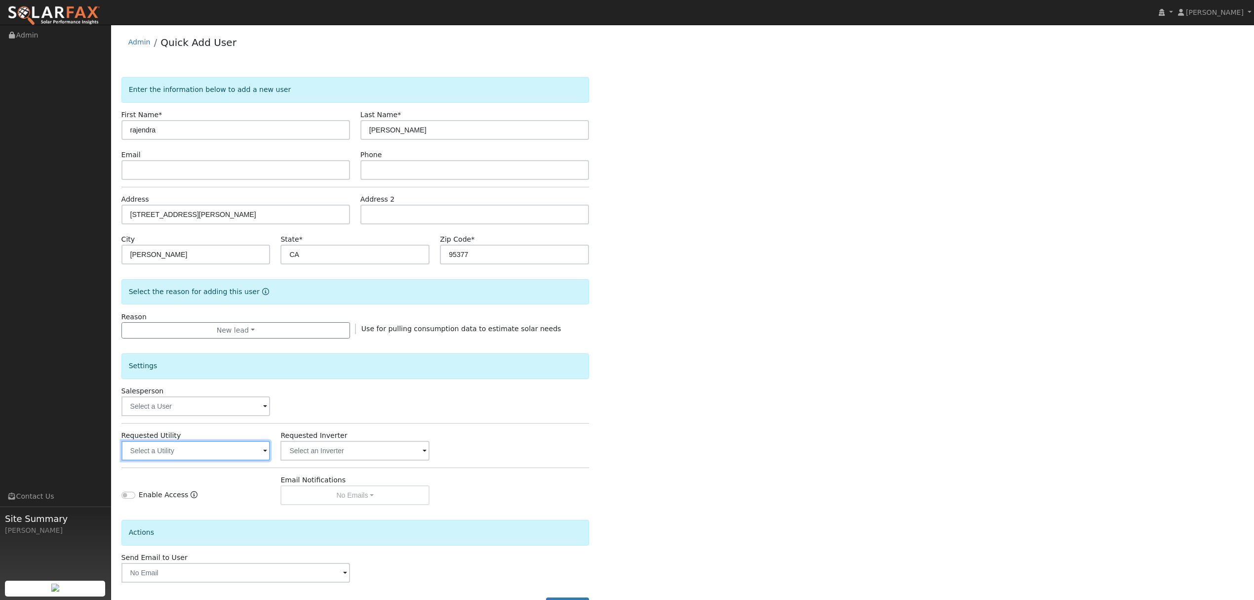
click at [216, 453] on input "text" at bounding box center [195, 451] width 149 height 20
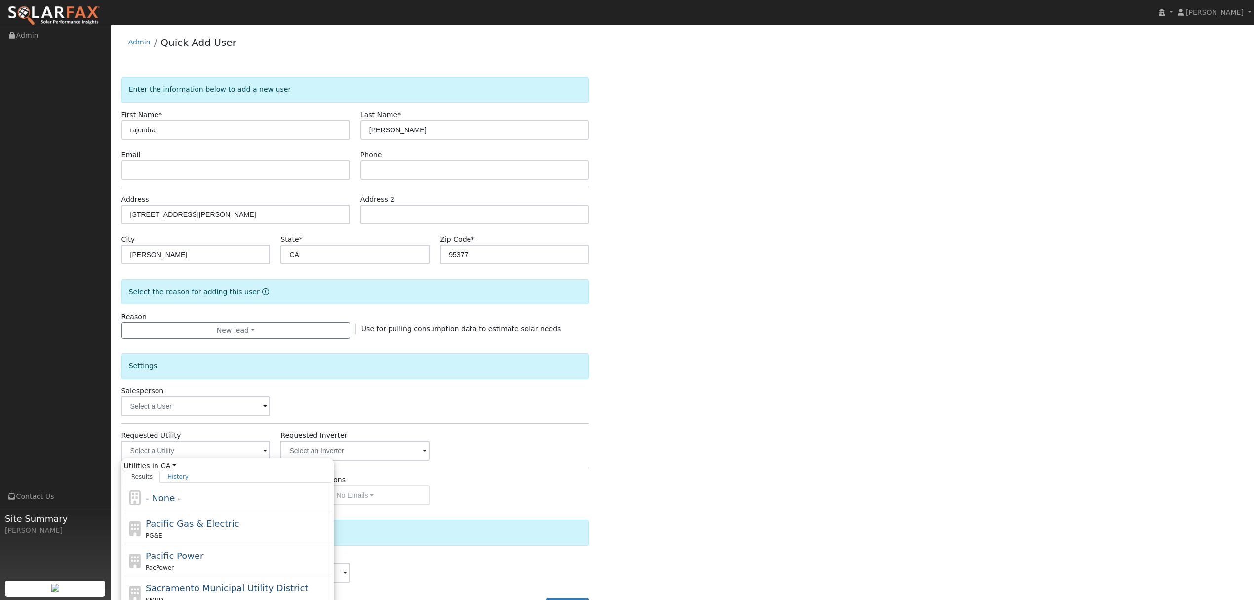
click at [182, 522] on span "Pacific Gas & Electric" at bounding box center [192, 523] width 93 height 10
type input "Pacific Gas & Electric"
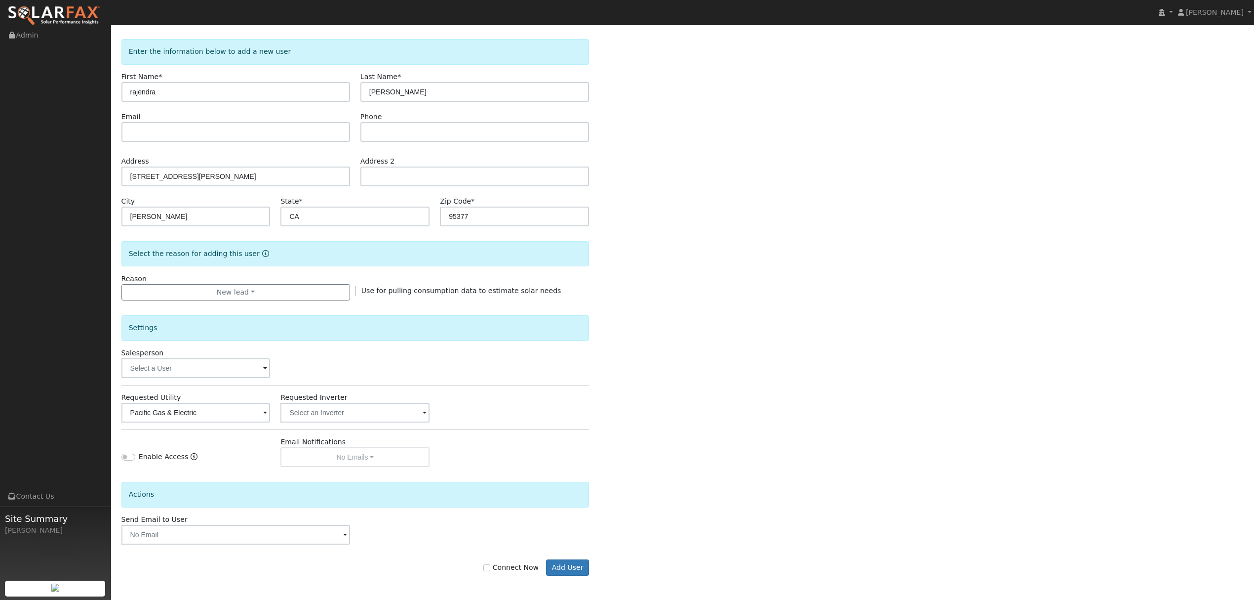
scroll to position [40, 0]
click at [490, 566] on input "Connect Now" at bounding box center [486, 566] width 7 height 7
checkbox input "true"
click at [567, 568] on button "Add User" at bounding box center [567, 567] width 43 height 17
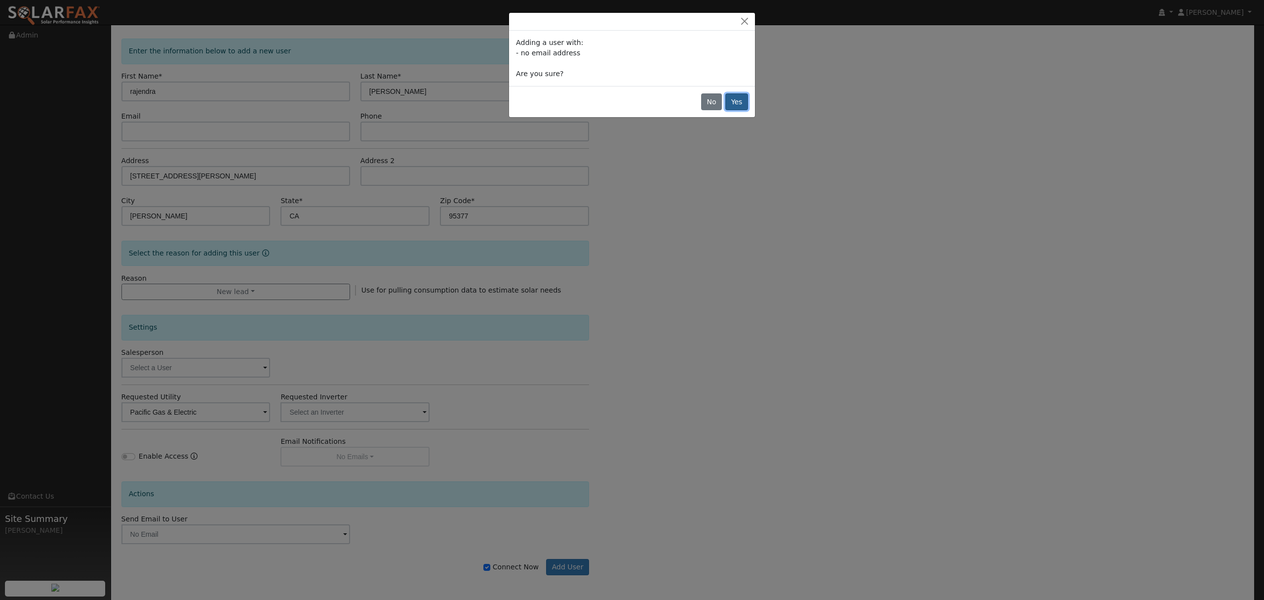
click at [740, 100] on button "Yes" at bounding box center [736, 101] width 23 height 17
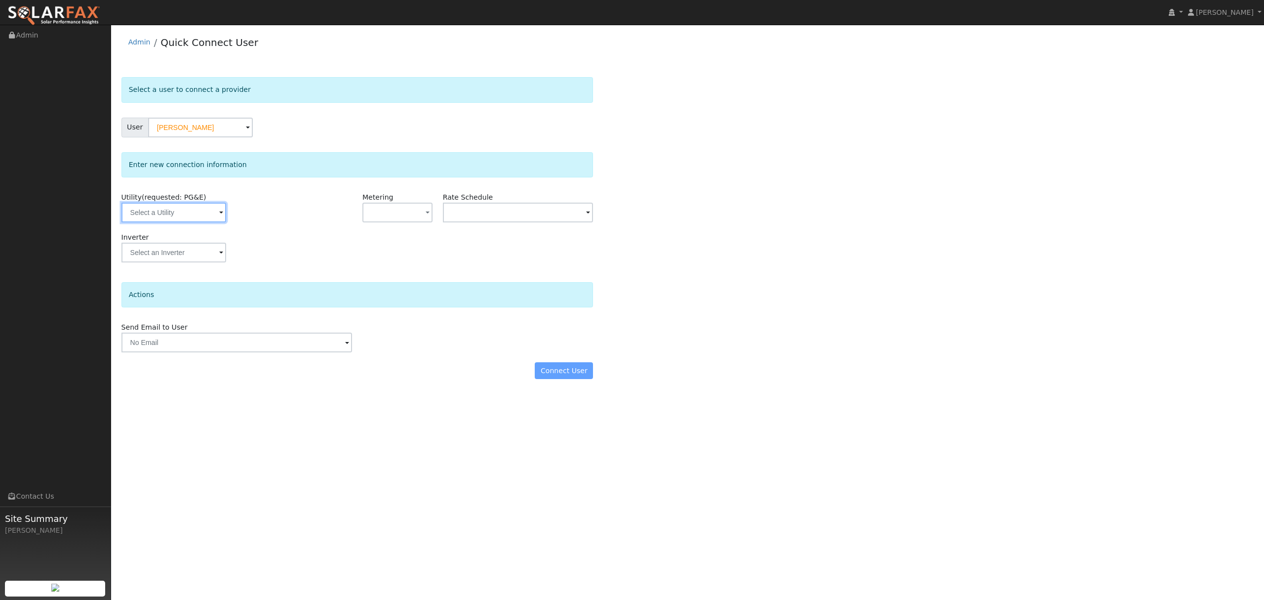
click at [184, 213] on input "text" at bounding box center [173, 212] width 105 height 20
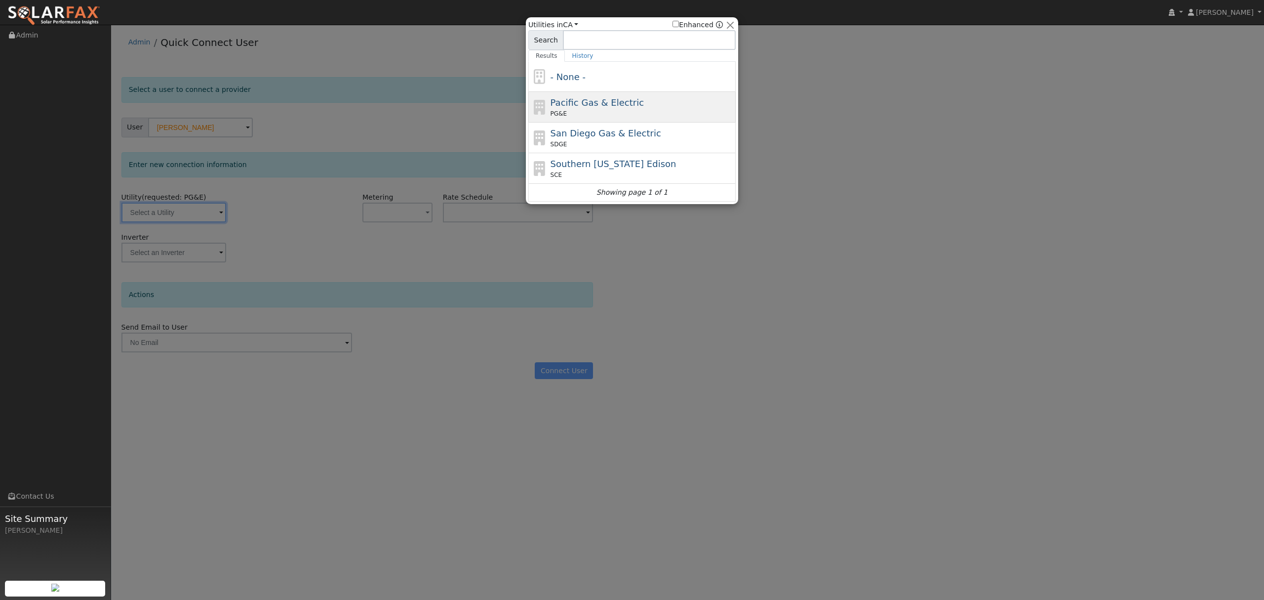
click at [597, 108] on span "Pacific Gas & Electric" at bounding box center [597, 102] width 93 height 10
type input "PG&E"
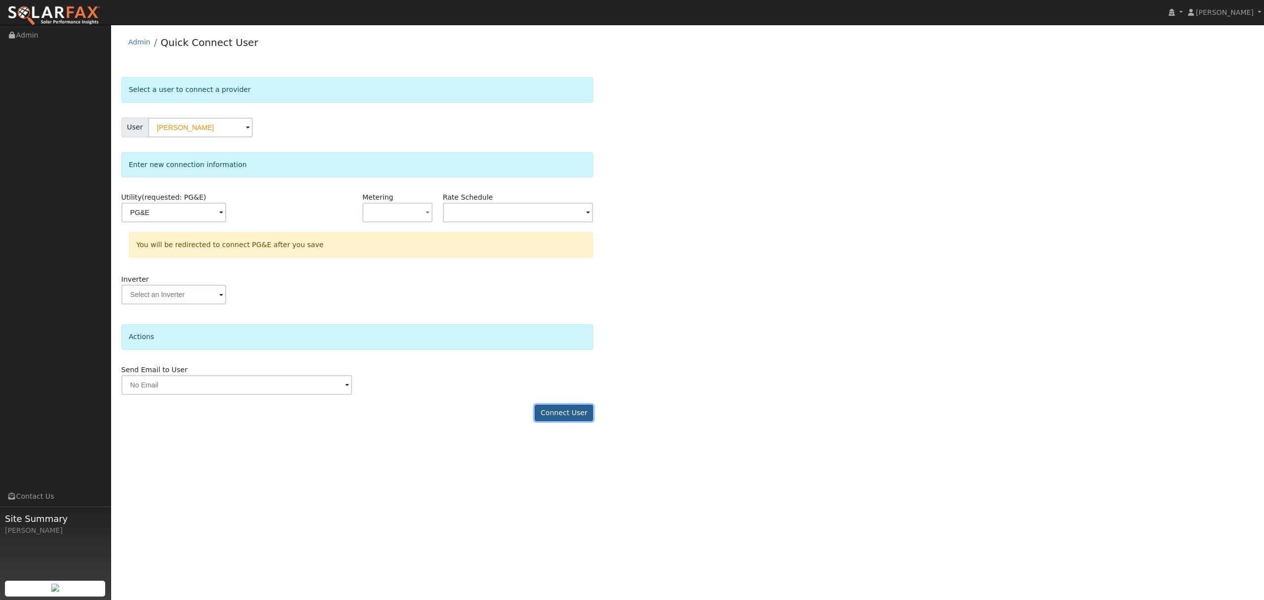
click at [566, 414] on button "Connect User" at bounding box center [564, 412] width 58 height 17
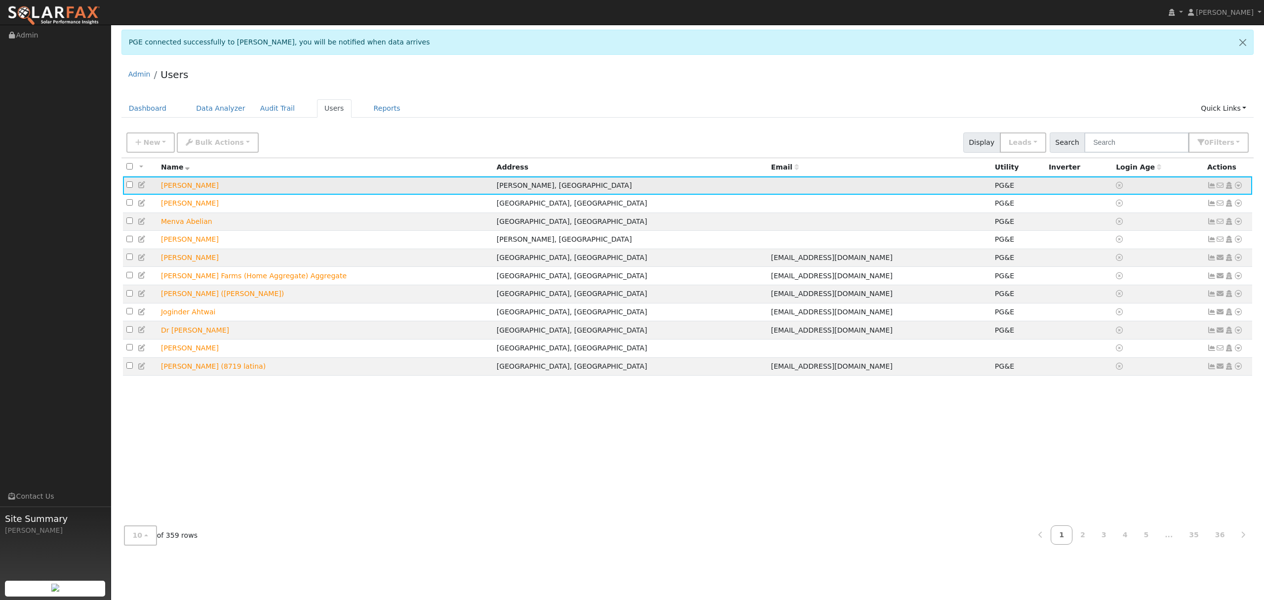
click at [948, 185] on icon at bounding box center [1238, 185] width 9 height 7
click at [948, 204] on link "Data Analyzer" at bounding box center [1206, 203] width 72 height 14
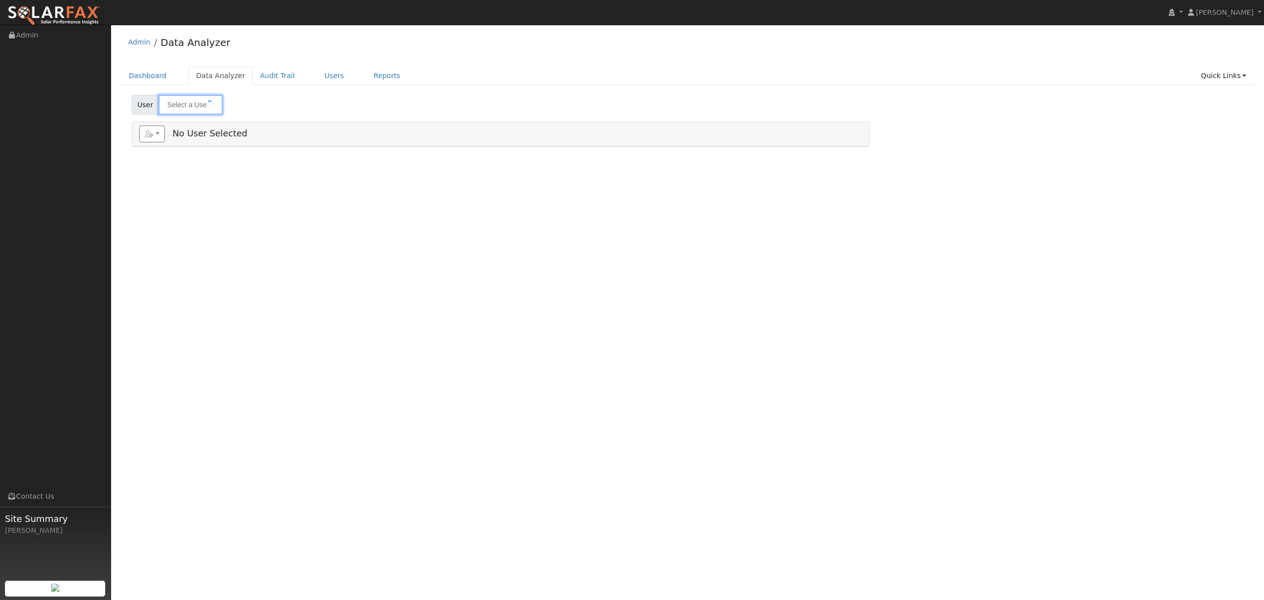
type input "[PERSON_NAME]"
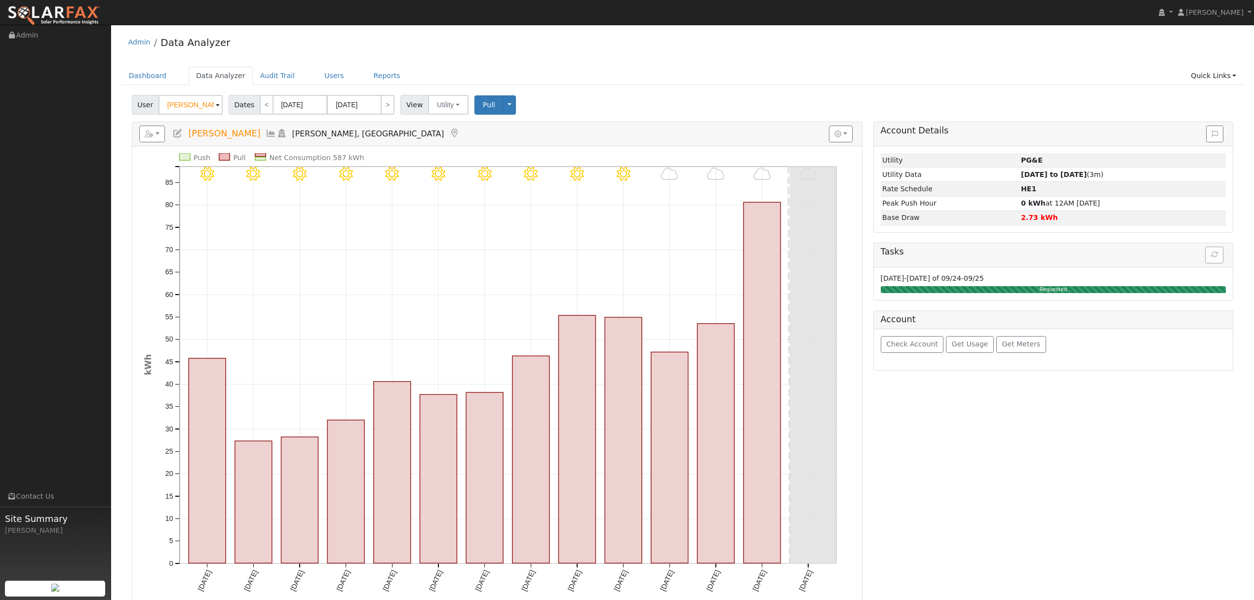
click at [272, 132] on icon at bounding box center [271, 133] width 11 height 9
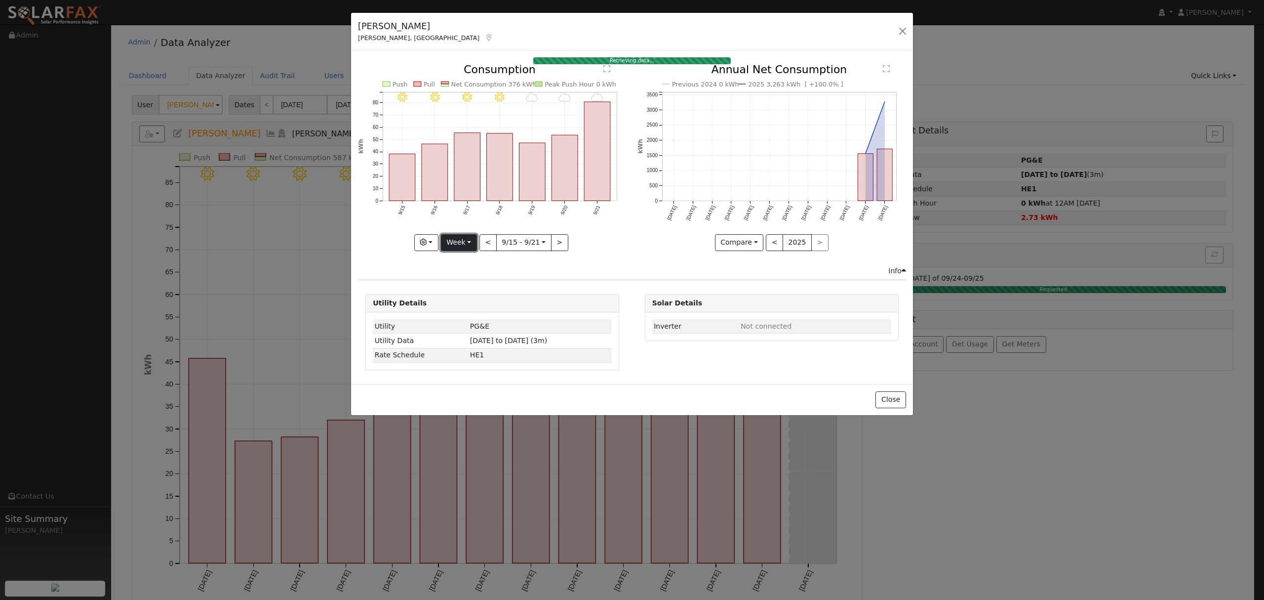
click at [457, 238] on button "Week" at bounding box center [459, 242] width 36 height 17
click at [471, 301] on link "Year" at bounding box center [476, 305] width 69 height 14
type input "[DATE]"
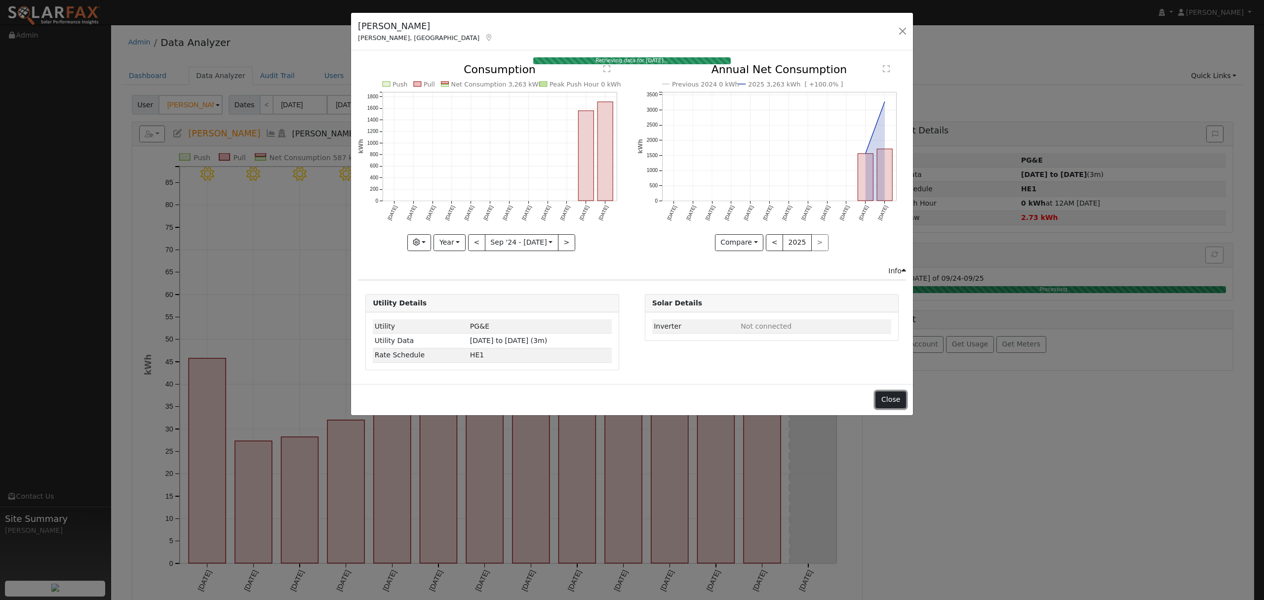
click at [902, 403] on button "Close" at bounding box center [891, 399] width 30 height 17
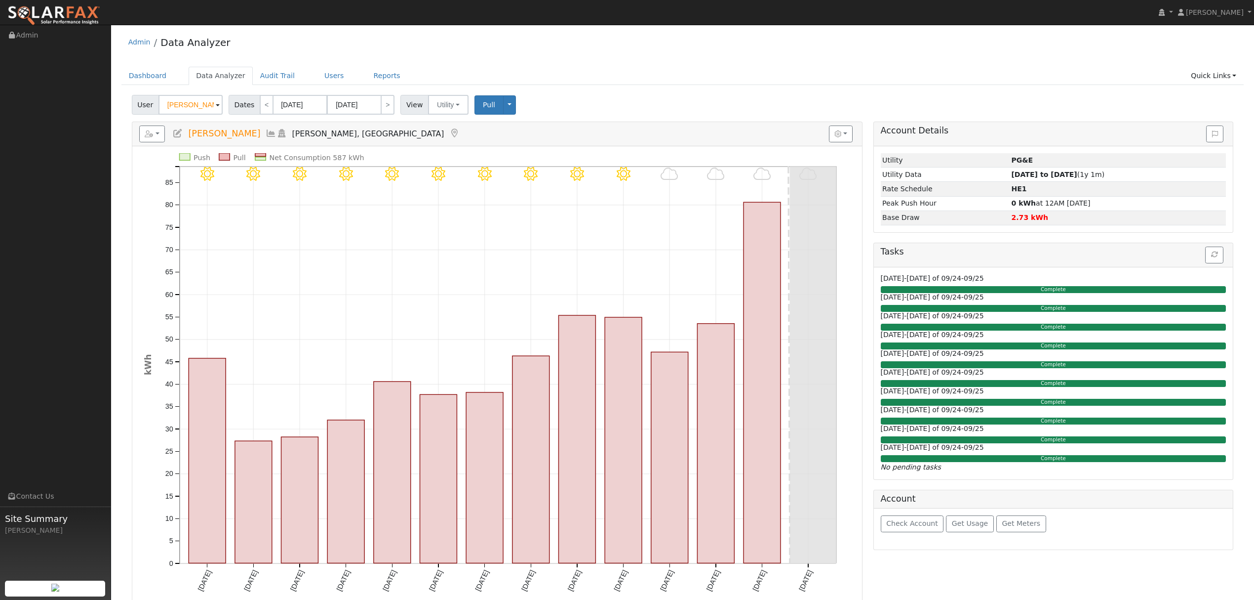
click at [267, 131] on h5 "Reports Scenario Health Check Energy Audit Account Timeline User Audit Trail In…" at bounding box center [497, 133] width 717 height 17
click at [271, 135] on icon at bounding box center [271, 133] width 11 height 9
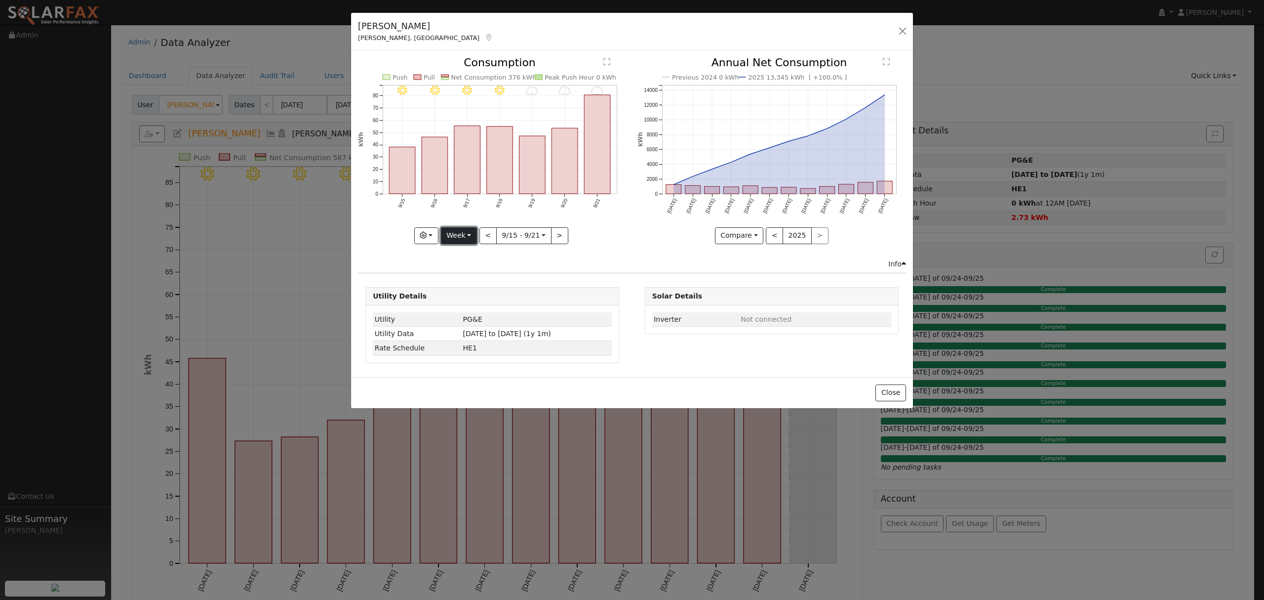
click at [463, 238] on button "Week" at bounding box center [459, 235] width 36 height 17
click at [472, 293] on link "Year" at bounding box center [476, 297] width 69 height 14
type input "[DATE]"
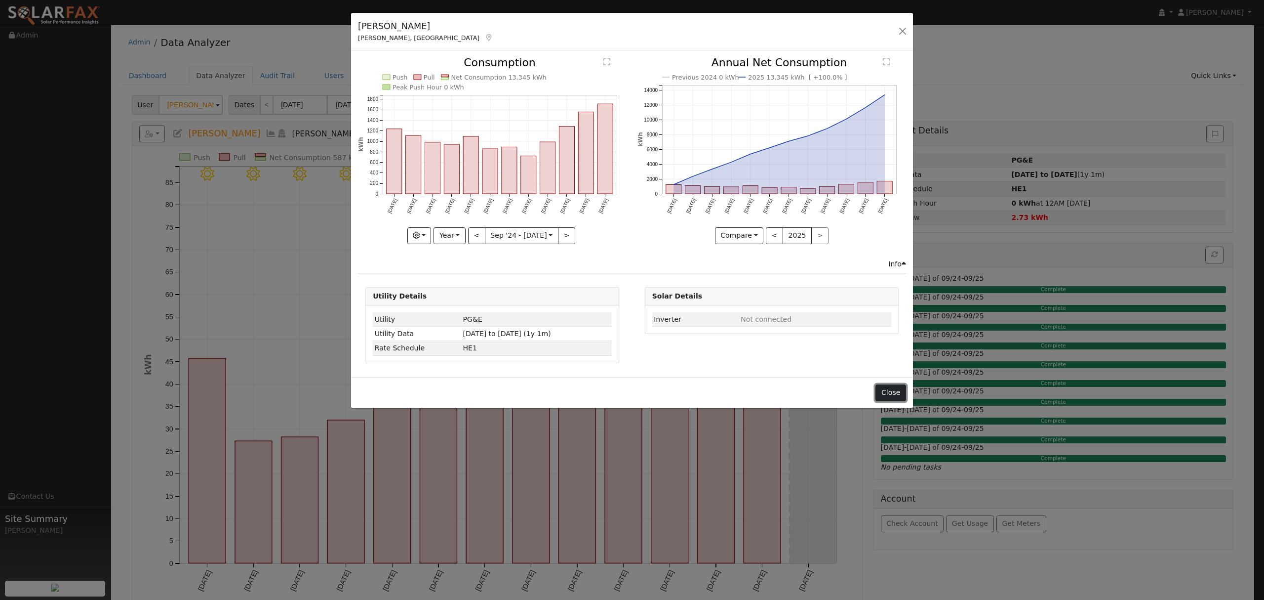
click at [887, 396] on button "Close" at bounding box center [891, 392] width 30 height 17
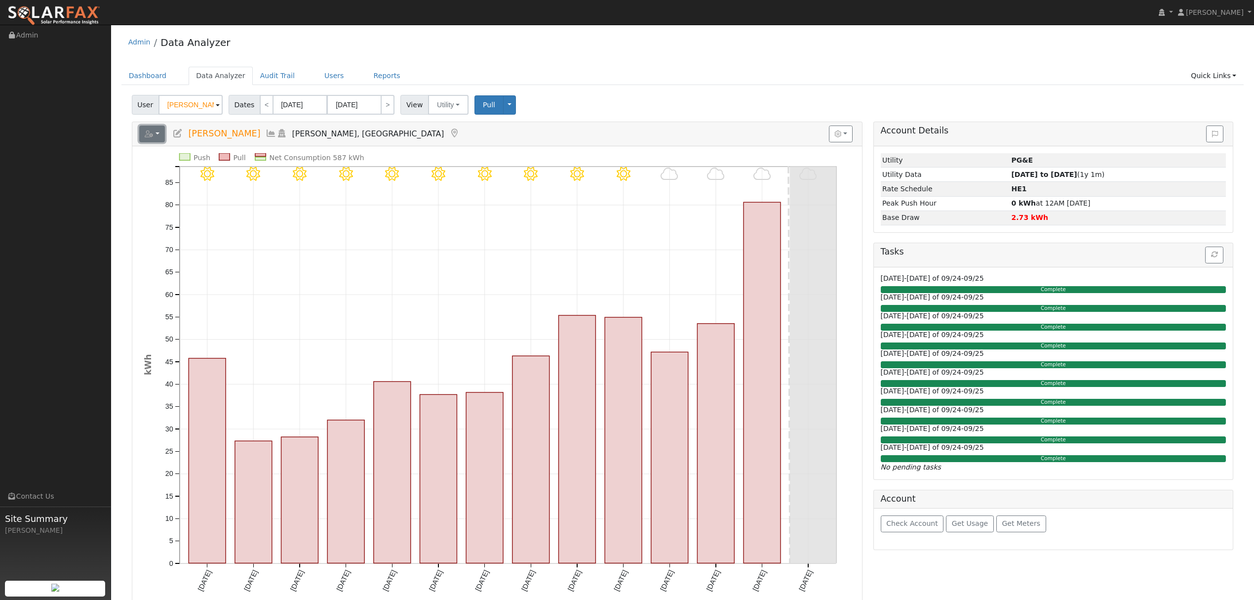
click at [157, 137] on button "button" at bounding box center [152, 133] width 26 height 17
click at [243, 178] on link "Export to CSV" at bounding box center [274, 178] width 72 height 12
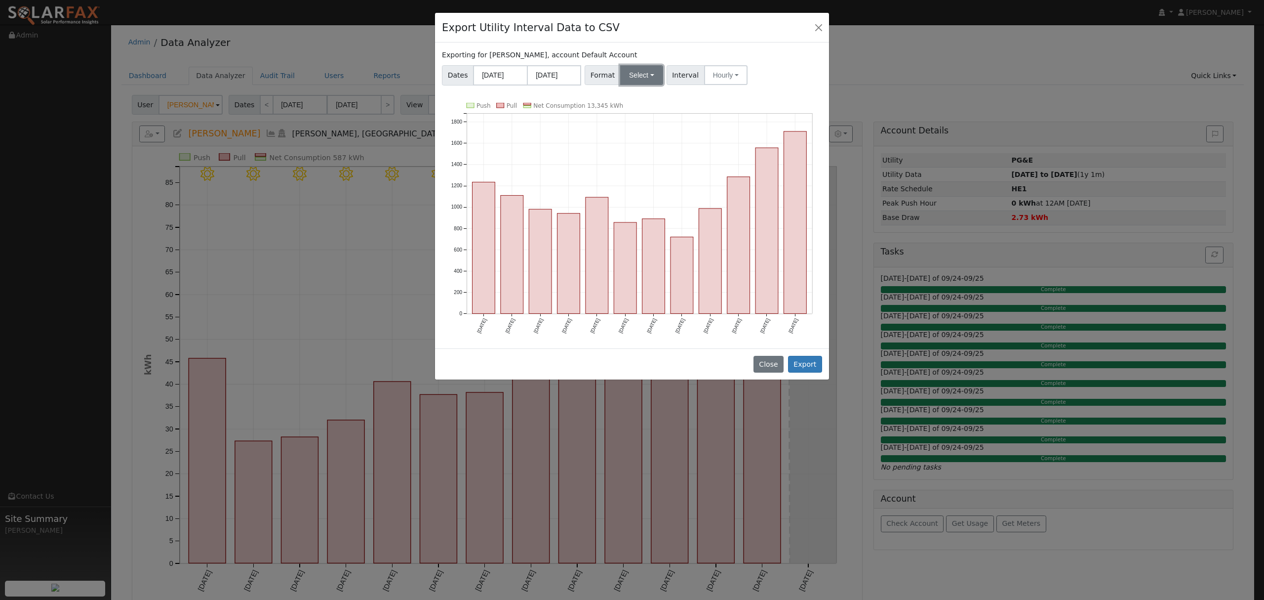
click at [649, 76] on button "Select" at bounding box center [641, 75] width 43 height 20
click at [637, 203] on link "Solargraf" at bounding box center [653, 202] width 71 height 14
click at [806, 368] on button "Export" at bounding box center [805, 364] width 34 height 17
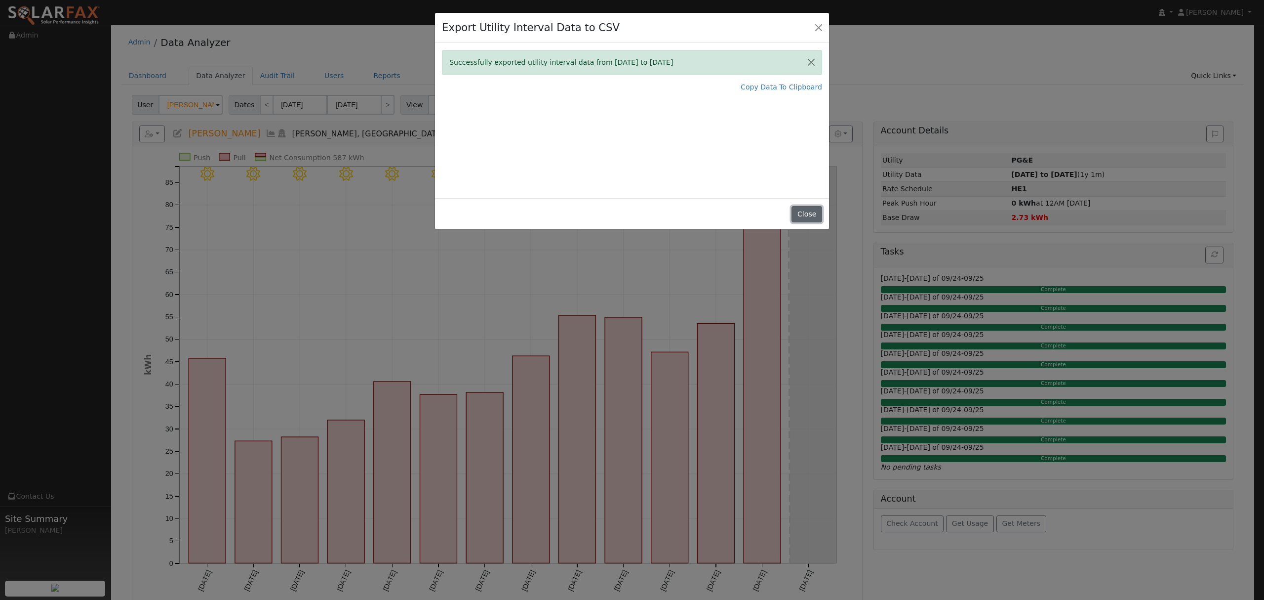
click at [809, 212] on button "Close" at bounding box center [807, 214] width 30 height 17
